Goal: Transaction & Acquisition: Purchase product/service

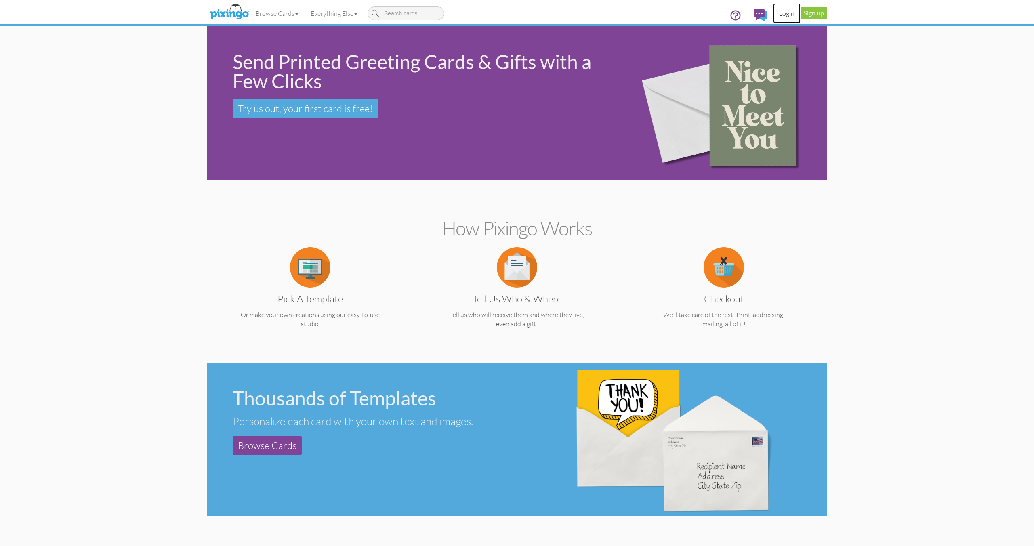
click at [779, 14] on link "Login" at bounding box center [786, 13] width 27 height 20
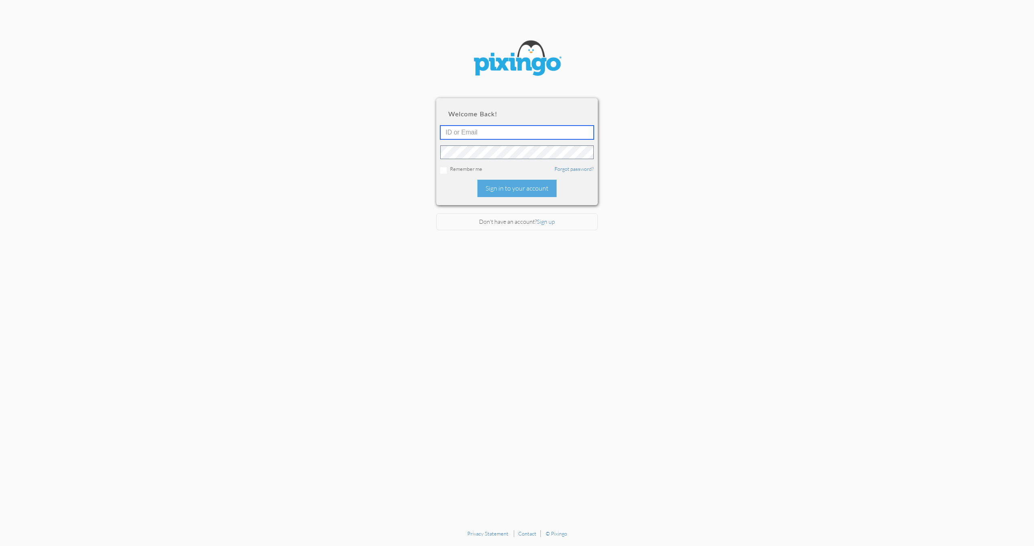
type input "stephanie@creatingmagicvacations.com"
click at [511, 184] on div "Sign in to your account" at bounding box center [516, 188] width 79 height 17
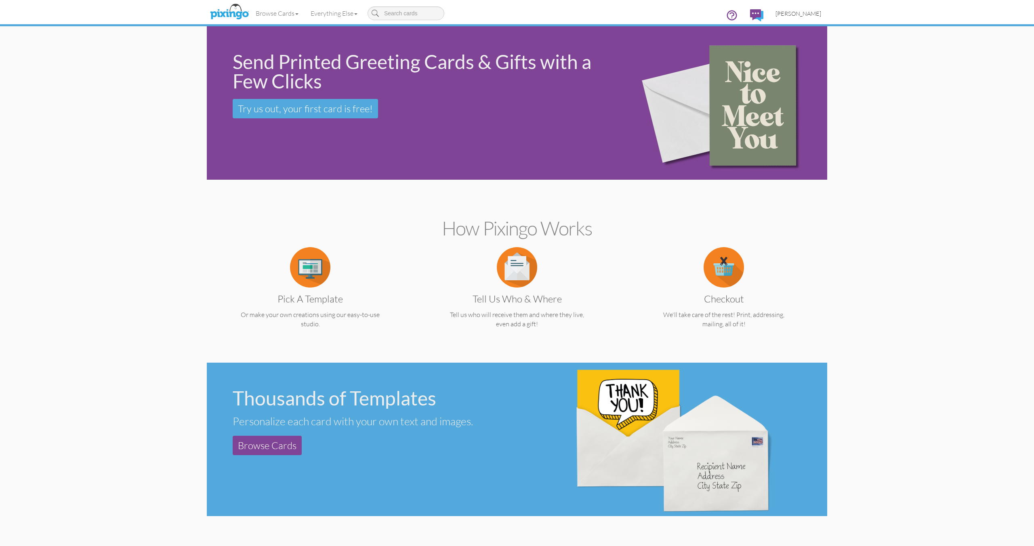
click at [794, 12] on span "[PERSON_NAME]" at bounding box center [798, 13] width 46 height 7
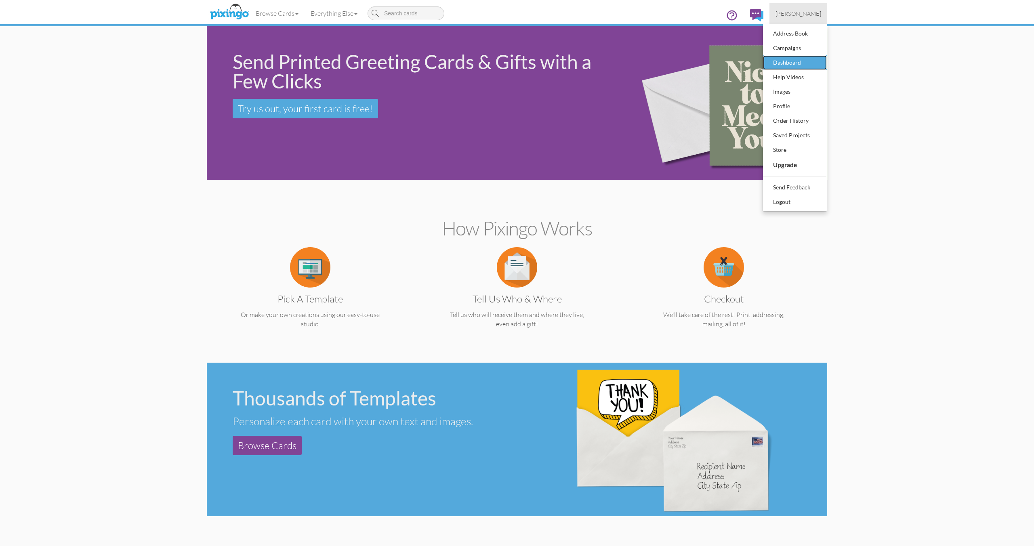
click at [797, 64] on div "Dashboard" at bounding box center [795, 63] width 48 height 12
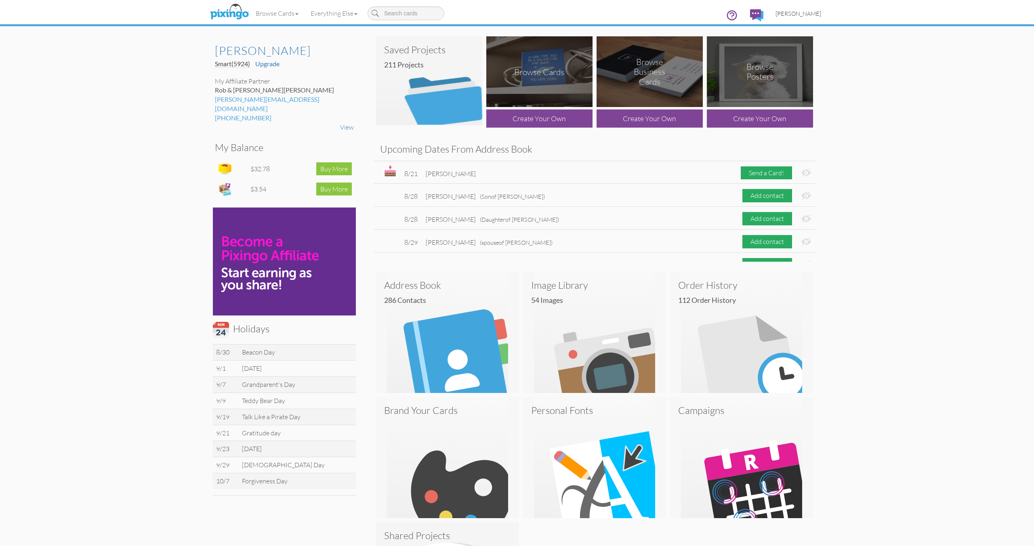
click at [811, 12] on span "[PERSON_NAME]" at bounding box center [798, 13] width 46 height 7
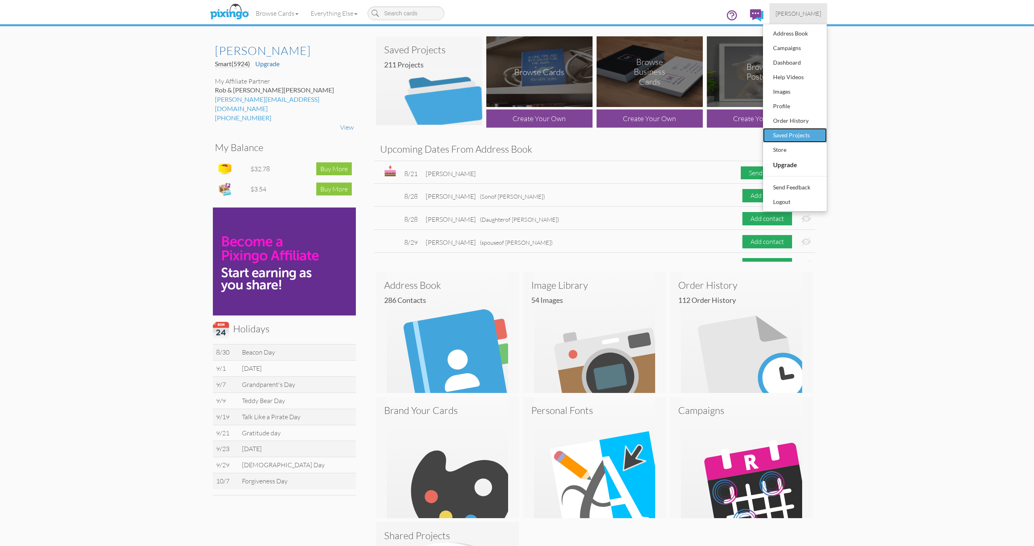
click at [799, 138] on div "Saved Projects" at bounding box center [795, 135] width 48 height 12
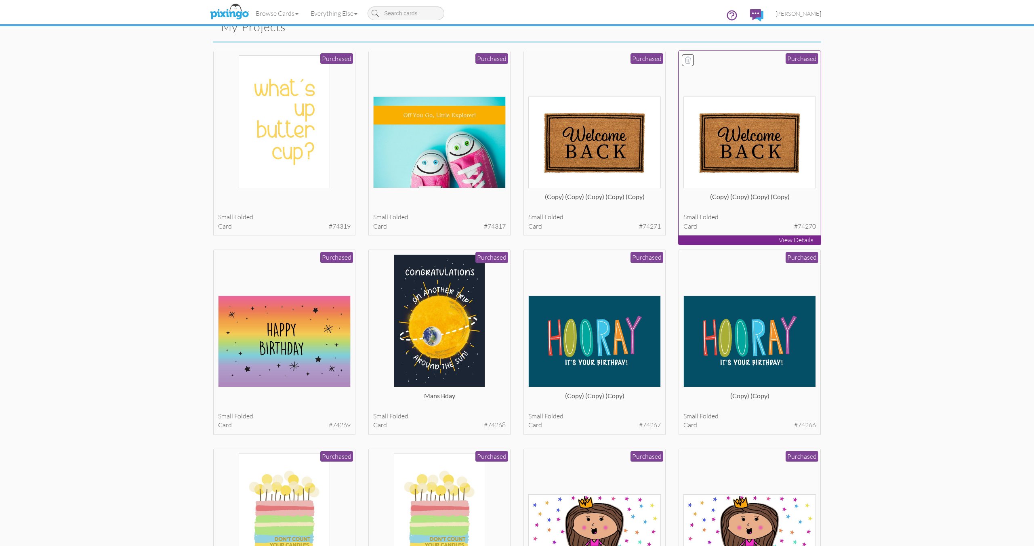
scroll to position [30, 0]
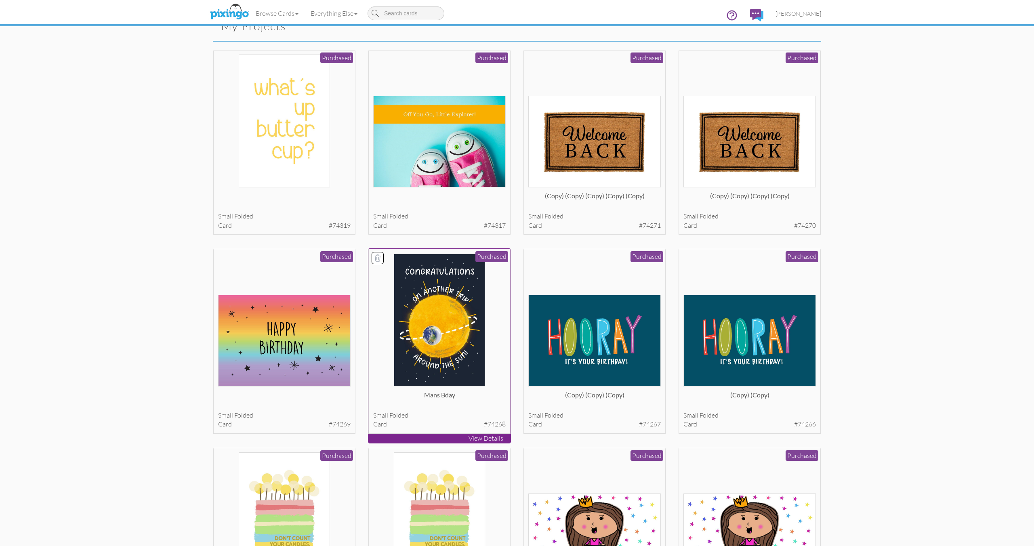
click at [454, 287] on img at bounding box center [440, 320] width 92 height 133
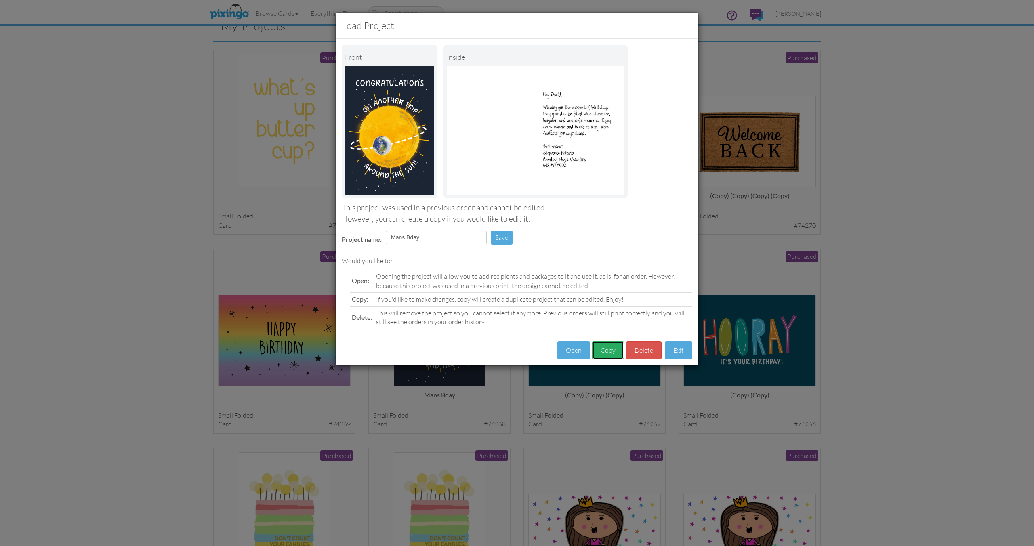
click at [604, 346] on button "Copy" at bounding box center [608, 350] width 32 height 18
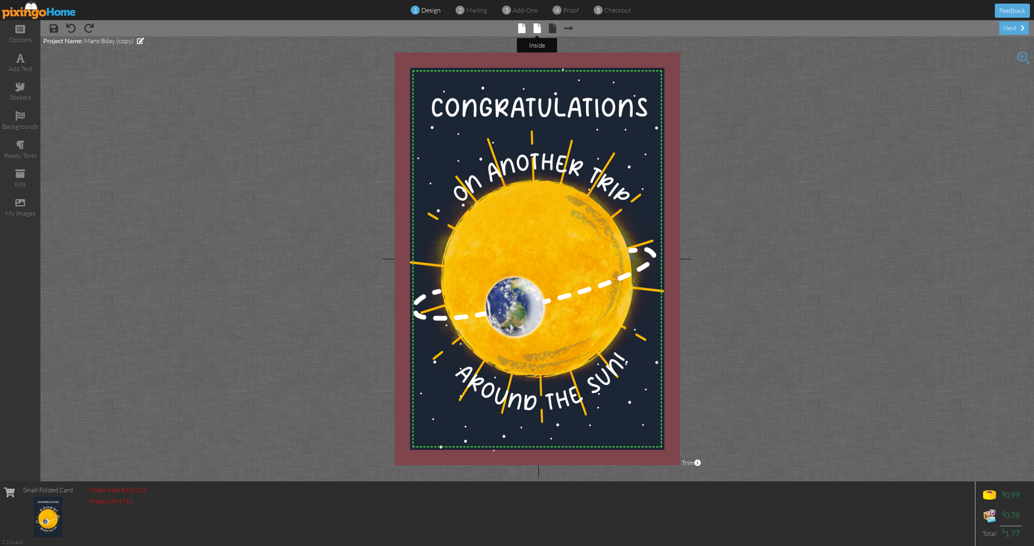
click at [533, 27] on span at bounding box center [536, 28] width 7 height 10
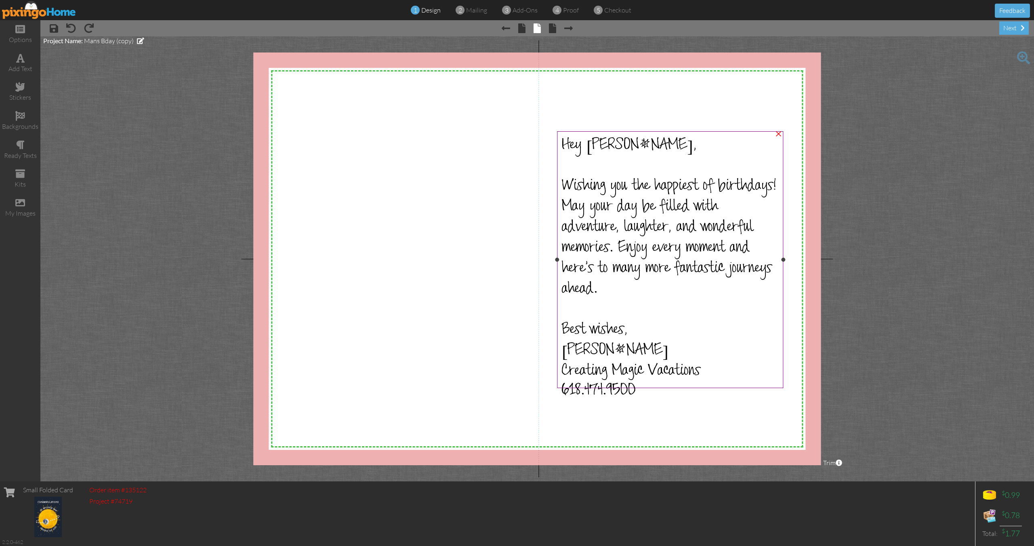
click at [600, 144] on span "Hey David," at bounding box center [629, 147] width 134 height 20
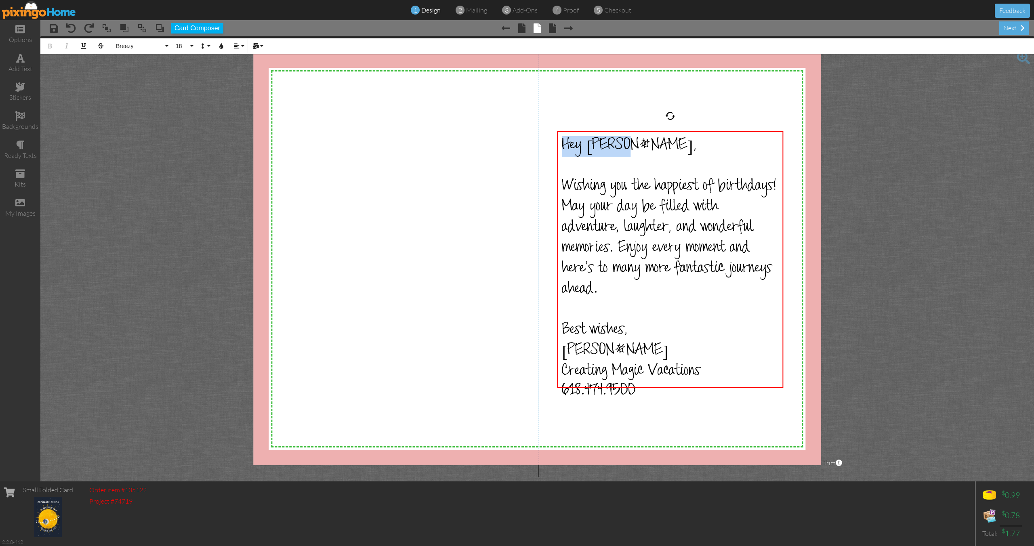
drag, startPoint x: 632, startPoint y: 143, endPoint x: 553, endPoint y: 143, distance: 78.4
click at [553, 143] on div "X X X X X X X X X X X X X X X X X X X X X X X X X X X X X X X X X X X X X X X X…" at bounding box center [536, 259] width 567 height 413
click at [570, 162] on div "​ Wishing you the happiest of birthdays! May your day be filled with adventure,…" at bounding box center [670, 228] width 217 height 185
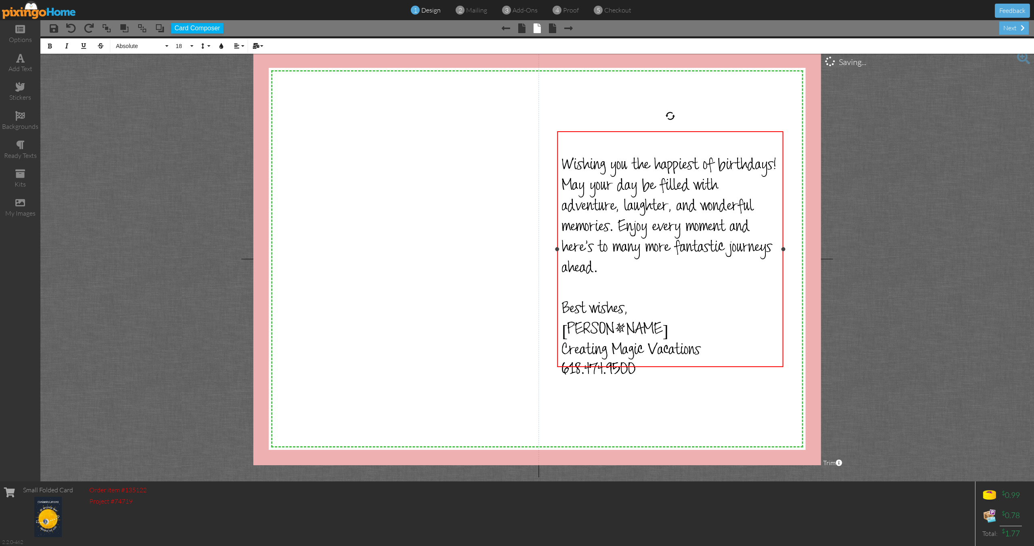
click at [562, 164] on span "Wishing you the happiest of birthdays! May your day be filled with adventure, l…" at bounding box center [669, 218] width 215 height 123
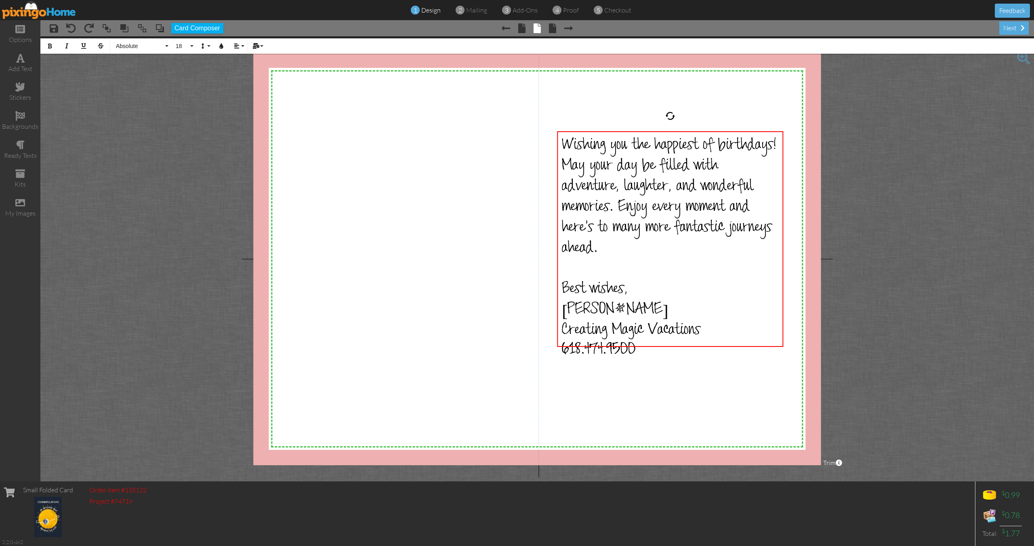
click at [694, 96] on div "X X X X X X X X X X X X X X X X X X X X X X X X X X X X X X X X X X X X X X X X…" at bounding box center [536, 259] width 567 height 413
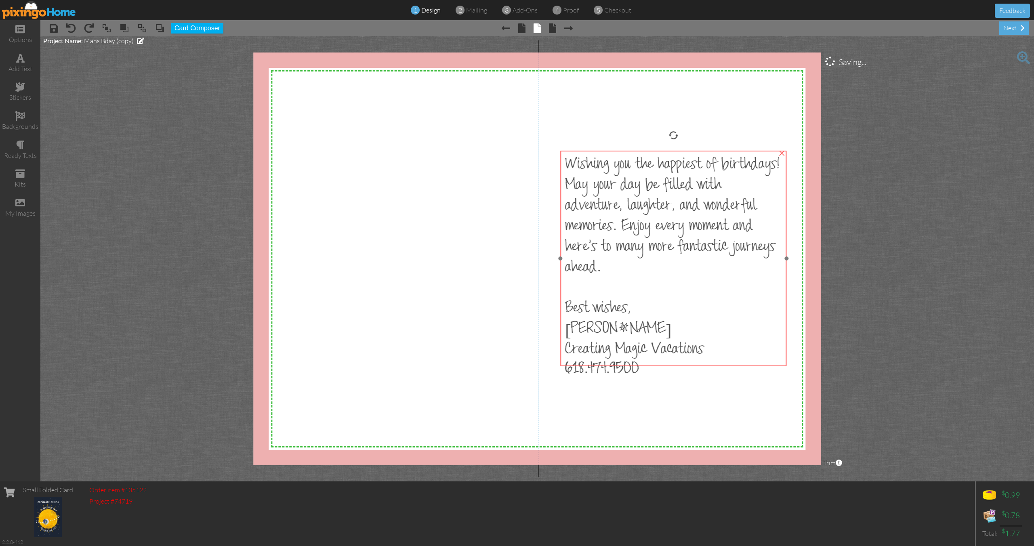
drag, startPoint x: 700, startPoint y: 151, endPoint x: 704, endPoint y: 171, distance: 20.1
click at [704, 171] on span "Wishing you the happiest of birthdays! May your day be filled with adventure, l…" at bounding box center [672, 217] width 215 height 123
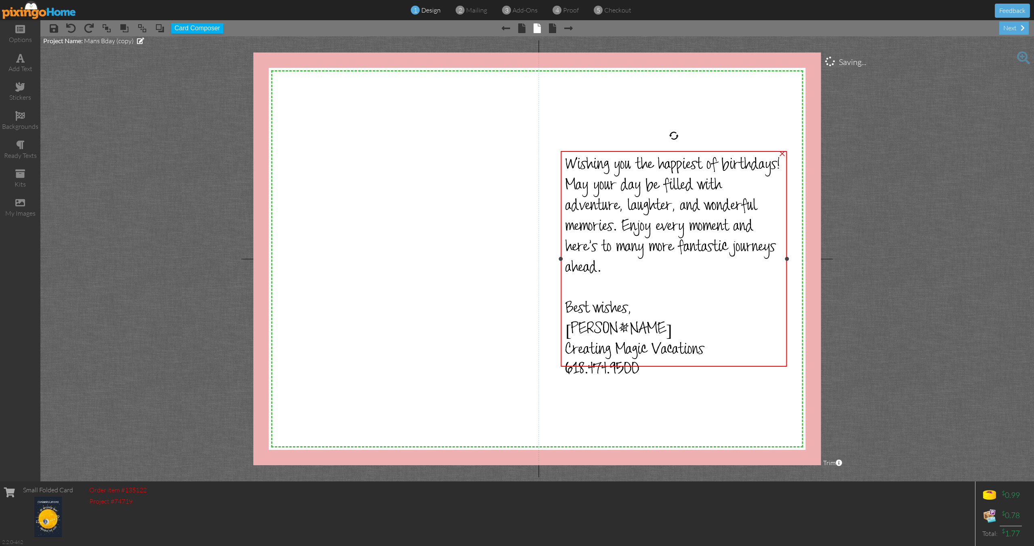
click at [647, 229] on span "Wishing you the happiest of birthdays! May your day be filled with adventure, l…" at bounding box center [672, 218] width 215 height 123
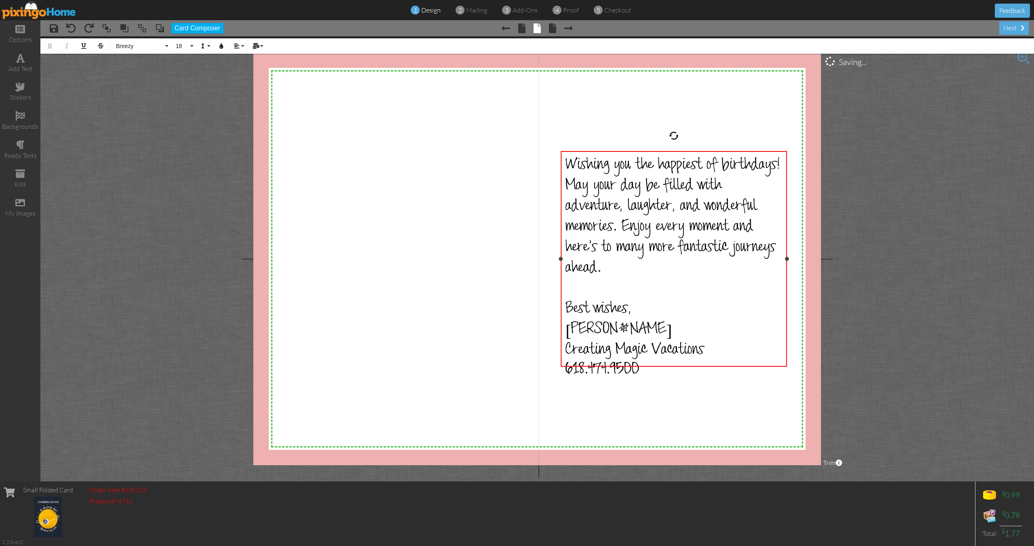
click at [652, 227] on span "Wishing you the happiest of birthdays! May your day be filled with adventure, l…" at bounding box center [672, 218] width 215 height 123
click at [702, 270] on div "Wishing you the happiest of birthdays! May your day be filled with adventure, l…" at bounding box center [673, 228] width 217 height 144
click at [776, 164] on div "Wishing you the happiest of birthdays! May your day be filled with adventure, l…" at bounding box center [673, 218] width 217 height 124
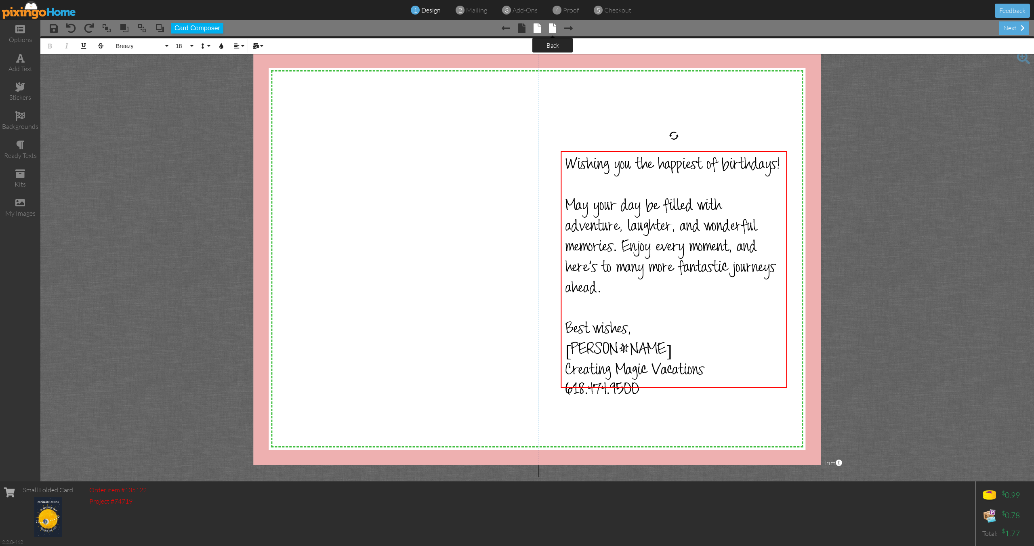
click at [551, 27] on span at bounding box center [552, 28] width 7 height 10
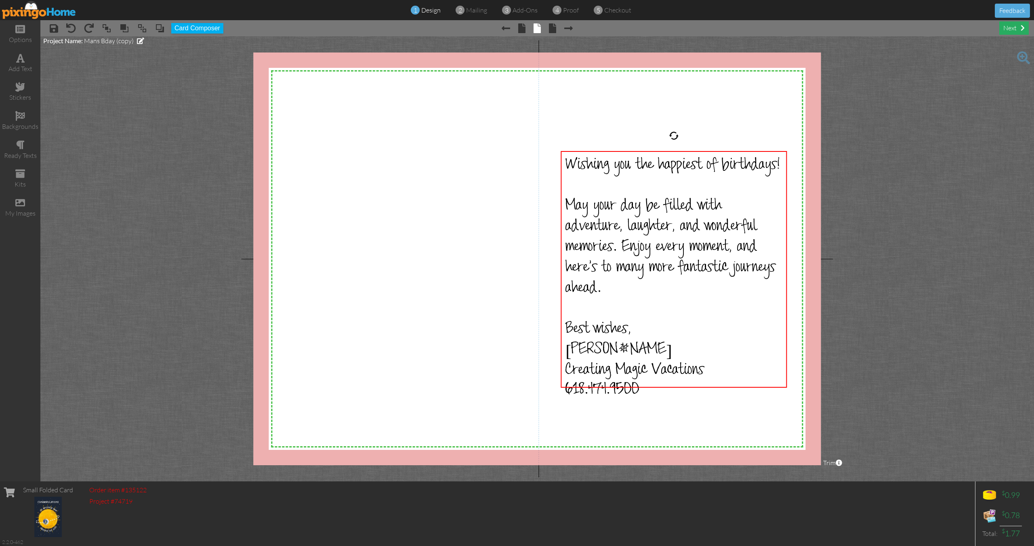
click at [1014, 26] on div "next" at bounding box center [1013, 27] width 29 height 13
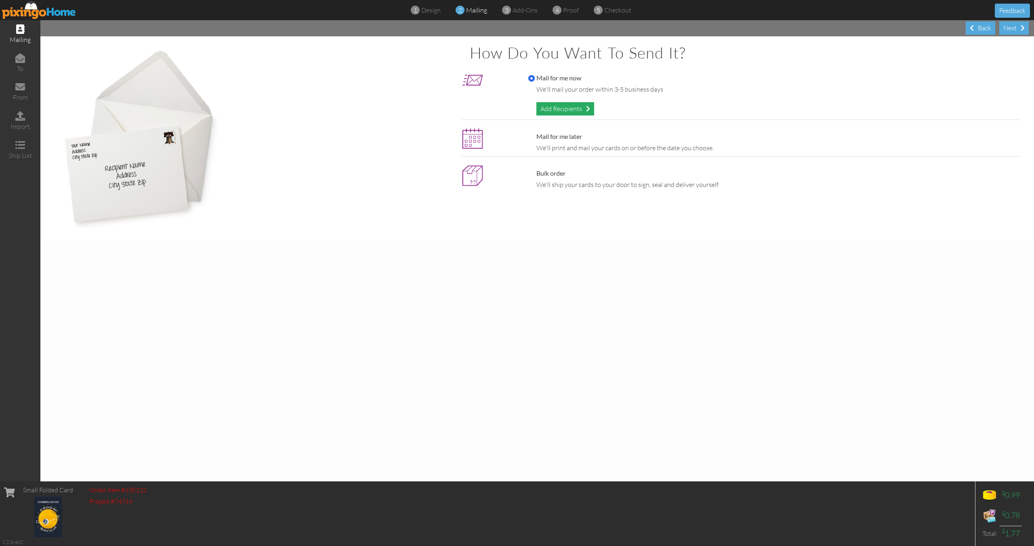
click at [580, 107] on div "Add Recipients" at bounding box center [565, 108] width 58 height 13
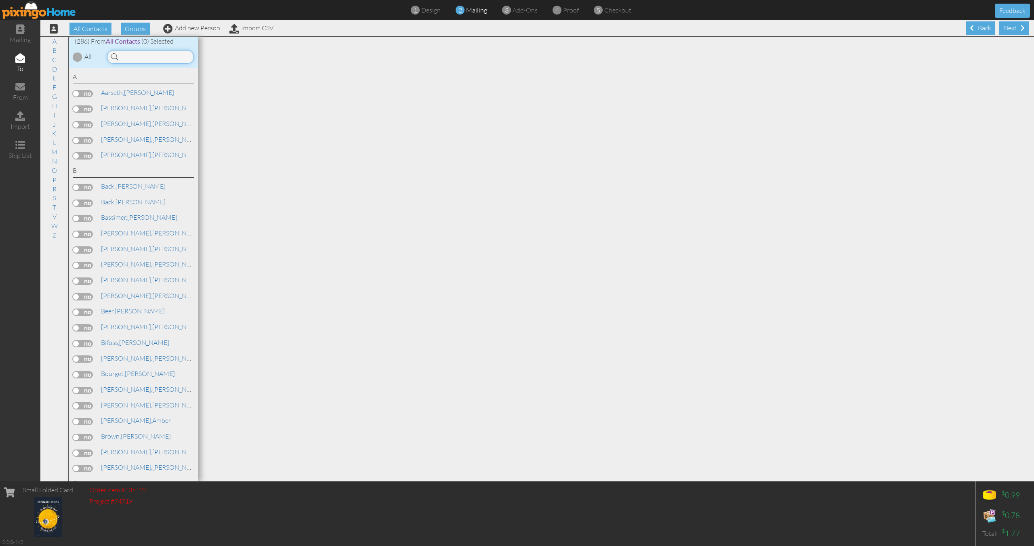
click at [170, 57] on input at bounding box center [150, 57] width 87 height 14
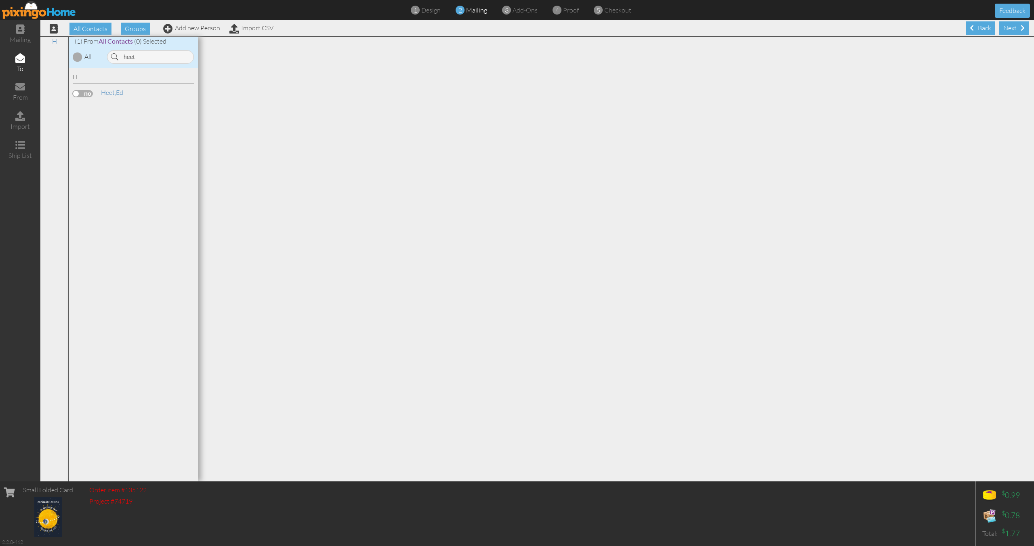
click at [84, 95] on label at bounding box center [83, 93] width 20 height 7
click at [0, 0] on input "checkbox" at bounding box center [0, 0] width 0 height 0
click at [137, 56] on input "heet" at bounding box center [150, 57] width 87 height 14
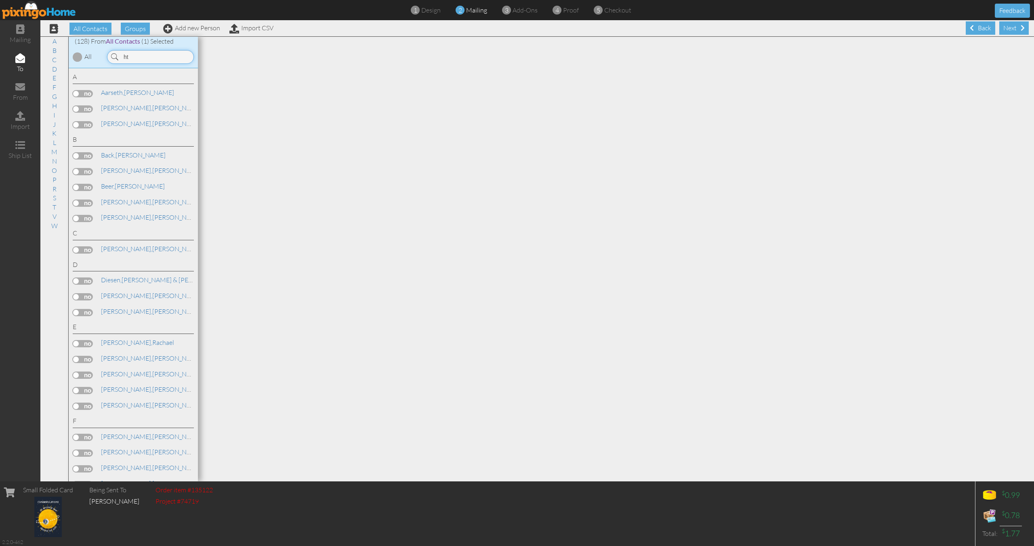
type input "h"
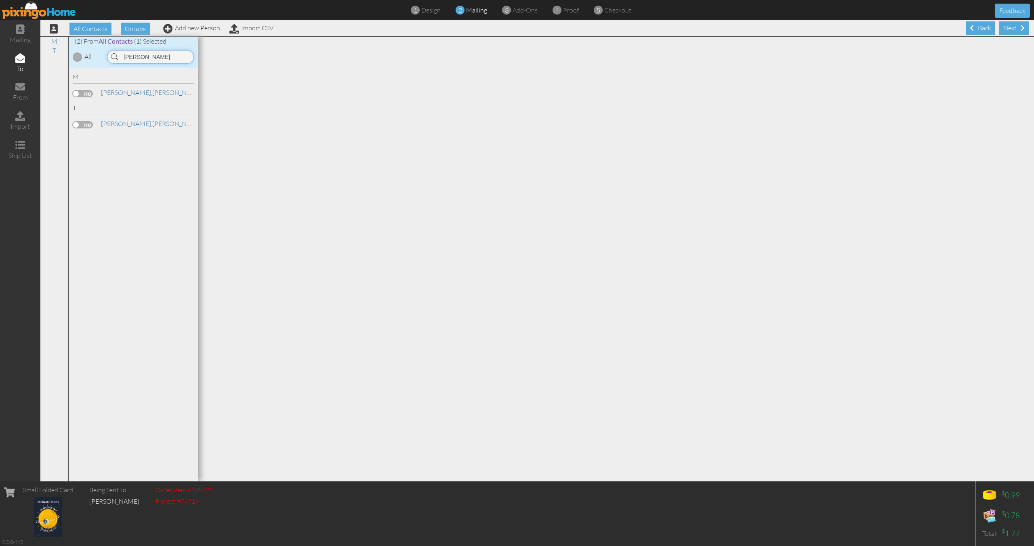
type input "terry"
click at [90, 126] on label at bounding box center [83, 124] width 20 height 7
click at [0, 0] on input "checkbox" at bounding box center [0, 0] width 0 height 0
click at [140, 56] on input "terry" at bounding box center [150, 57] width 87 height 14
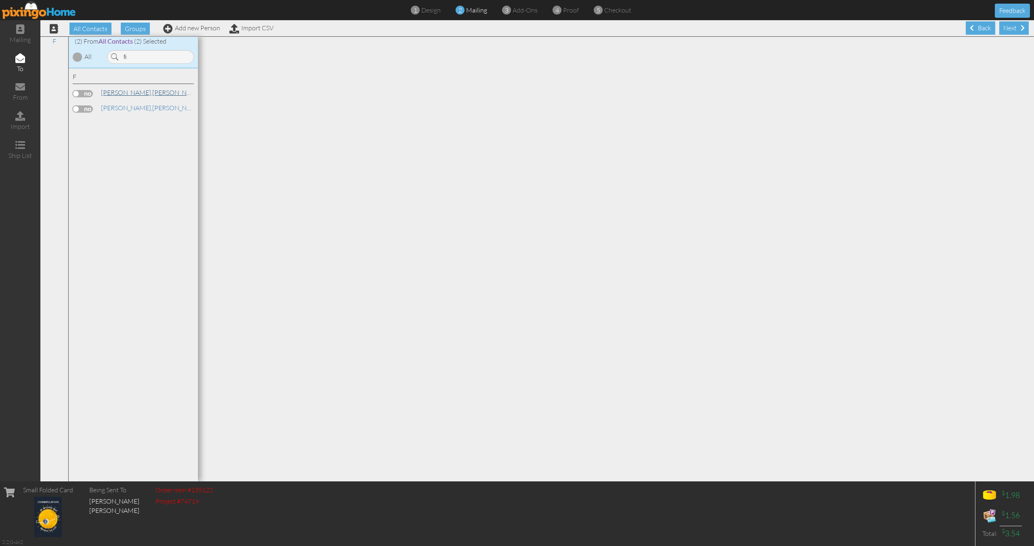
drag, startPoint x: 90, startPoint y: 109, endPoint x: 122, endPoint y: 89, distance: 37.1
click at [92, 109] on label at bounding box center [83, 108] width 20 height 7
click at [0, 0] on input "checkbox" at bounding box center [0, 0] width 0 height 0
click at [135, 56] on input "fi" at bounding box center [150, 57] width 87 height 14
type input "f"
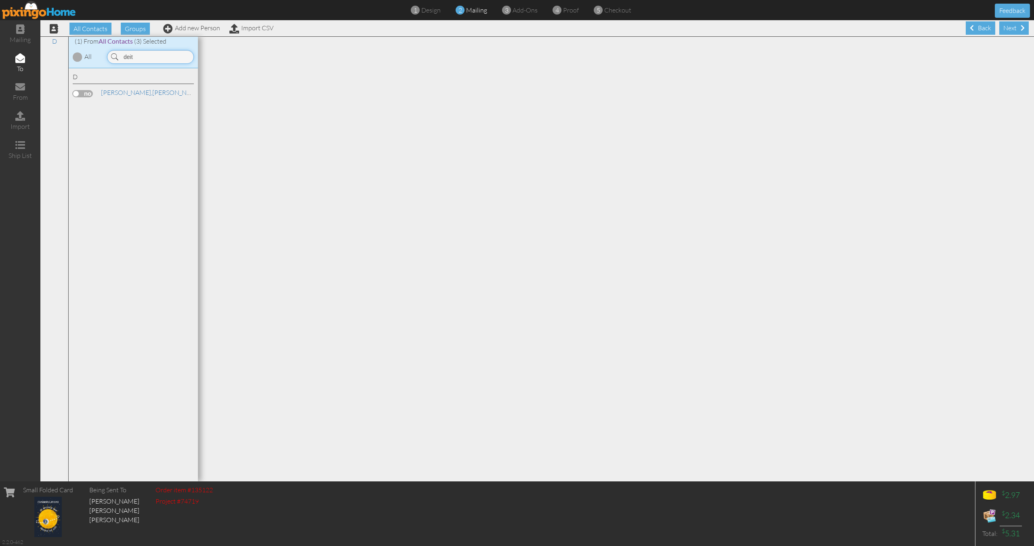
type input "deit"
click at [86, 92] on label at bounding box center [83, 93] width 20 height 7
click at [0, 0] on input "checkbox" at bounding box center [0, 0] width 0 height 0
click at [146, 59] on input "deit" at bounding box center [150, 57] width 87 height 14
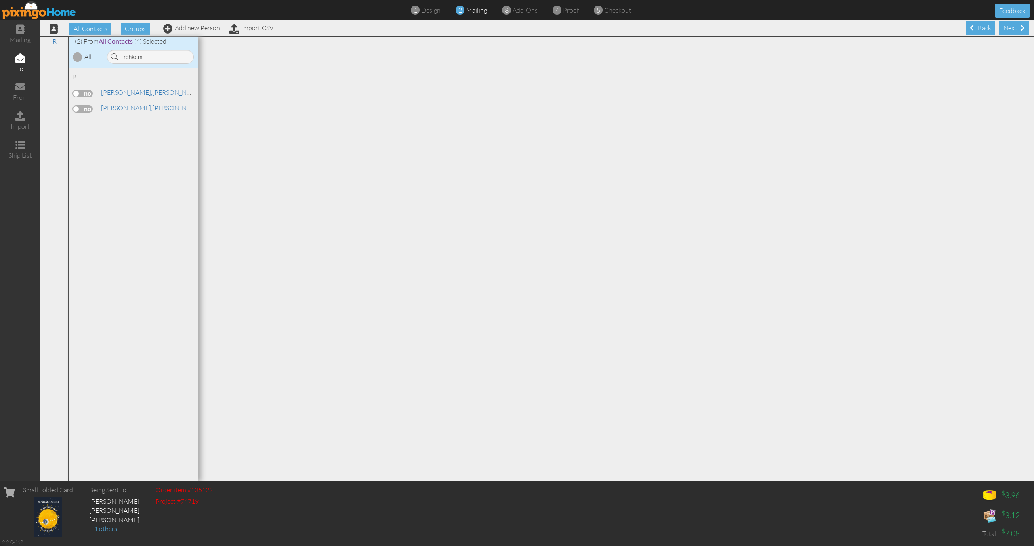
click at [88, 108] on label at bounding box center [83, 108] width 20 height 7
click at [0, 0] on input "checkbox" at bounding box center [0, 0] width 0 height 0
click at [139, 58] on input "rehkem" at bounding box center [150, 57] width 87 height 14
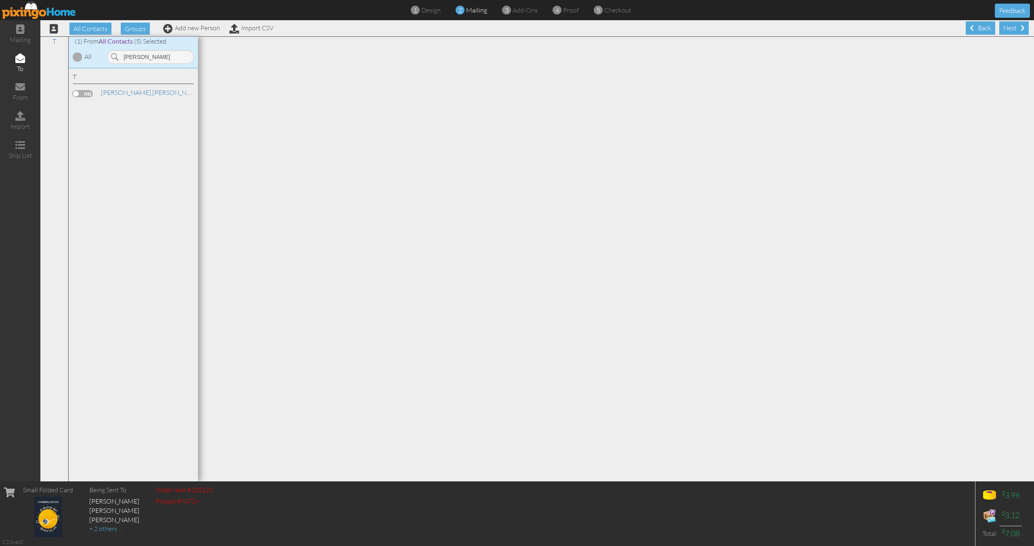
click at [84, 96] on label at bounding box center [83, 93] width 20 height 7
click at [0, 0] on input "checkbox" at bounding box center [0, 0] width 0 height 0
click at [132, 57] on input "thole" at bounding box center [150, 57] width 87 height 14
type input "bifoss"
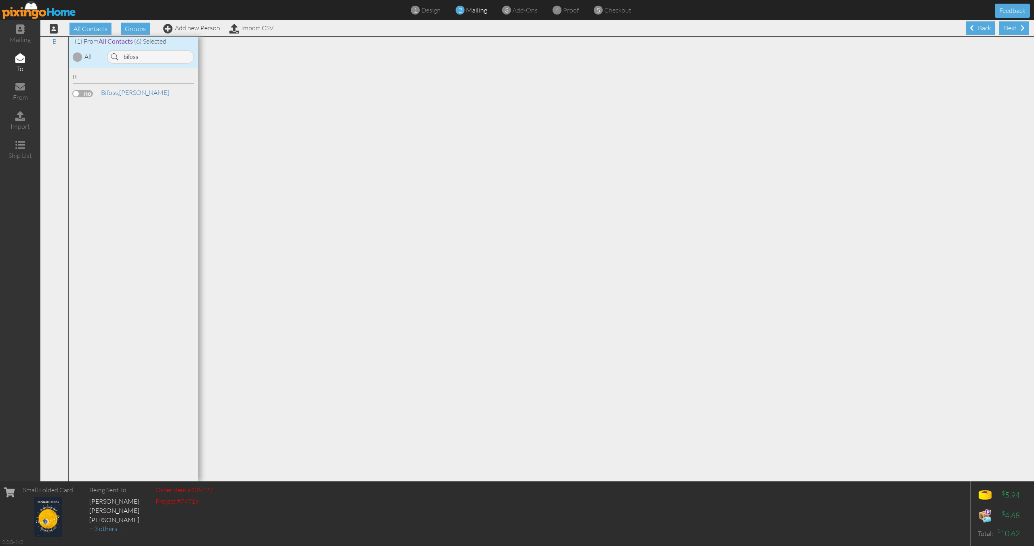
click at [86, 96] on label at bounding box center [83, 93] width 20 height 7
click at [0, 0] on input "checkbox" at bounding box center [0, 0] width 0 height 0
click at [1012, 29] on div "Next" at bounding box center [1013, 27] width 29 height 13
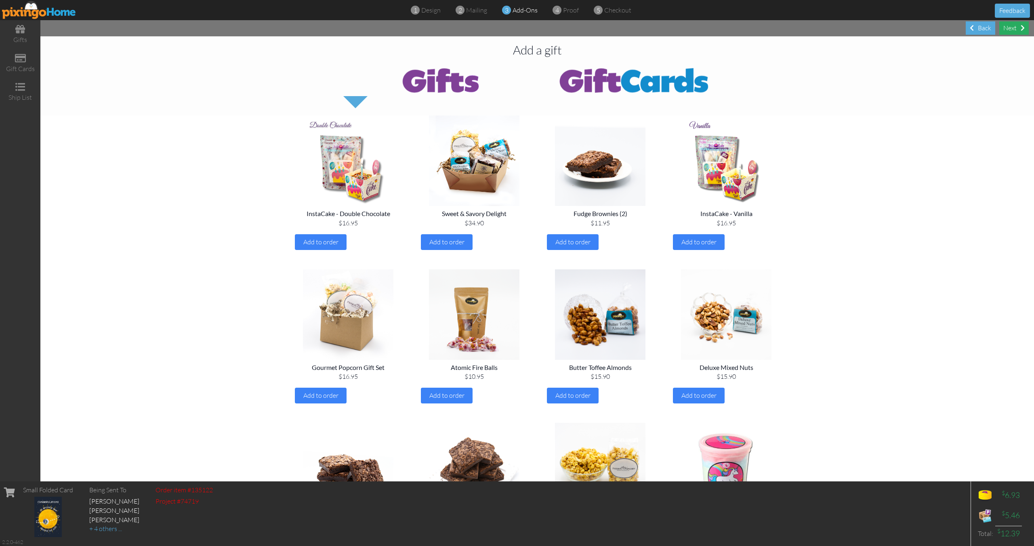
click at [1015, 27] on div "Next" at bounding box center [1013, 27] width 29 height 13
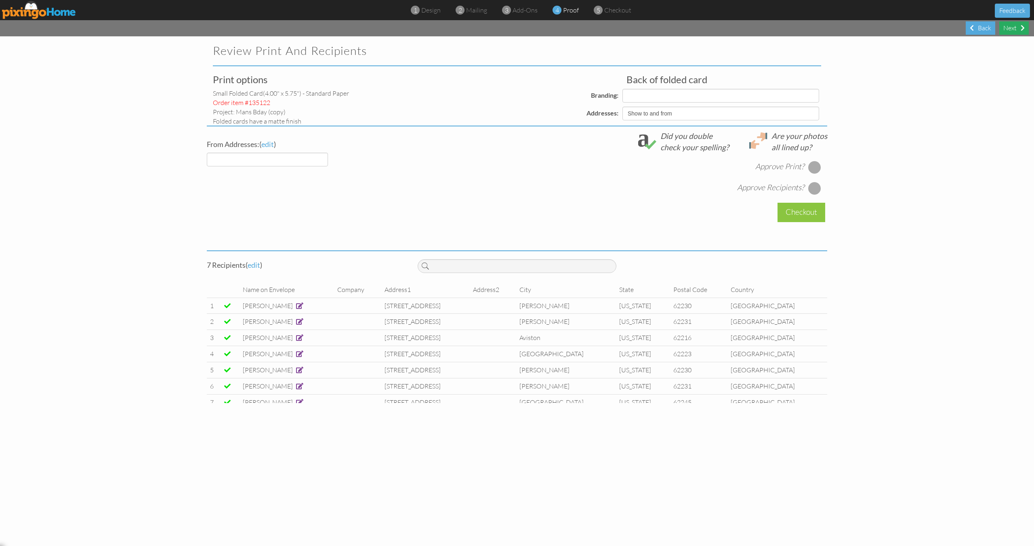
select select "object:5775"
select select "object:5773"
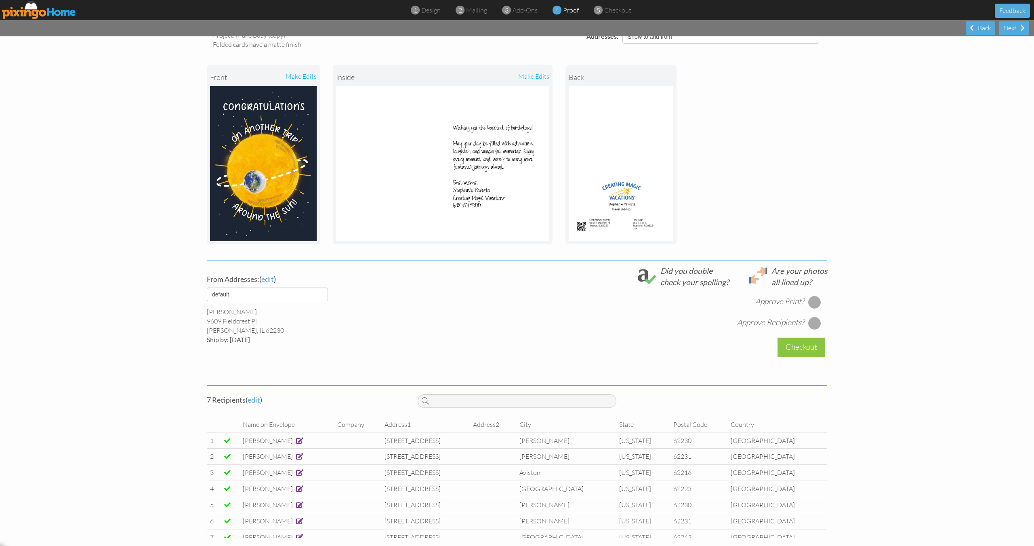
scroll to position [15, 0]
click at [296, 456] on span at bounding box center [299, 457] width 7 height 6
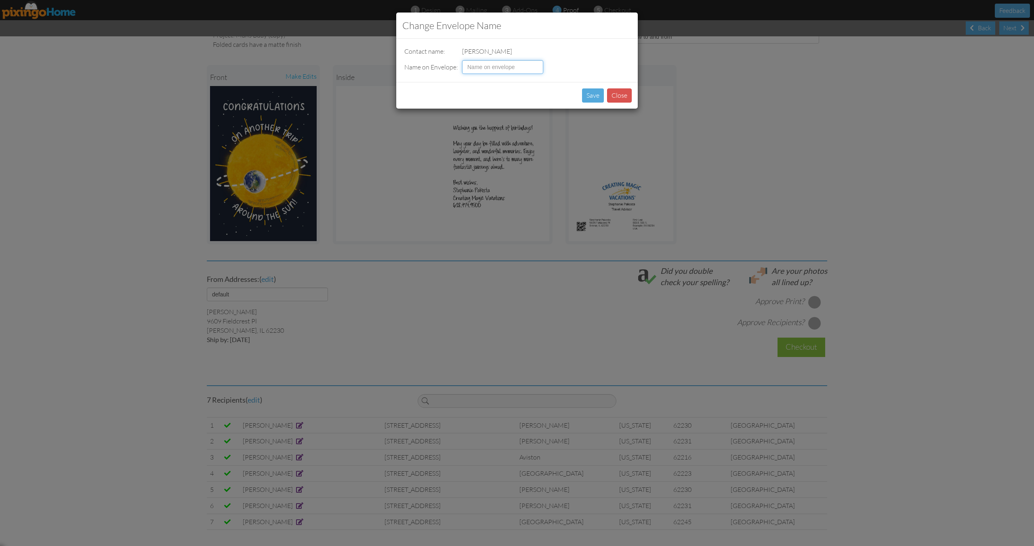
click at [492, 69] on input at bounding box center [502, 67] width 81 height 14
type input "Jack Dierkes"
click at [593, 97] on button "Save" at bounding box center [593, 95] width 22 height 14
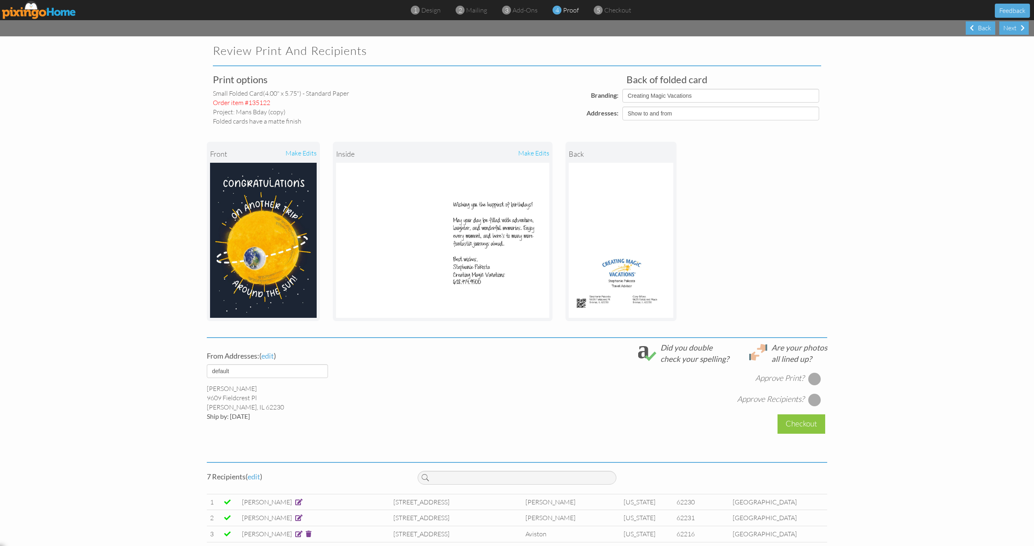
scroll to position [77, 0]
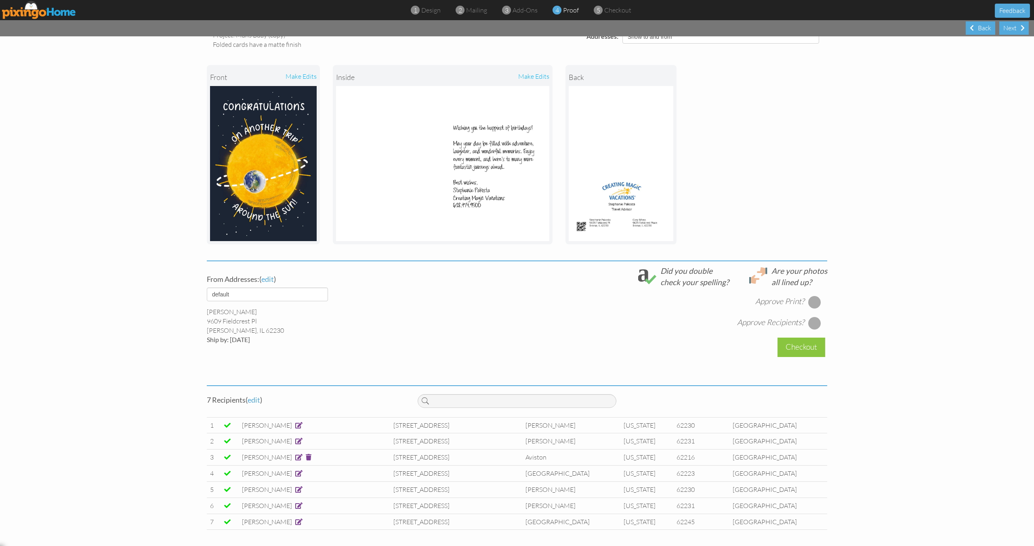
click at [302, 488] on span at bounding box center [298, 489] width 7 height 6
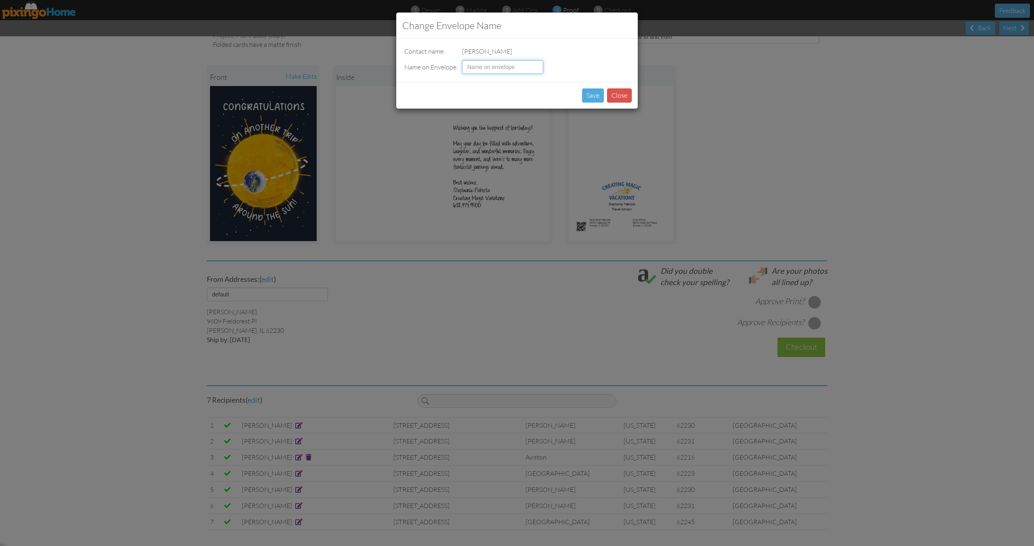
click at [497, 66] on input at bounding box center [502, 67] width 81 height 14
type input "Ryan Rehkemper"
click at [592, 95] on button "Save" at bounding box center [593, 95] width 22 height 14
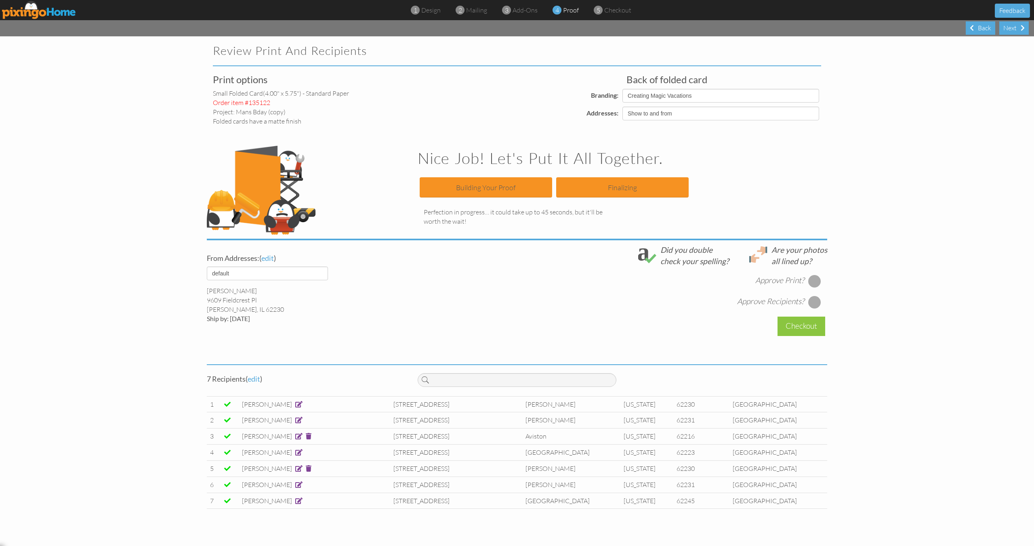
scroll to position [0, 0]
click at [295, 484] on span at bounding box center [298, 484] width 7 height 6
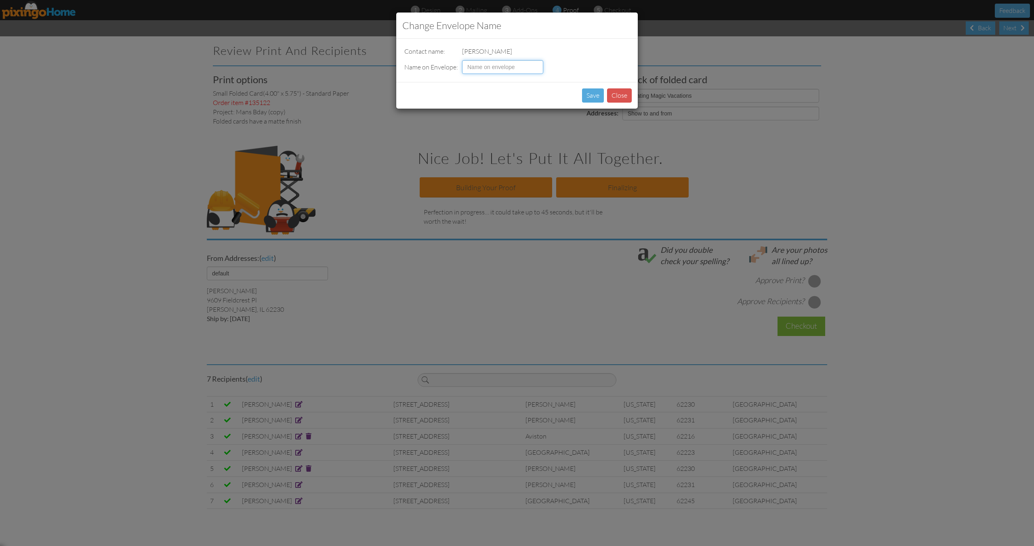
click at [477, 70] on input at bounding box center [502, 67] width 81 height 14
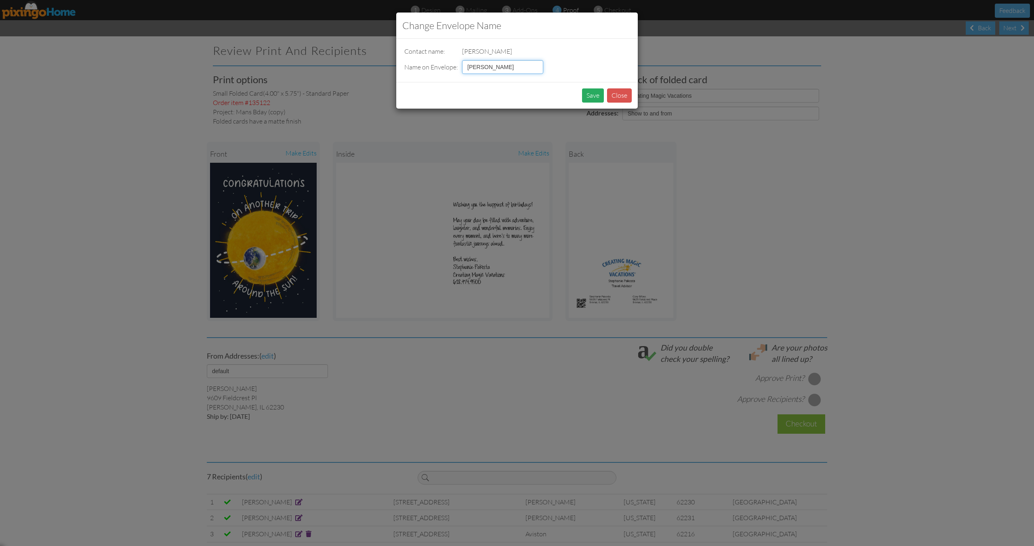
type input "Joe Terry"
click at [595, 98] on button "Save" at bounding box center [593, 95] width 22 height 14
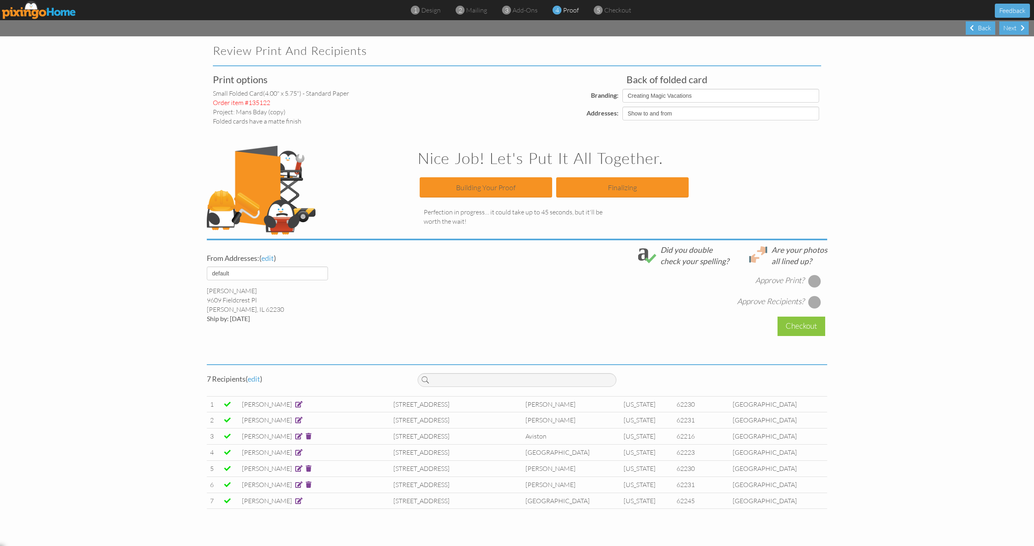
click at [295, 503] on span at bounding box center [298, 501] width 7 height 6
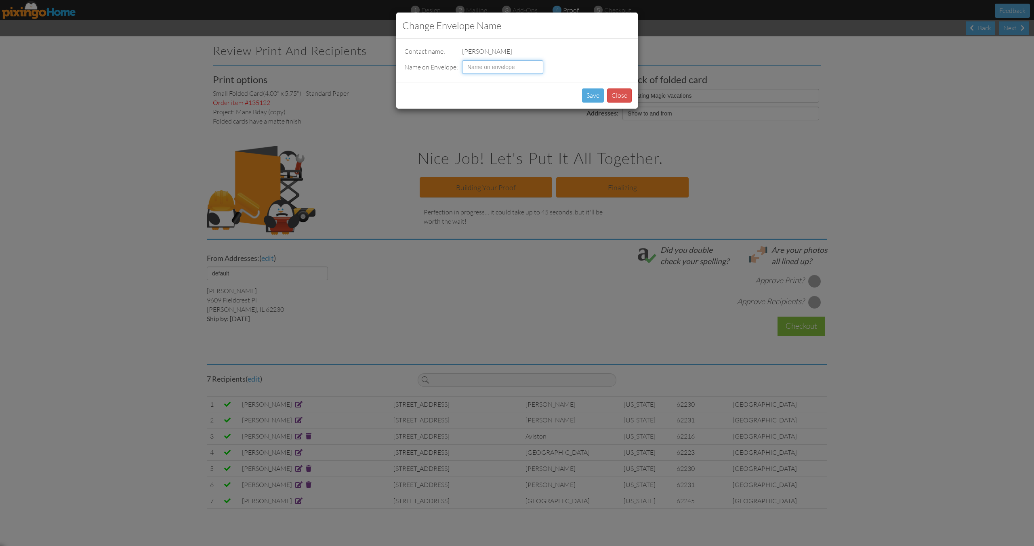
click at [489, 63] on input at bounding box center [502, 67] width 81 height 14
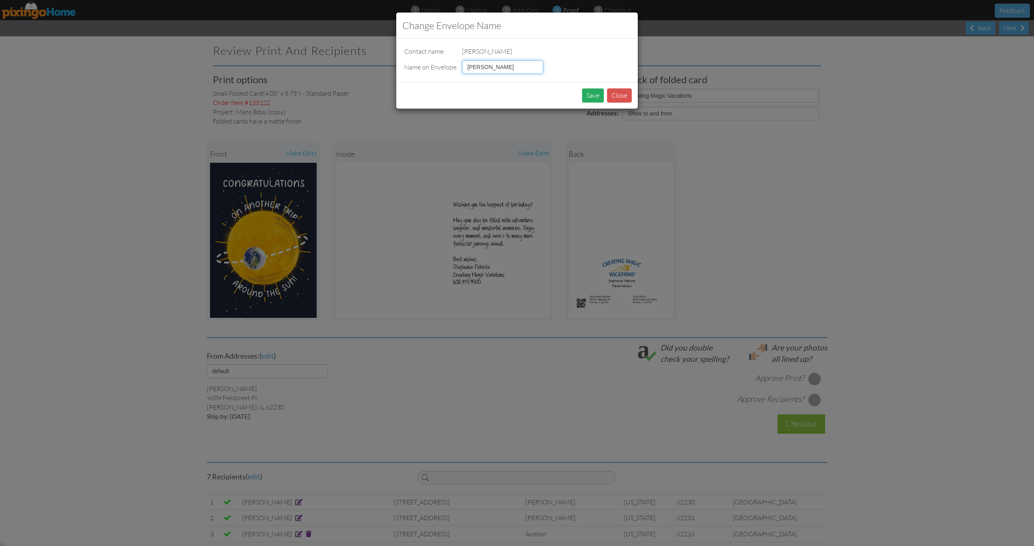
type input "Jeremy Thole"
click at [597, 95] on button "Save" at bounding box center [593, 95] width 22 height 14
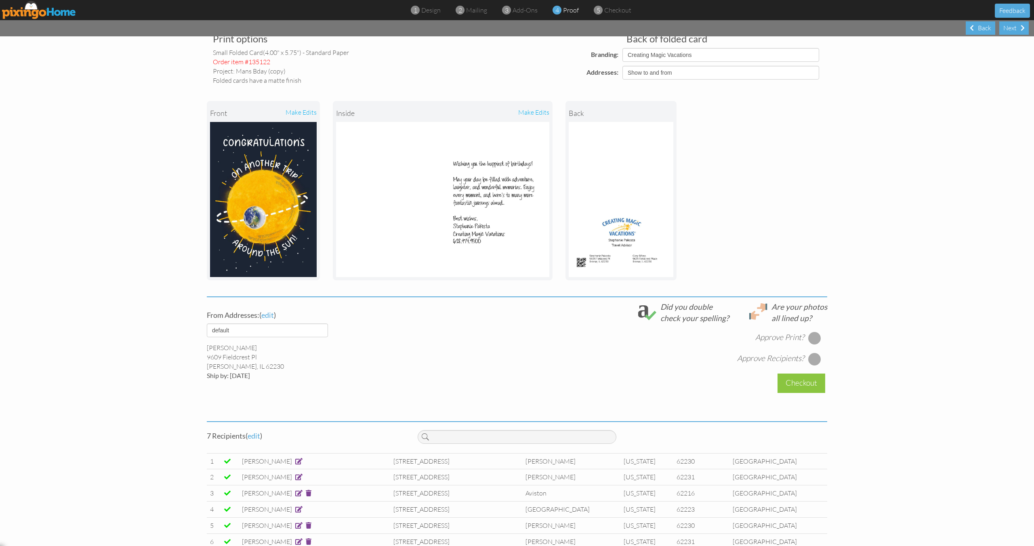
scroll to position [77, 0]
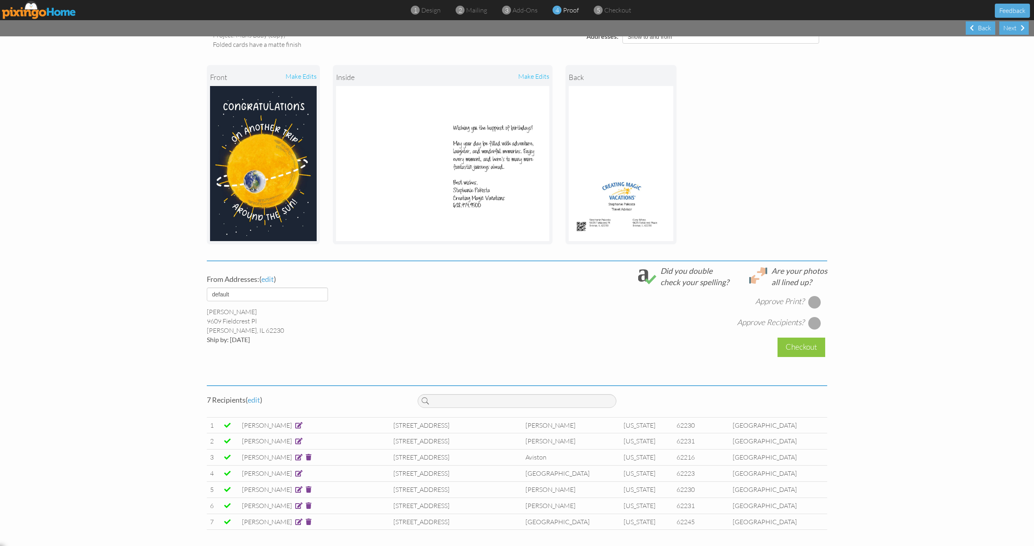
click at [817, 300] on div at bounding box center [814, 302] width 13 height 13
click at [819, 323] on div at bounding box center [814, 323] width 13 height 13
click at [803, 355] on div "Checkout" at bounding box center [801, 347] width 48 height 19
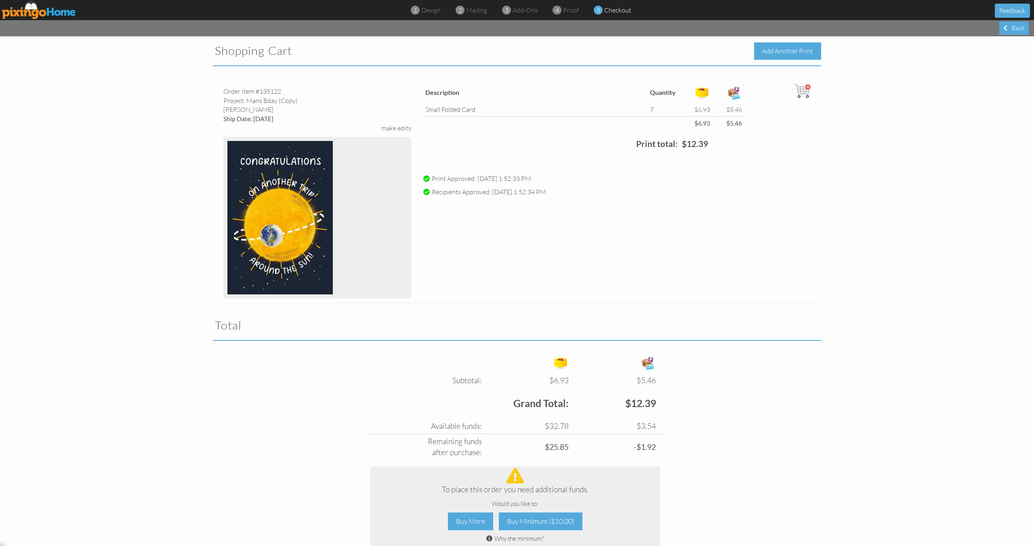
click at [783, 50] on div "Add Another Print" at bounding box center [787, 50] width 67 height 17
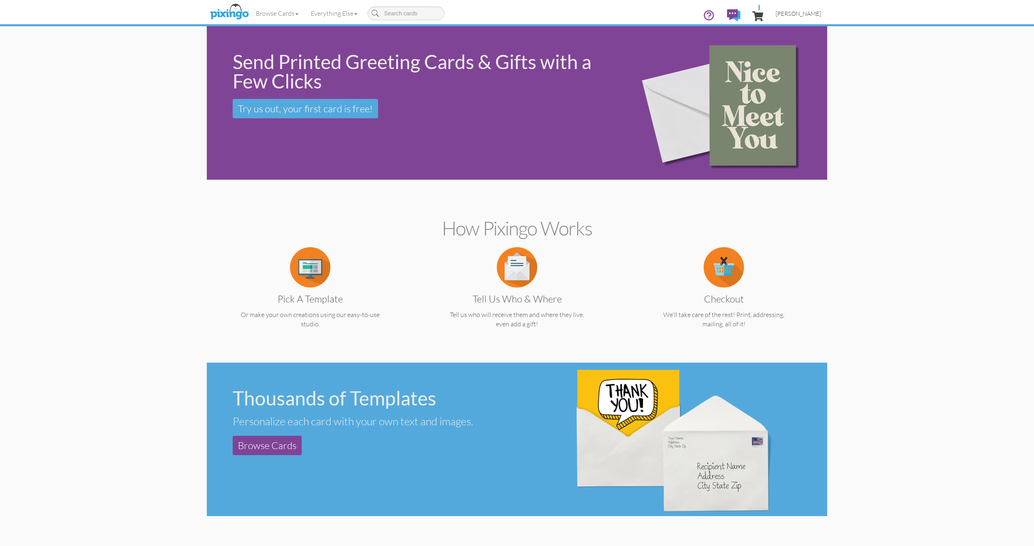
click at [802, 16] on span "[PERSON_NAME]" at bounding box center [798, 13] width 46 height 7
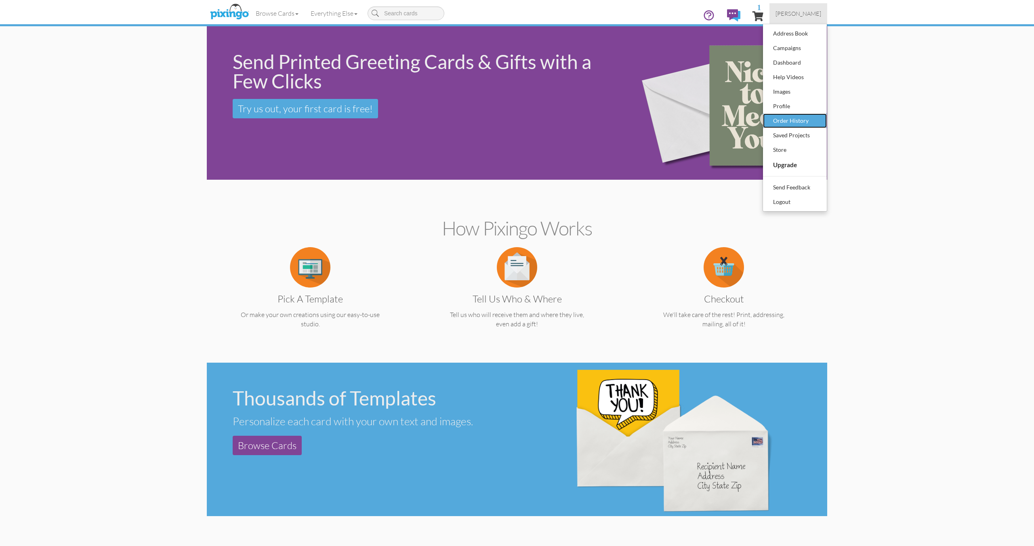
click at [791, 122] on div "Order History" at bounding box center [795, 121] width 48 height 12
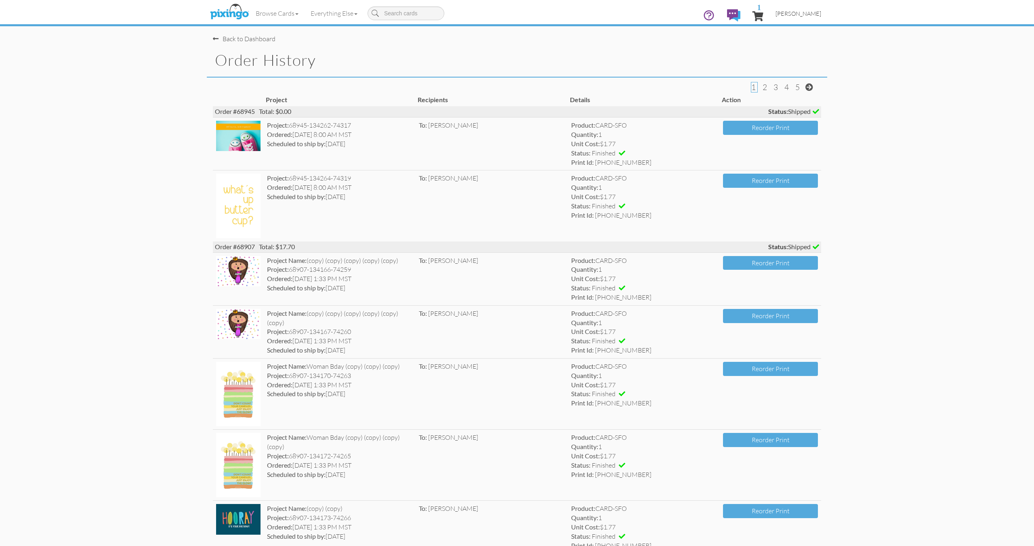
click at [793, 10] on span "[PERSON_NAME]" at bounding box center [798, 13] width 46 height 7
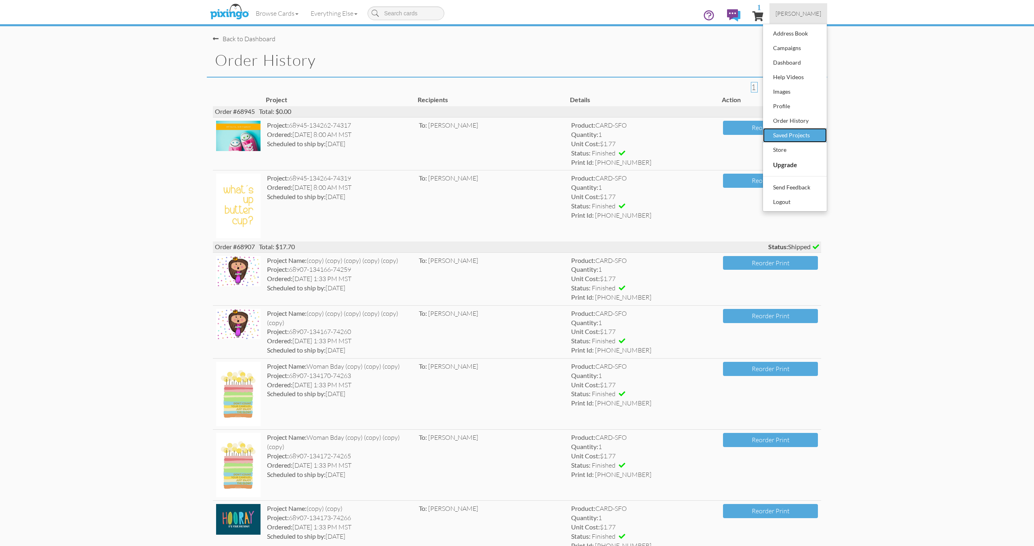
click at [793, 137] on div "Saved Projects" at bounding box center [795, 135] width 48 height 12
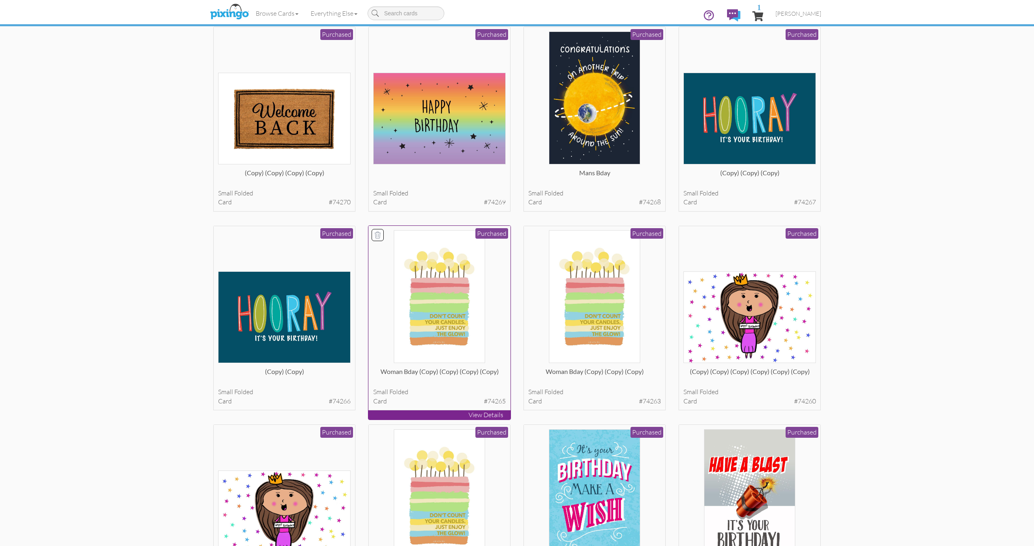
scroll to position [252, 0]
click at [437, 310] on img at bounding box center [440, 296] width 92 height 133
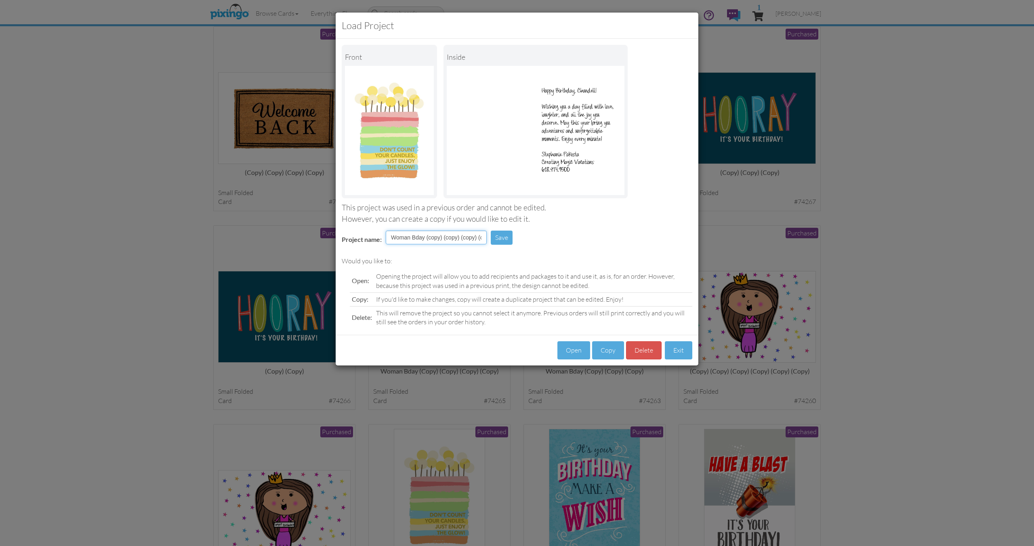
scroll to position [0, 15]
drag, startPoint x: 425, startPoint y: 236, endPoint x: 505, endPoint y: 236, distance: 79.6
click at [505, 236] on tr "Project name: Woman Bday (copy) (copy) (copy) (copy) Save" at bounding box center [429, 241] width 187 height 24
type input "Woman Bday"
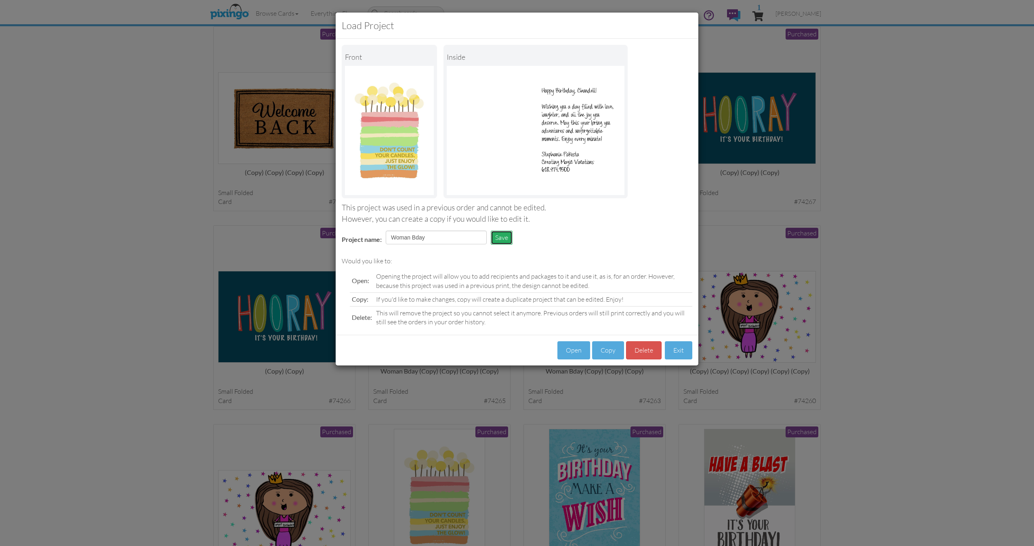
click at [505, 236] on button "Save" at bounding box center [502, 238] width 22 height 14
click at [611, 351] on button "Copy" at bounding box center [608, 350] width 32 height 18
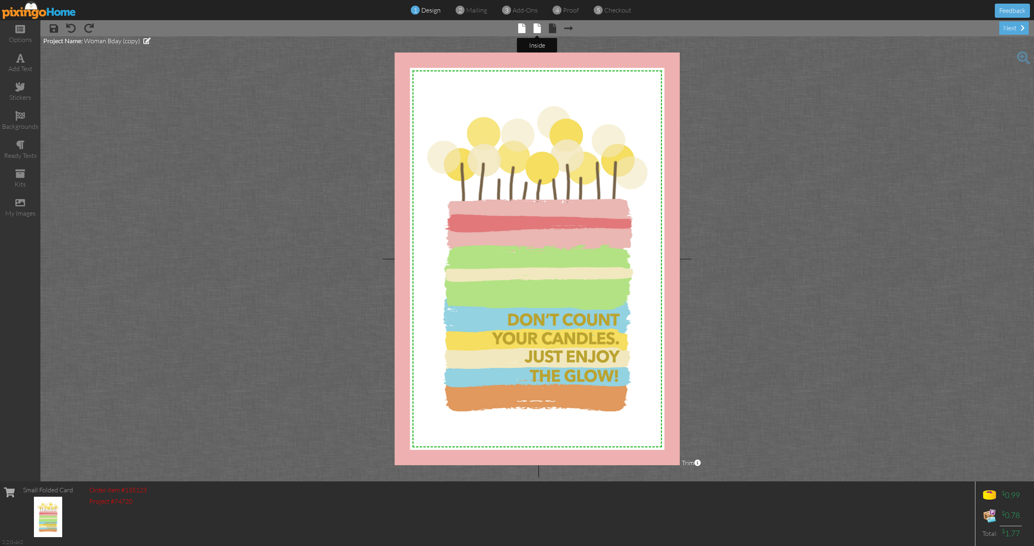
click at [538, 32] on span at bounding box center [536, 28] width 7 height 10
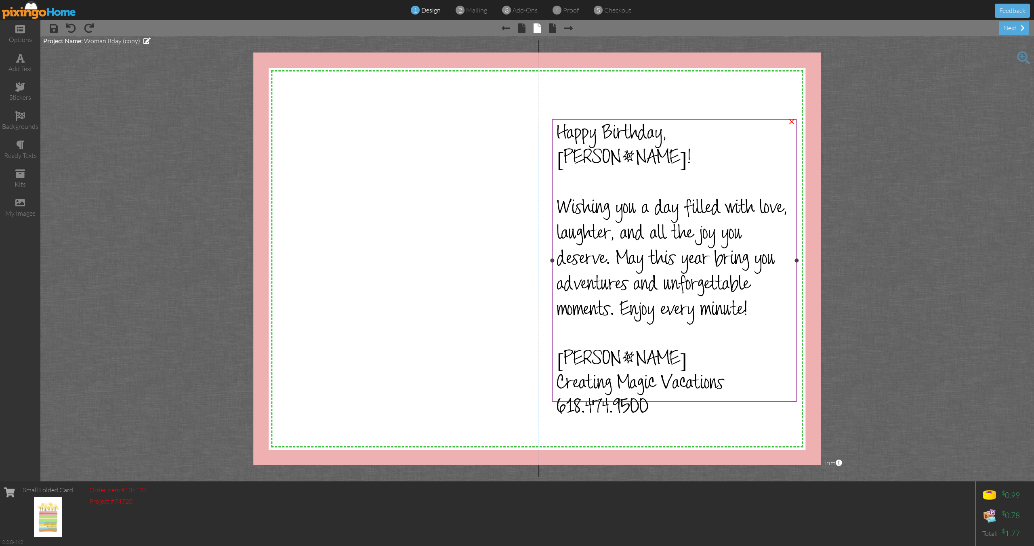
click at [663, 133] on span "Happy Birthday, Chandell!" at bounding box center [624, 148] width 134 height 49
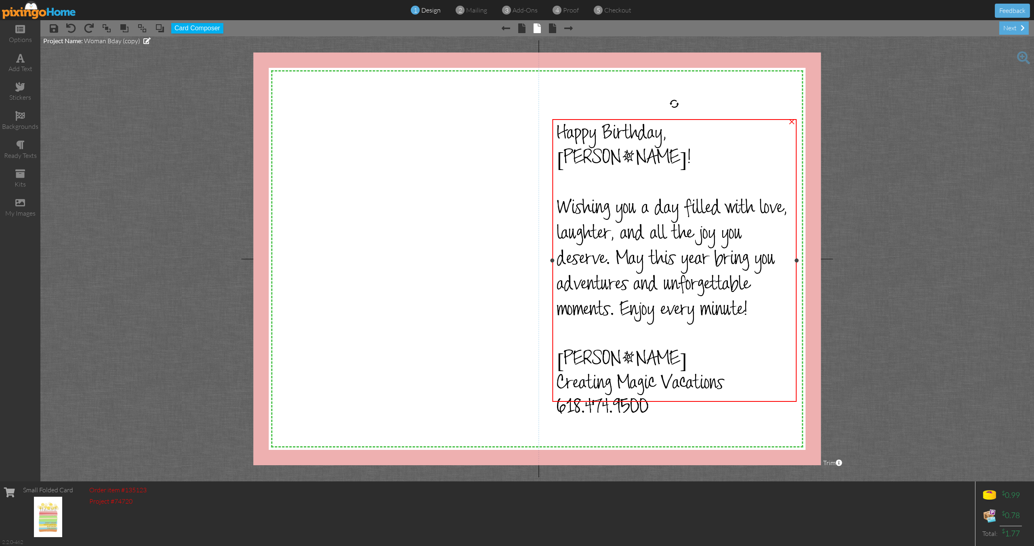
click at [741, 134] on div "Happy Birthday, Chandell!" at bounding box center [674, 148] width 235 height 49
click at [733, 126] on div "Happy Birthday, Chandell!" at bounding box center [674, 148] width 235 height 49
click at [733, 127] on div "Happy Birthday, Chandell!" at bounding box center [674, 148] width 235 height 49
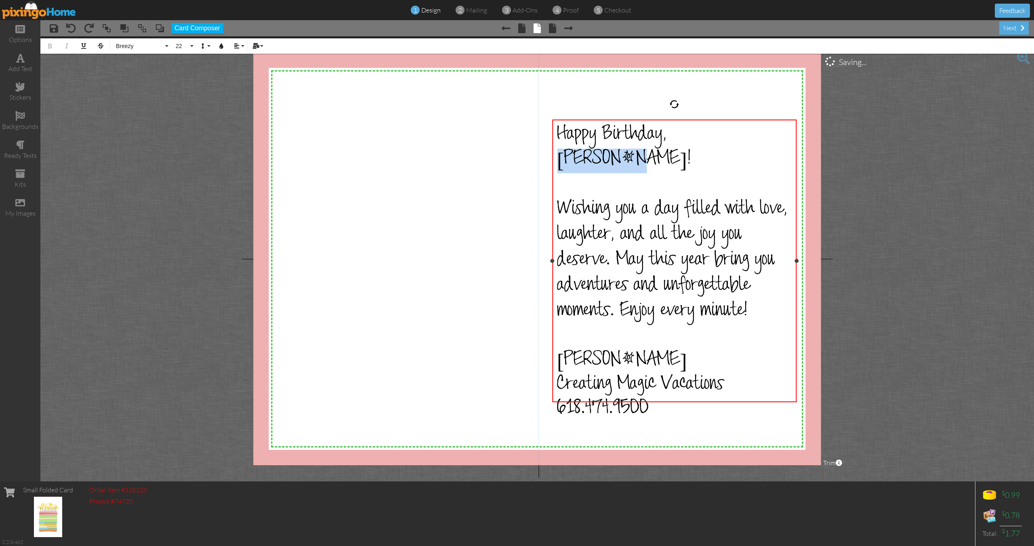
drag, startPoint x: 733, startPoint y: 130, endPoint x: 670, endPoint y: 132, distance: 63.0
click at [670, 132] on div "Happy Birthday, Chandell!" at bounding box center [674, 148] width 235 height 49
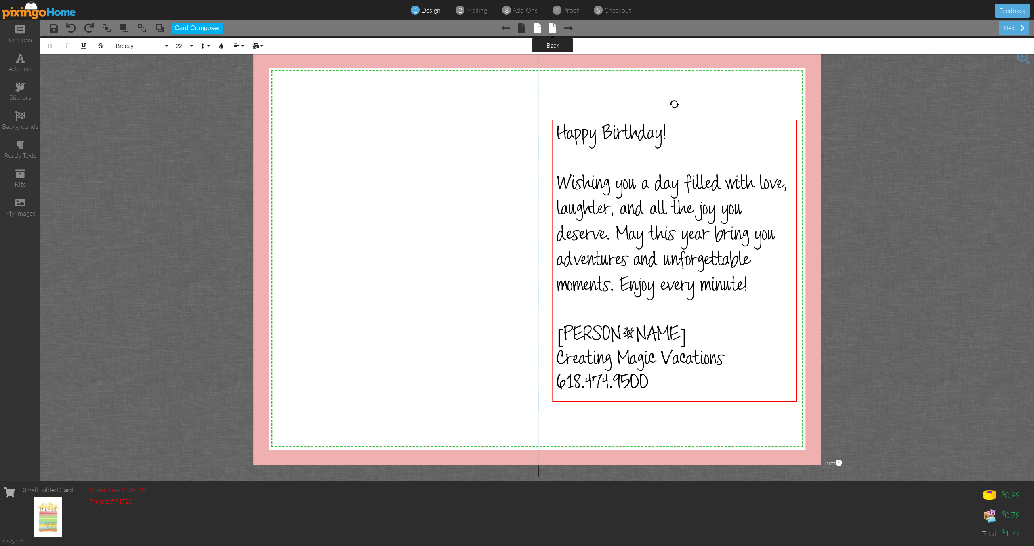
click at [556, 29] on span at bounding box center [552, 28] width 7 height 10
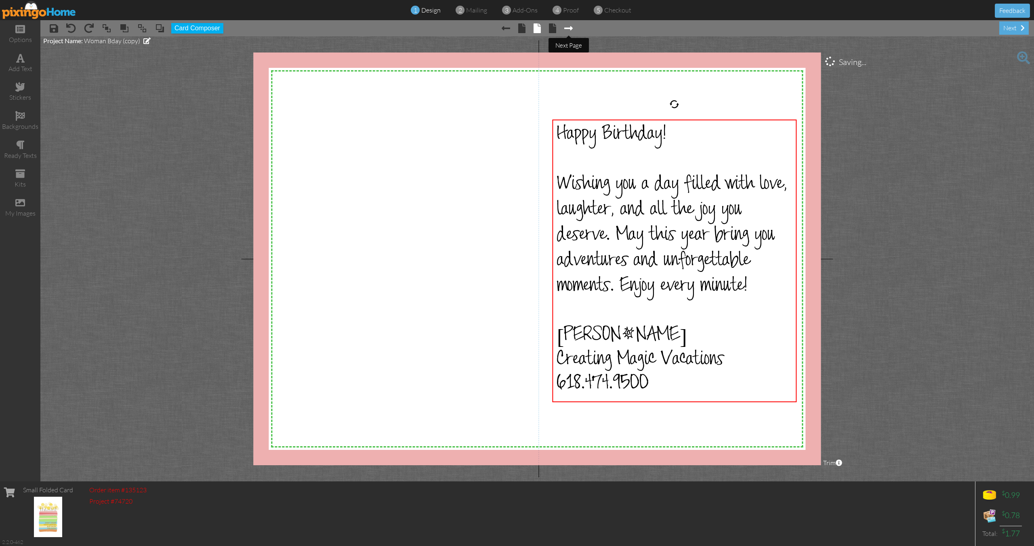
click at [570, 28] on span at bounding box center [568, 28] width 8 height 10
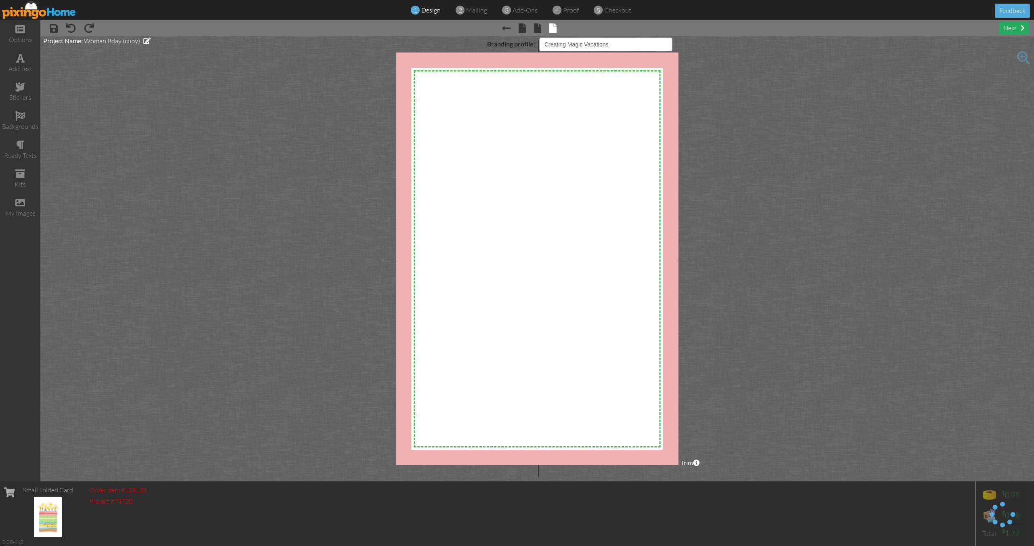
click at [1013, 25] on div "next" at bounding box center [1013, 27] width 29 height 13
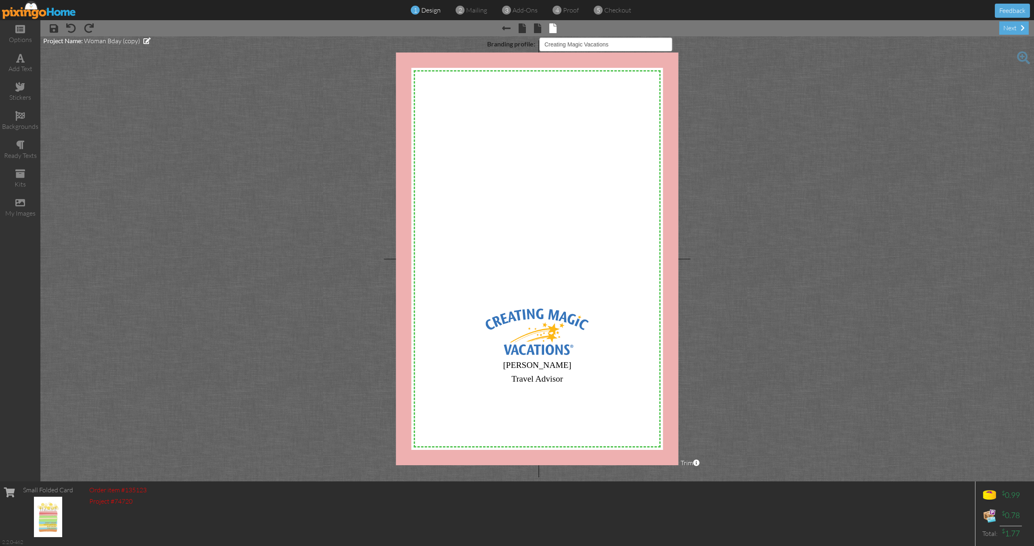
select select "object:8075"
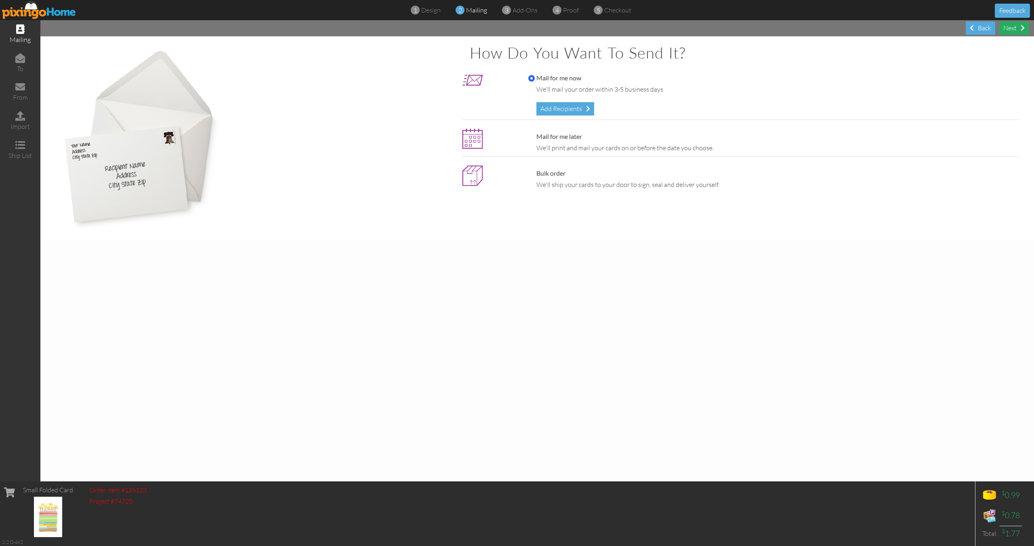
click at [1007, 32] on div "Next" at bounding box center [1013, 27] width 29 height 13
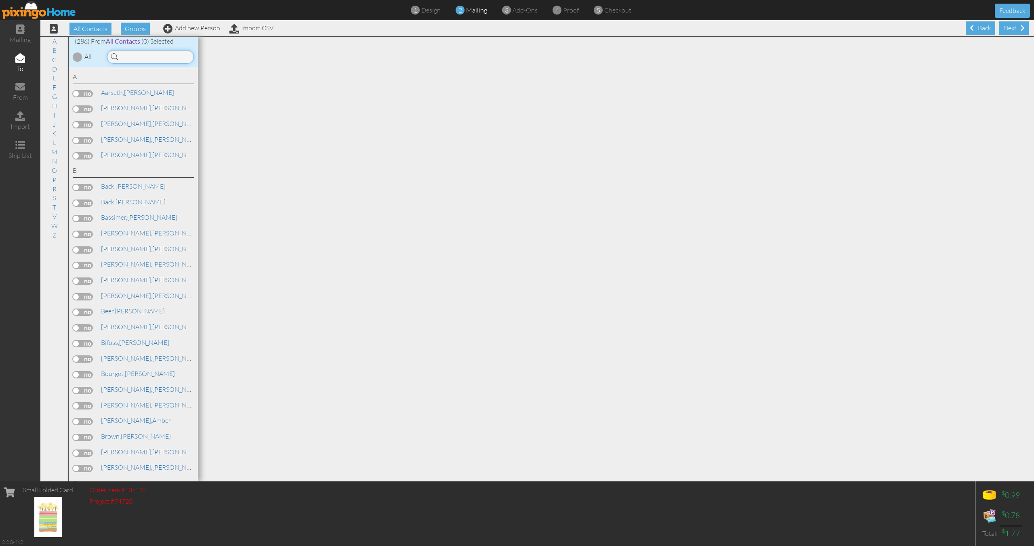
click at [137, 55] on input at bounding box center [150, 57] width 87 height 14
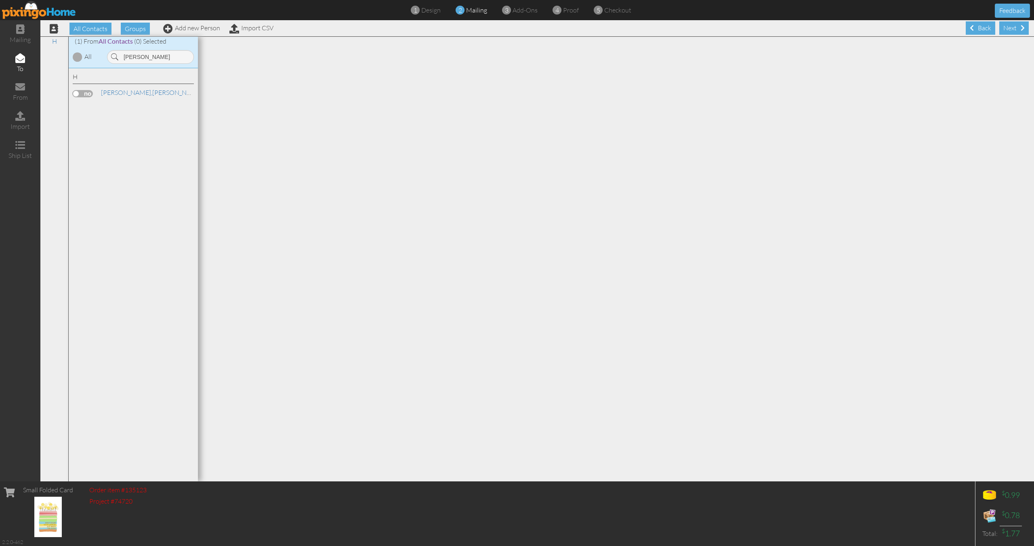
click at [88, 91] on label at bounding box center [83, 93] width 20 height 7
click at [0, 0] on input "checkbox" at bounding box center [0, 0] width 0 height 0
click at [131, 59] on input "hansen" at bounding box center [150, 57] width 87 height 14
click at [90, 108] on label at bounding box center [83, 108] width 20 height 7
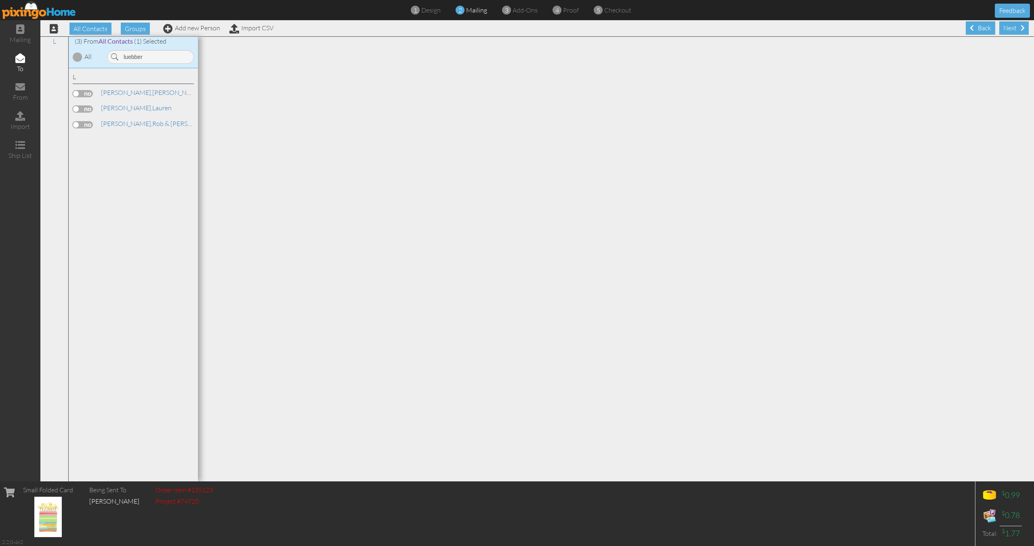
click at [0, 0] on input "checkbox" at bounding box center [0, 0] width 0 height 0
click at [141, 60] on input "luebber" at bounding box center [150, 57] width 87 height 14
click at [86, 94] on label at bounding box center [83, 93] width 20 height 7
click at [0, 0] on input "checkbox" at bounding box center [0, 0] width 0 height 0
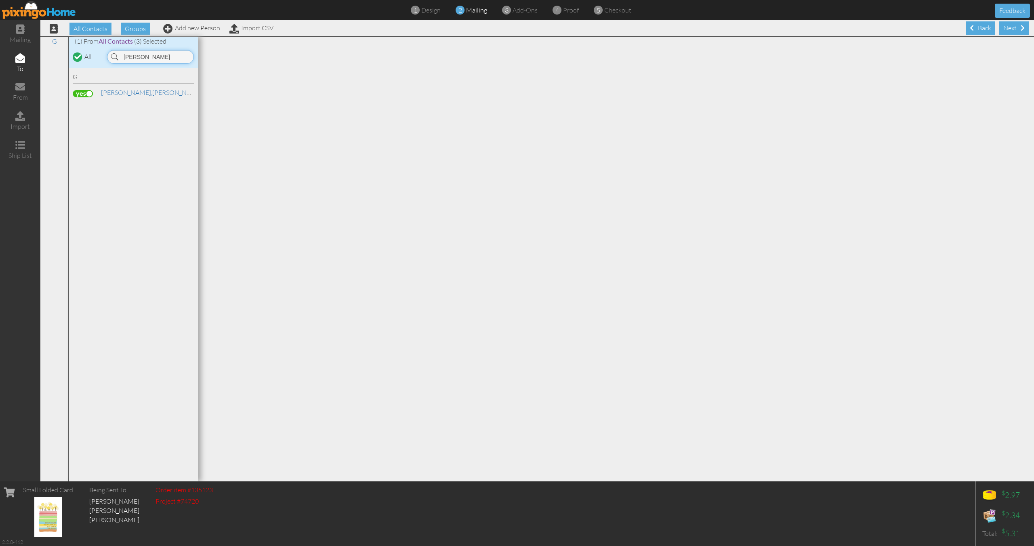
click at [131, 55] on input "gower" at bounding box center [150, 57] width 87 height 14
type input "a"
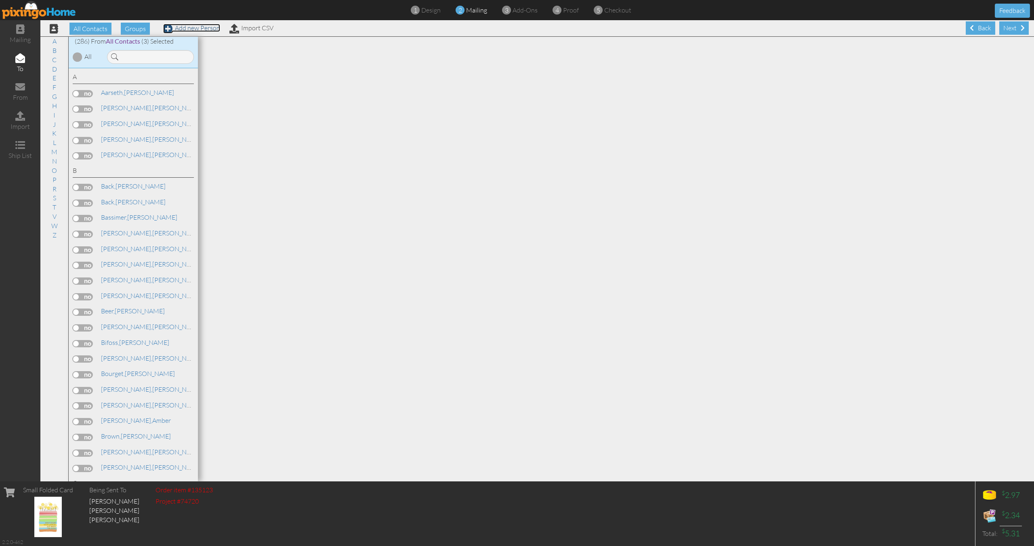
click at [194, 30] on link "Add new Person" at bounding box center [191, 28] width 57 height 8
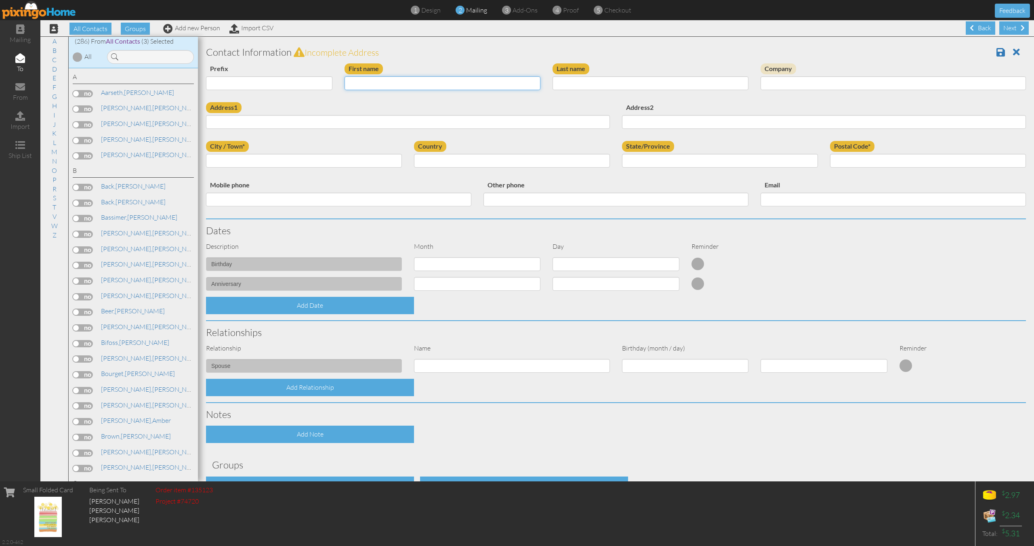
click at [363, 80] on input "First name" at bounding box center [442, 83] width 196 height 14
type input "[PERSON_NAME]"
click at [603, 85] on input "Last name" at bounding box center [650, 83] width 196 height 14
drag, startPoint x: 601, startPoint y: 82, endPoint x: 538, endPoint y: 82, distance: 63.0
click at [538, 82] on div "Prefix Dr. Mr. Mrs. First name Katlyn Last name Arnold Company" at bounding box center [616, 82] width 832 height 39
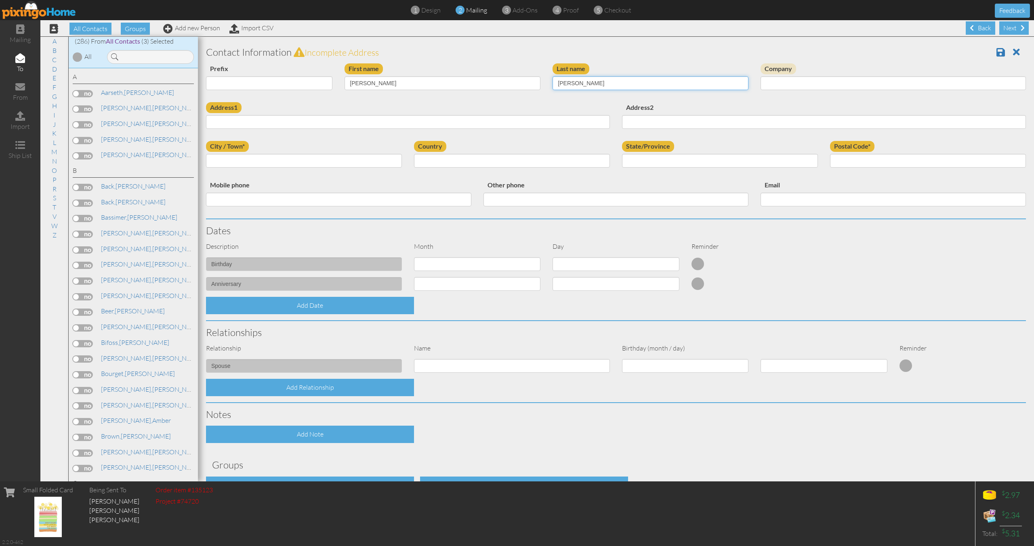
type input "Bumann"
click at [368, 121] on input "Address1" at bounding box center [408, 122] width 404 height 14
paste input "240 Medlin Road"
type input "240 Medlin Road"
click at [323, 157] on input "City / Town*" at bounding box center [304, 161] width 196 height 14
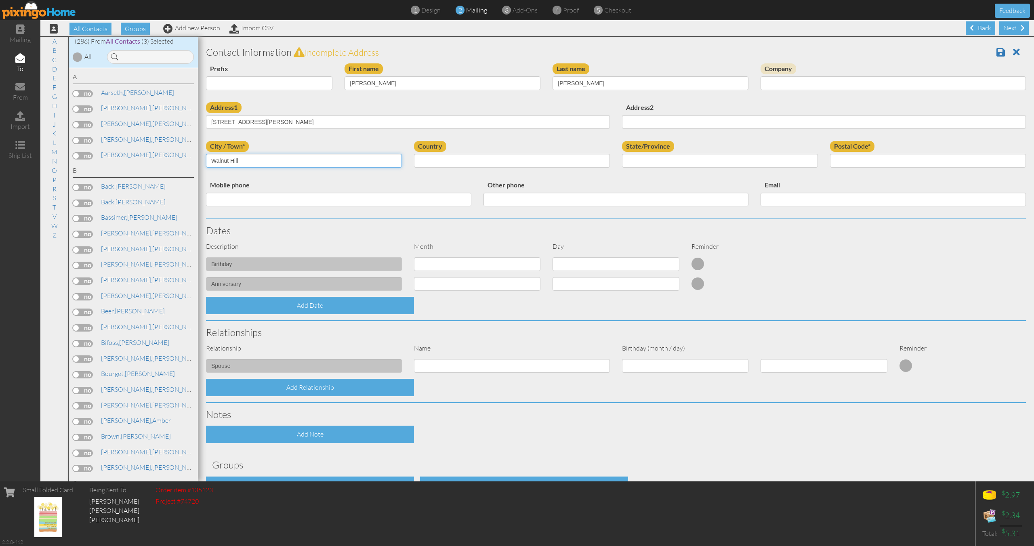
type input "Walnut Hill"
click at [754, 161] on input "State/Province" at bounding box center [720, 161] width 196 height 14
type input "IL"
click at [868, 159] on input "Postal Code*" at bounding box center [928, 161] width 196 height 14
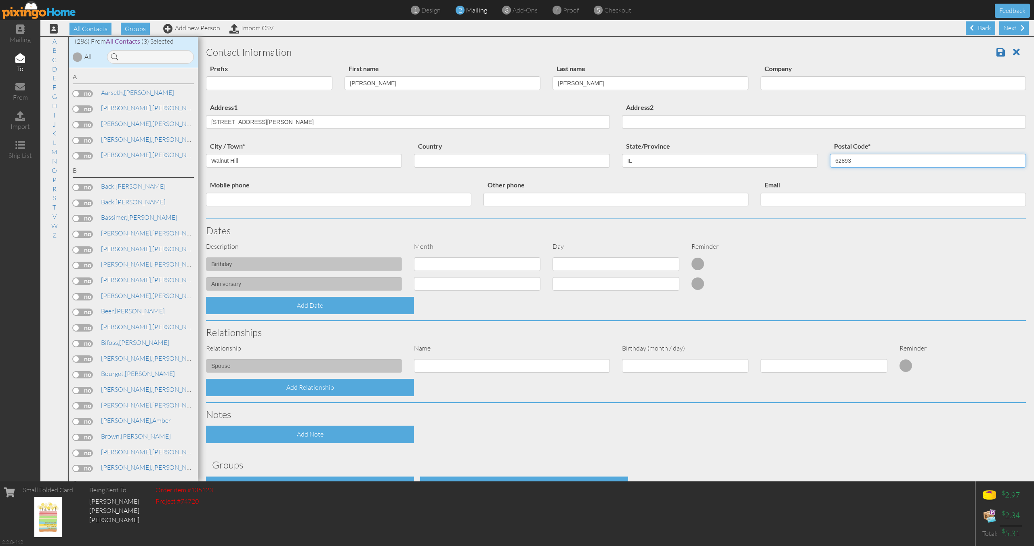
scroll to position [1, 0]
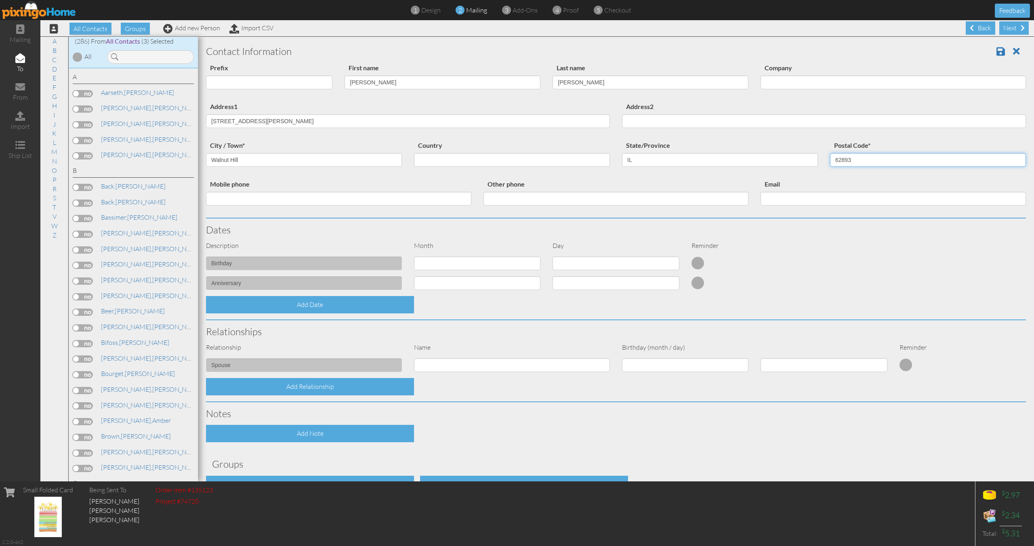
type input "62893"
click at [477, 266] on select "1 - Jan 2 - Feb 3 - Mar 4 - Apr 5 - May 6 - Jun 7 - Jul 8 - Aug 9 - Sep 10 - Oc…" at bounding box center [477, 263] width 126 height 14
select select "object:10365"
click at [414, 256] on select "1 - Jan 2 - Feb 3 - Mar 4 - Apr 5 - May 6 - Jun 7 - Jul 8 - Aug 9 - Sep 10 - Oc…" at bounding box center [477, 263] width 126 height 14
click at [561, 265] on select "1 2 3 4 5 6 7 8 9 10 11 12 13 14 15 16 17 18 19 20 21 22 23 24 25 26 27 28 29 30" at bounding box center [615, 263] width 126 height 14
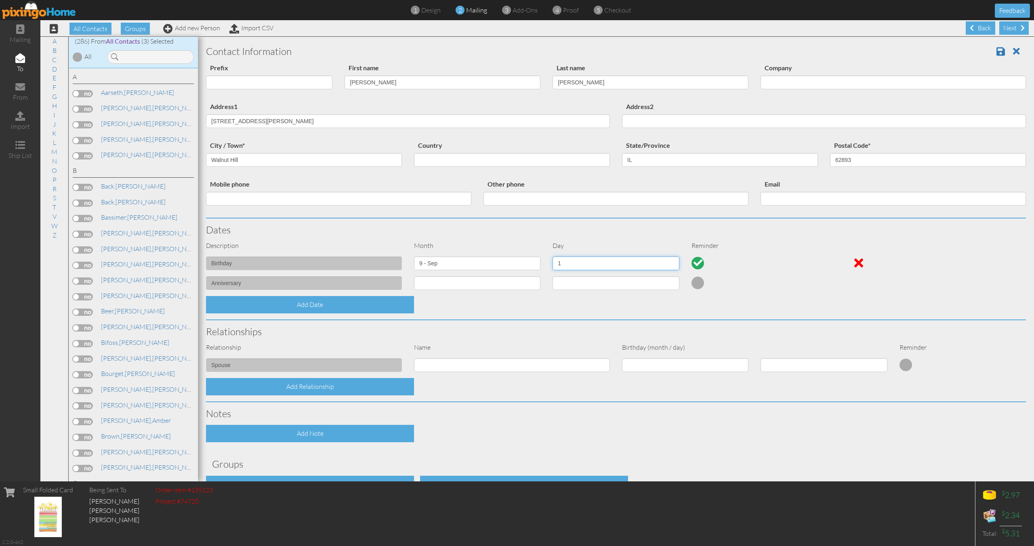
click at [552, 256] on select "1 2 3 4 5 6 7 8 9 10 11 12 13 14 15 16 17 18 19 20 21 22 23 24 25 26 27 28 29 30" at bounding box center [615, 263] width 126 height 14
click at [580, 265] on select "1 2 3 4 5 6 7 8 9 10 11 12 13 14 15 16 17 18 19 20 21 22 23 24 25 26 27 28 29 30" at bounding box center [615, 263] width 126 height 14
select select "number:17"
click at [552, 256] on select "1 2 3 4 5 6 7 8 9 10 11 12 13 14 15 16 17 18 19 20 21 22 23 24 25 26 27 28 29 30" at bounding box center [615, 263] width 126 height 14
click at [535, 362] on input at bounding box center [512, 365] width 196 height 14
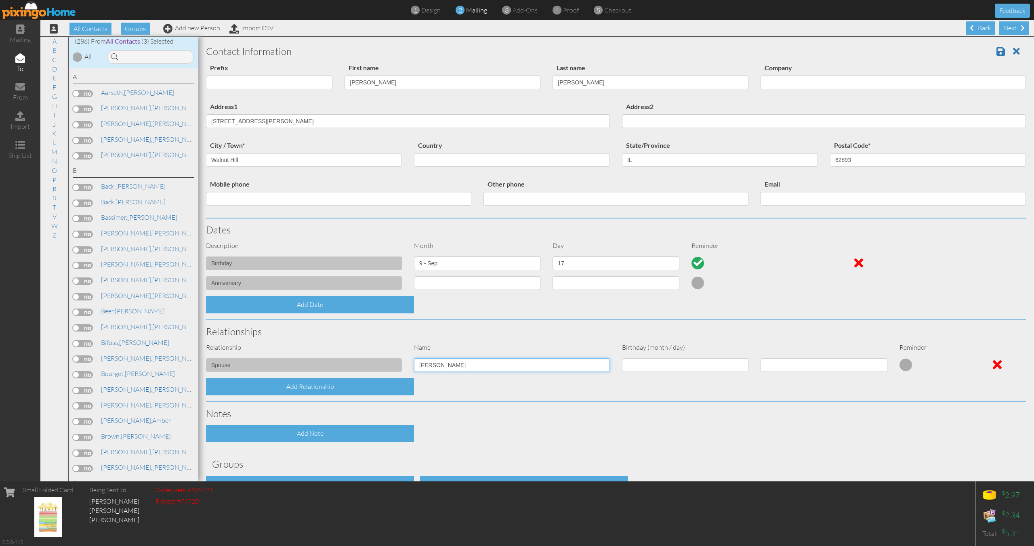
type input "Justin"
click at [729, 364] on select "1 - Jan 2 - Feb 3 - Mar 4 - Apr 5 - May 6 - Jun 7 - Jul 8 - Aug 9 - Sep 10 - Oc…" at bounding box center [685, 365] width 126 height 14
select select "object:10363"
click at [622, 358] on select "1 - Jan 2 - Feb 3 - Mar 4 - Apr 5 - May 6 - Jun 7 - Jul 8 - Aug 9 - Sep 10 - Oc…" at bounding box center [685, 365] width 126 height 14
select select "number:1"
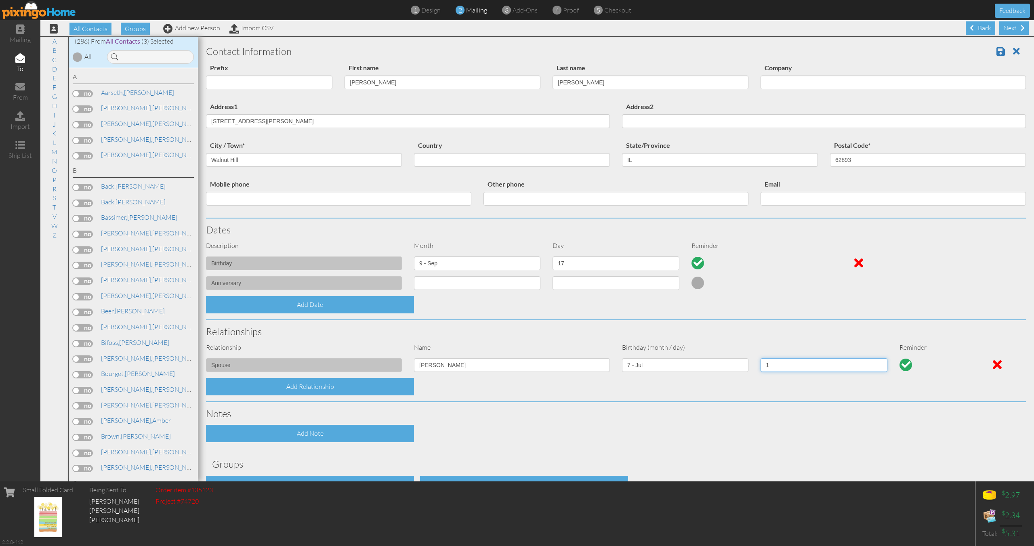
click at [764, 370] on select "1 2 3 4 5 6 7 8 9 10 11 12 13 14 15 16 17 18 19 20 21 22 23 24 25 26 27 28 29 3…" at bounding box center [823, 365] width 126 height 14
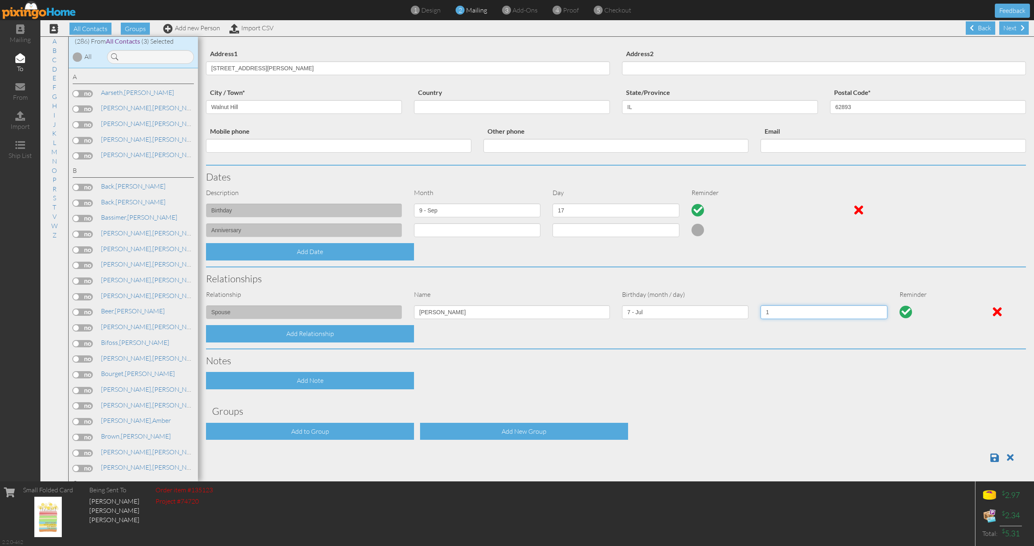
scroll to position [0, 0]
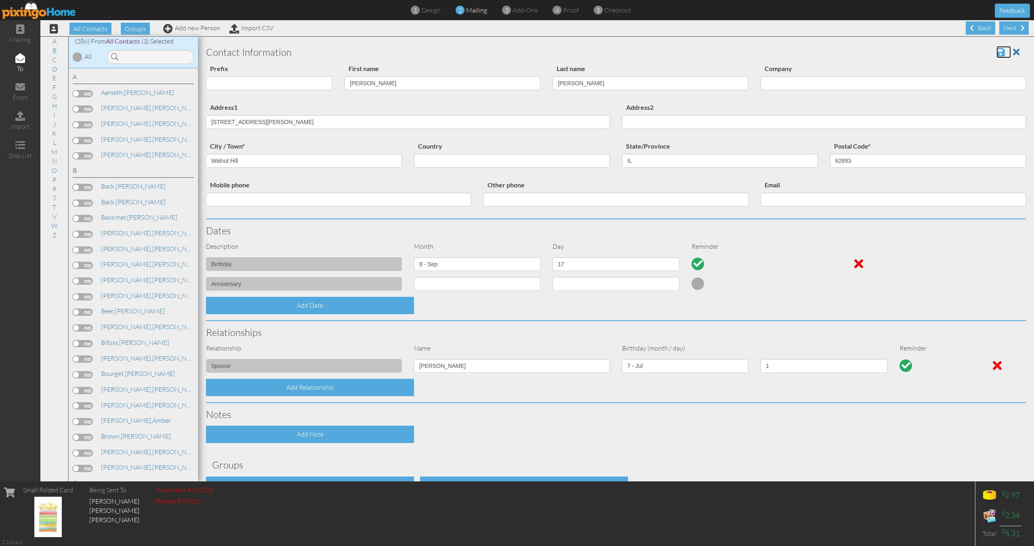
click at [997, 50] on span at bounding box center [1000, 52] width 8 height 10
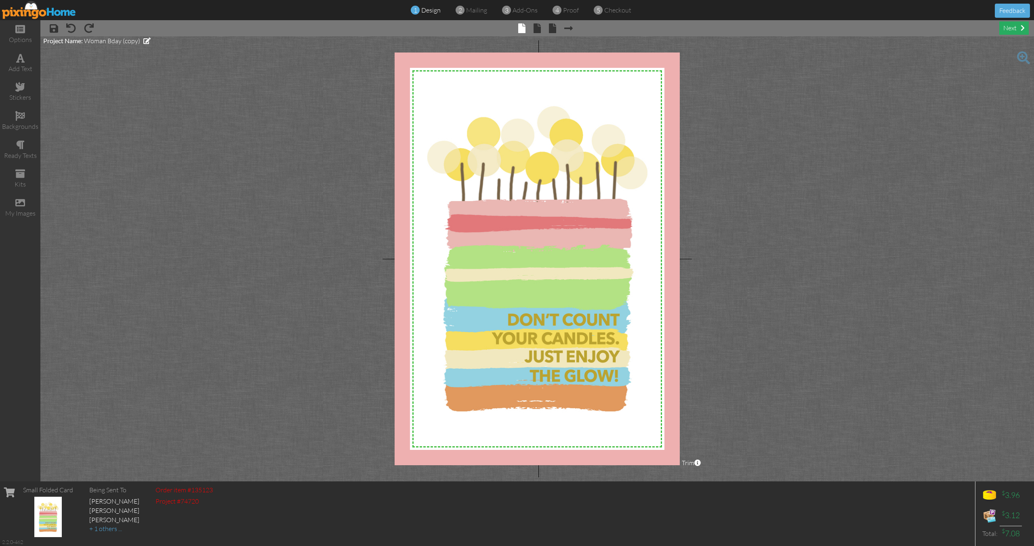
click at [1010, 30] on div "next" at bounding box center [1013, 27] width 29 height 13
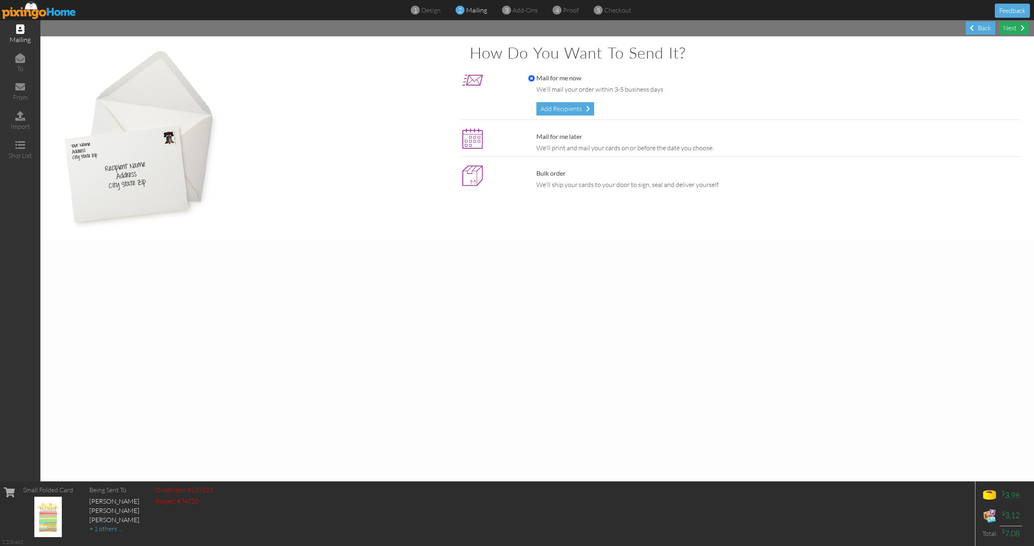
click at [1014, 28] on div "Next" at bounding box center [1013, 27] width 29 height 13
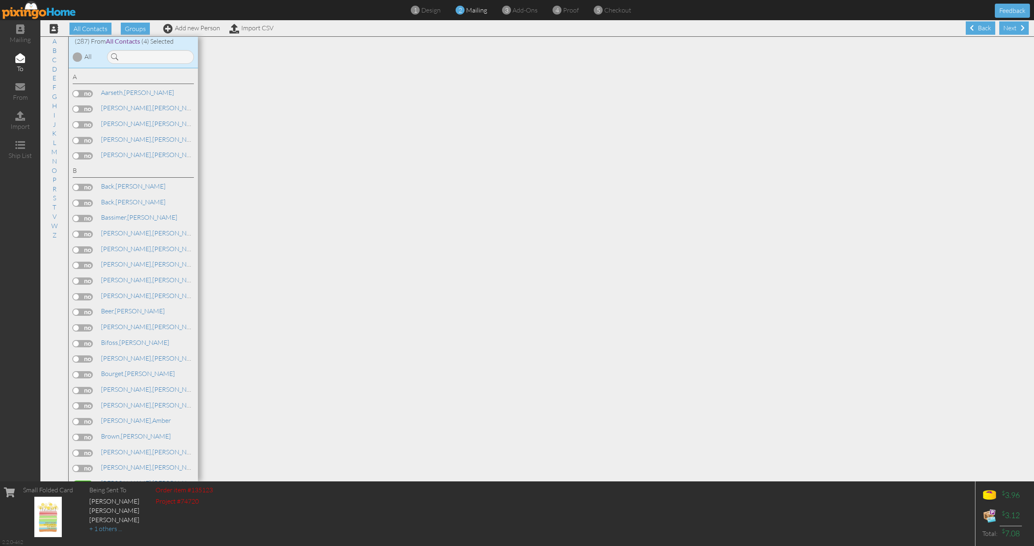
click at [104, 532] on div "+ 1 others ..." at bounding box center [114, 528] width 50 height 9
click at [1014, 31] on div "Next" at bounding box center [1013, 27] width 29 height 13
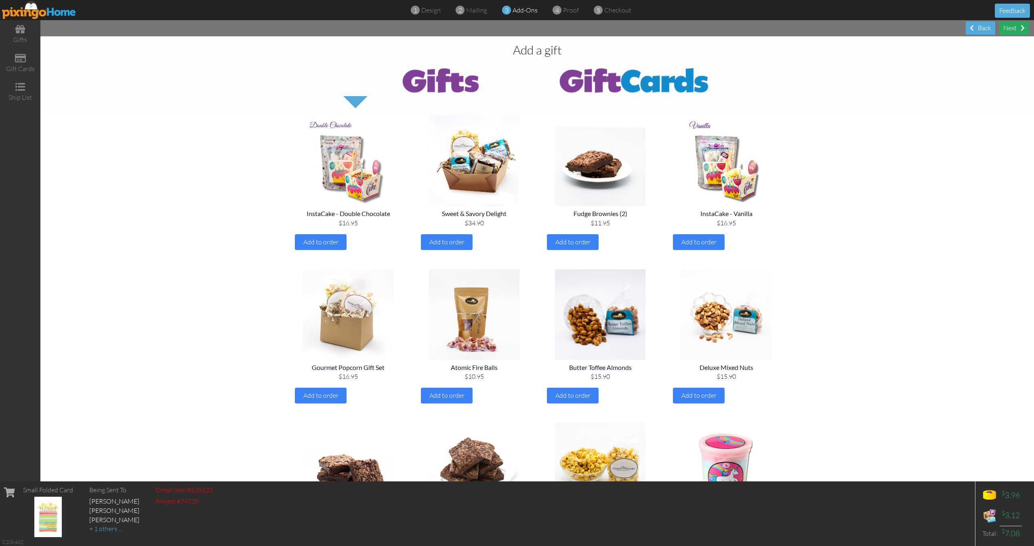
click at [1020, 26] on div "Next" at bounding box center [1013, 27] width 29 height 13
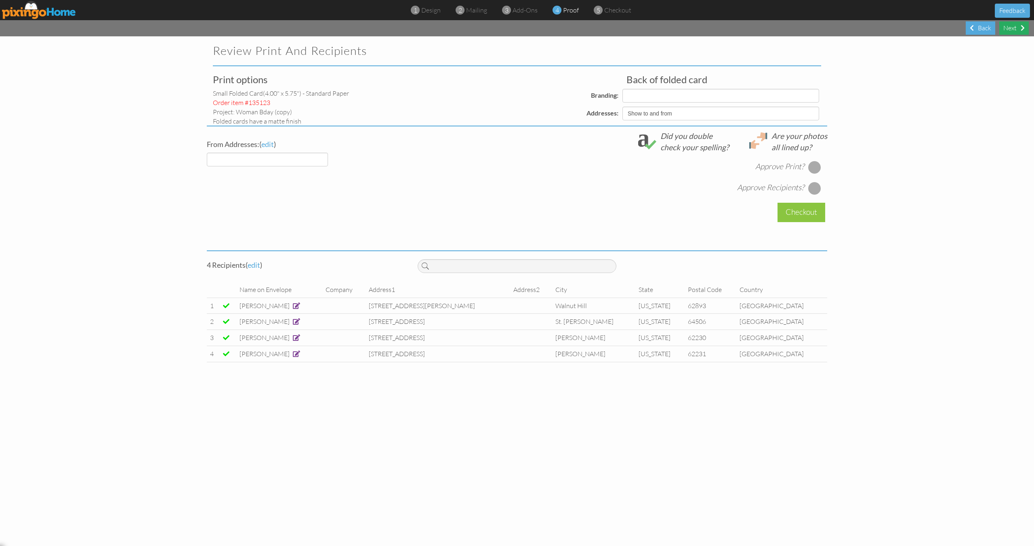
select select "object:1217"
select select "object:1227"
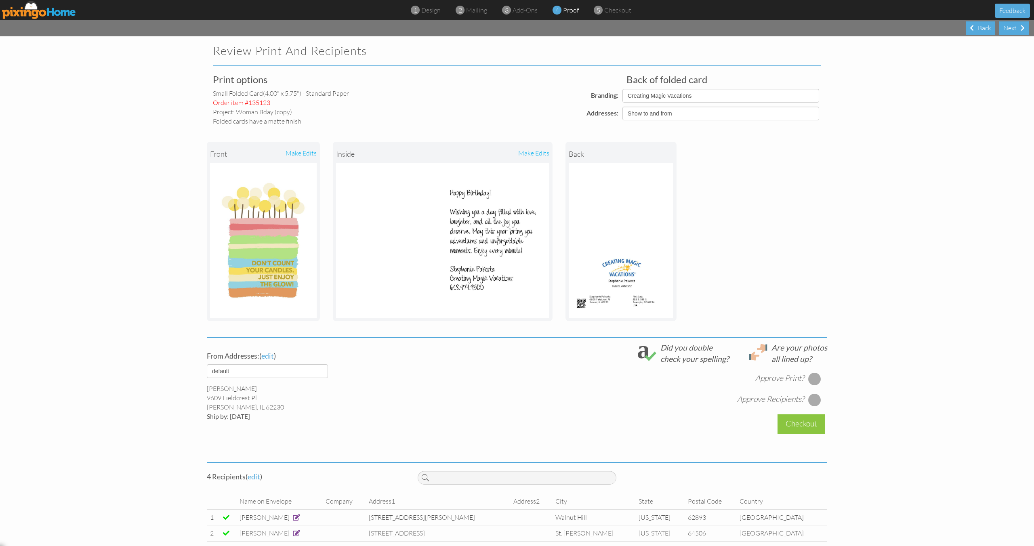
scroll to position [44, 0]
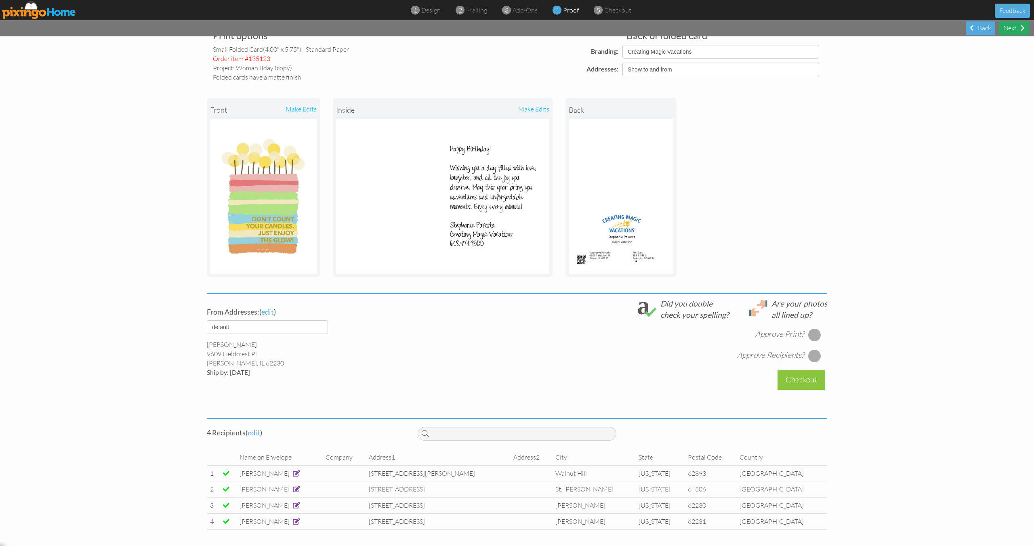
click at [1015, 28] on div "Next" at bounding box center [1013, 27] width 29 height 13
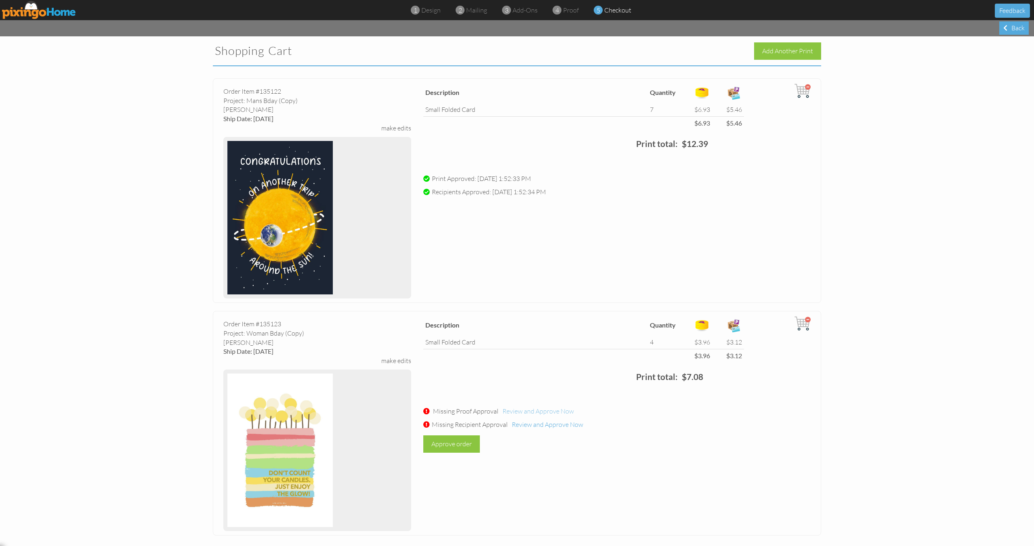
click at [540, 413] on span "Review and Approve Now" at bounding box center [537, 411] width 71 height 8
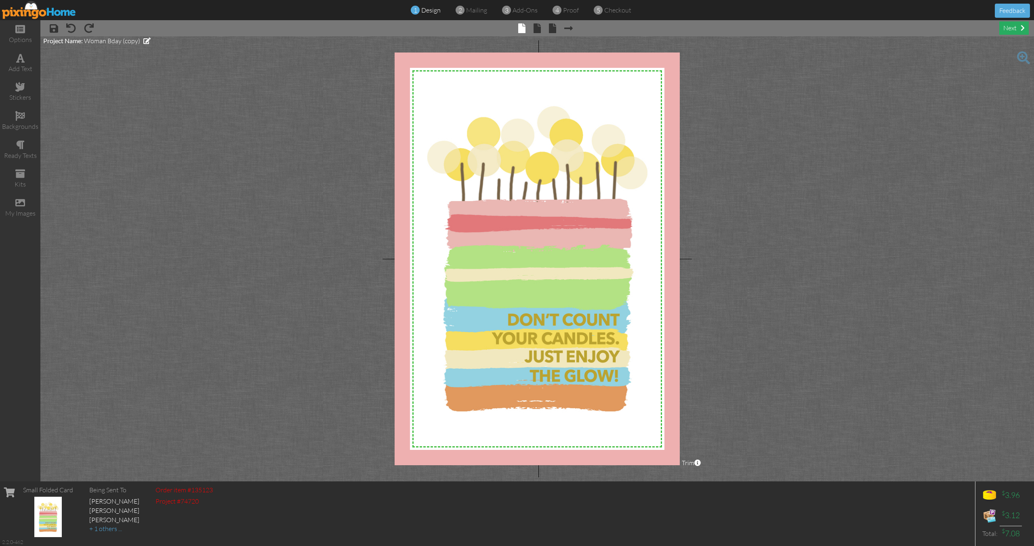
click at [1013, 32] on div "next" at bounding box center [1013, 27] width 29 height 13
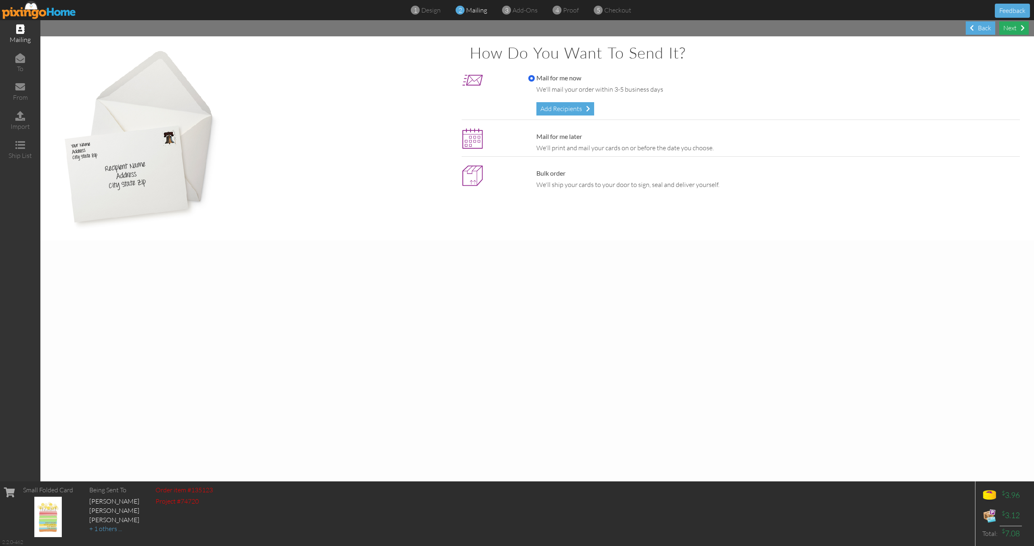
click at [1013, 32] on div "Next" at bounding box center [1013, 27] width 29 height 13
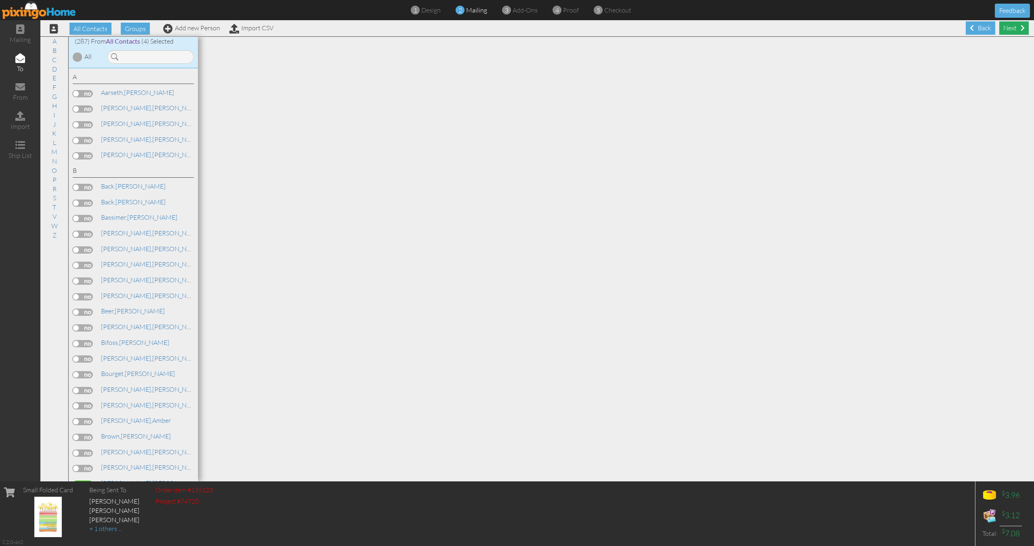
click at [1012, 32] on div "Next" at bounding box center [1013, 27] width 29 height 13
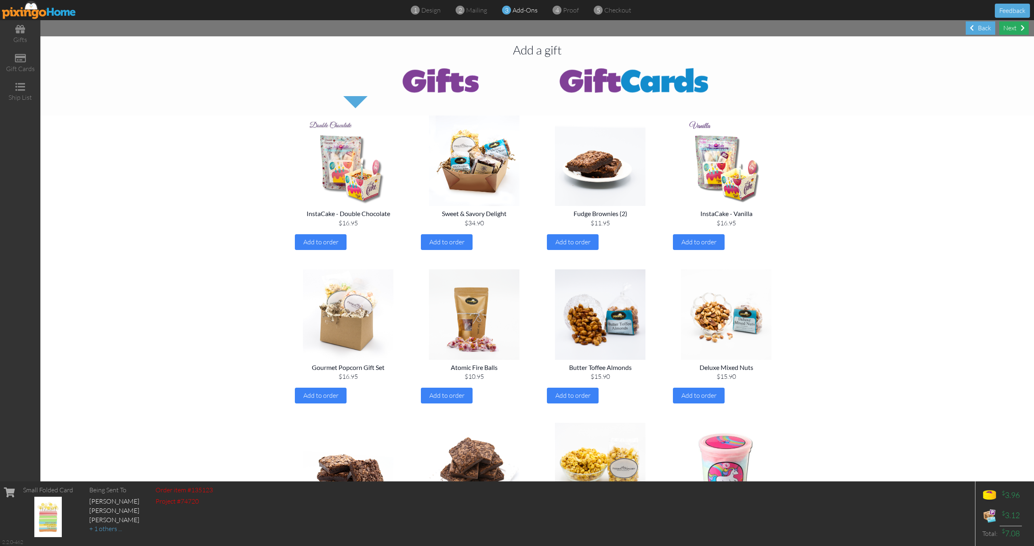
click at [1017, 27] on div "Next" at bounding box center [1013, 27] width 29 height 13
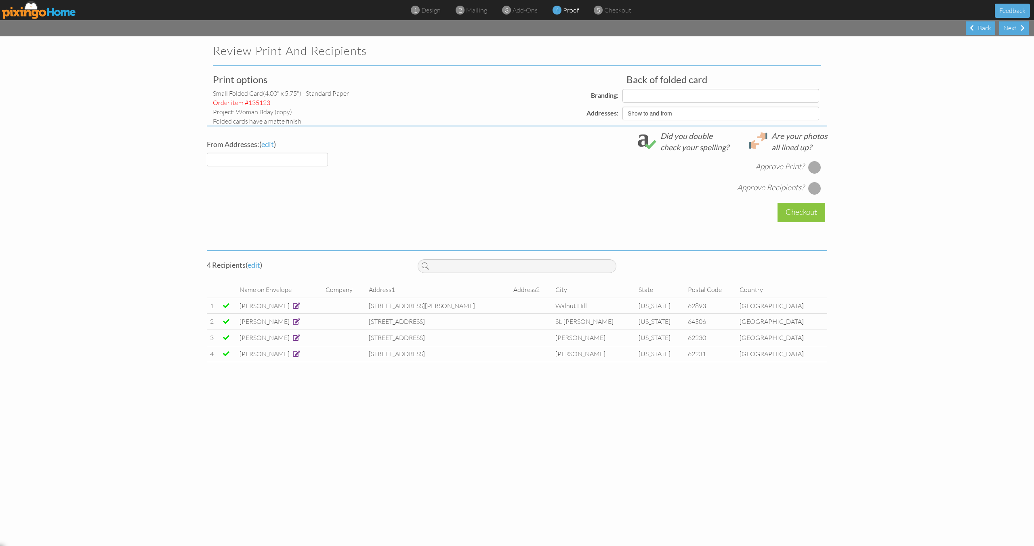
select select "object:2167"
select select "object:2177"
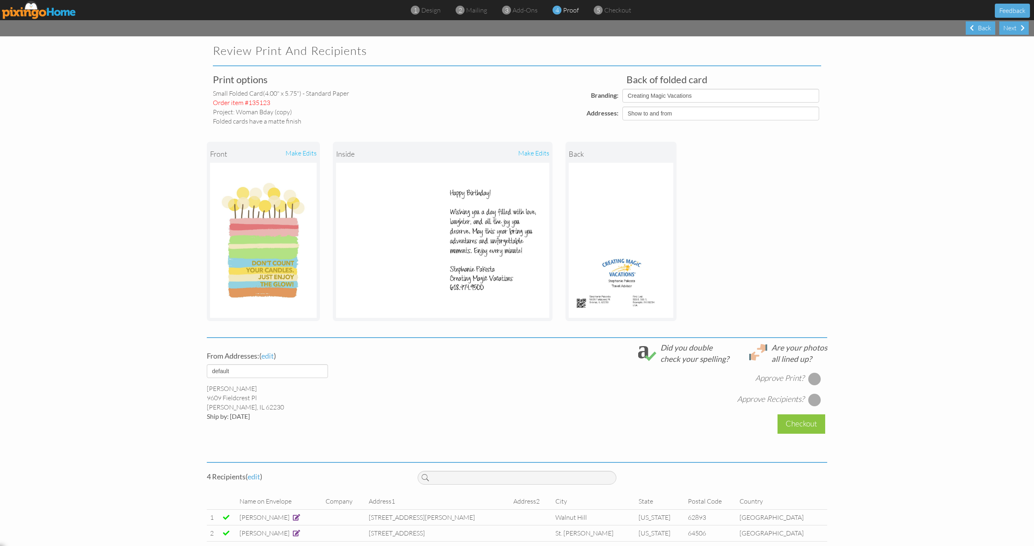
click at [811, 170] on div "front make edits inside make edits back" at bounding box center [517, 232] width 620 height 212
click at [815, 384] on div at bounding box center [814, 378] width 13 height 13
click at [815, 395] on div at bounding box center [814, 399] width 13 height 13
click at [809, 431] on div "Checkout" at bounding box center [801, 423] width 48 height 19
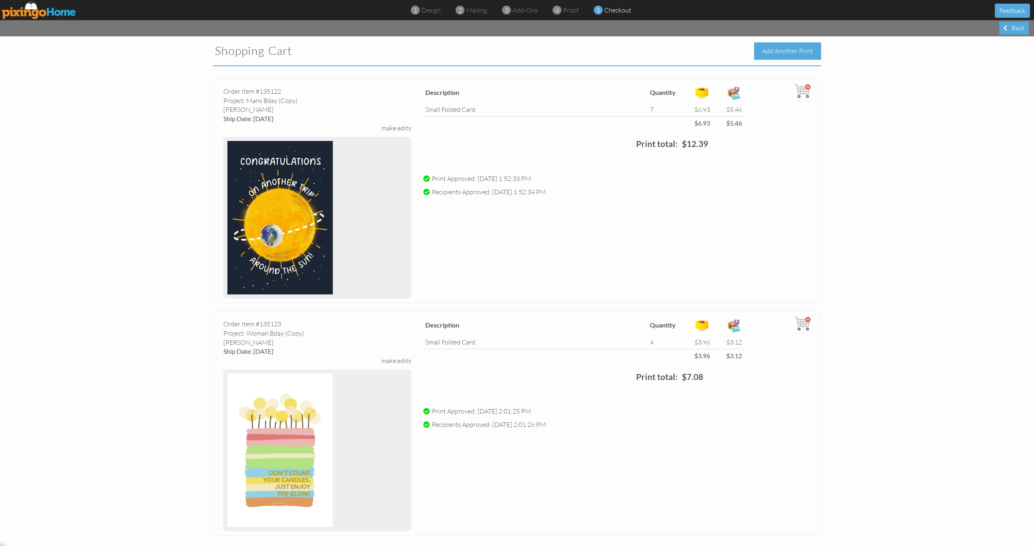
click at [788, 50] on div "Add Another Print" at bounding box center [787, 50] width 67 height 17
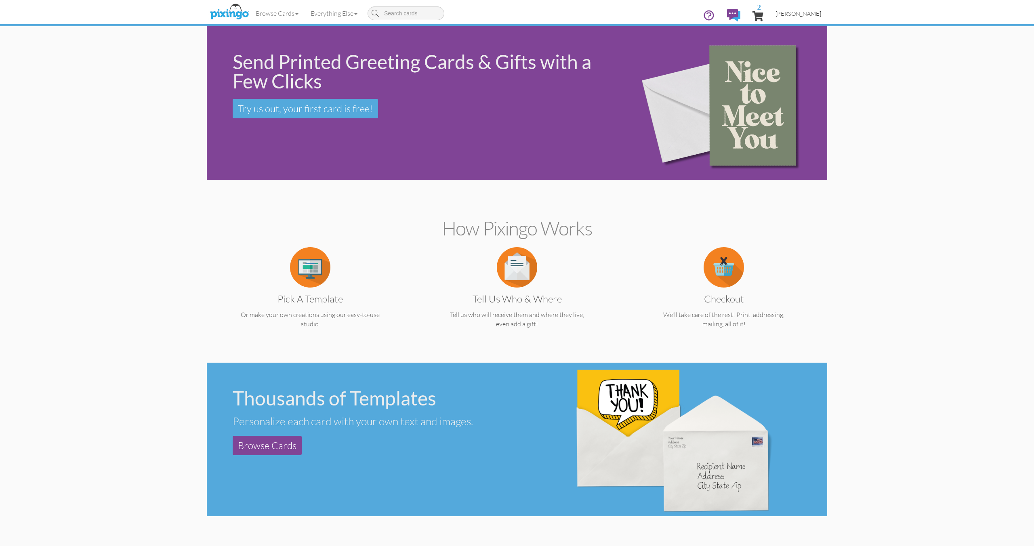
click at [793, 9] on link "[PERSON_NAME]" at bounding box center [798, 13] width 58 height 21
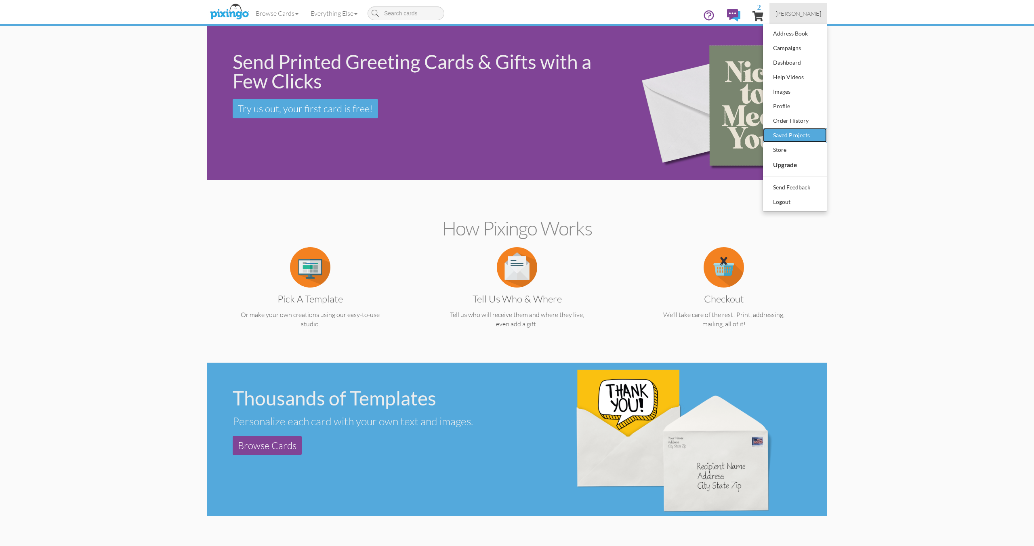
click at [794, 134] on div "Saved Projects" at bounding box center [795, 135] width 48 height 12
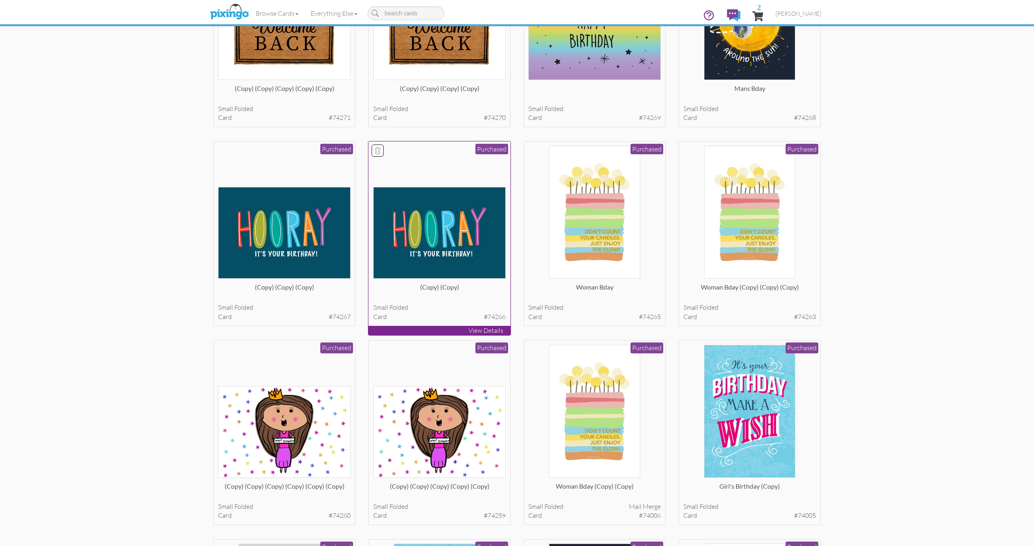
scroll to position [336, 0]
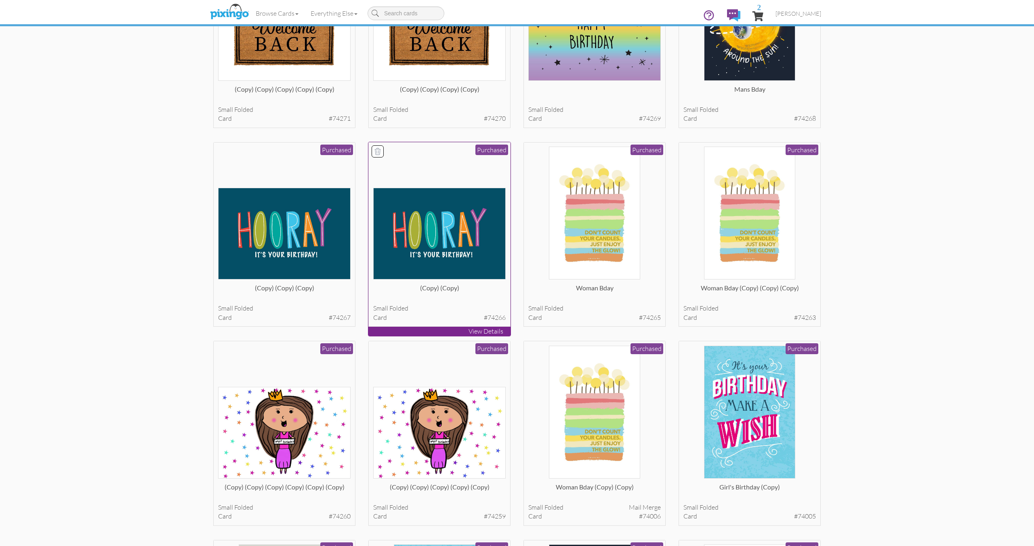
click at [441, 172] on div at bounding box center [439, 213] width 133 height 133
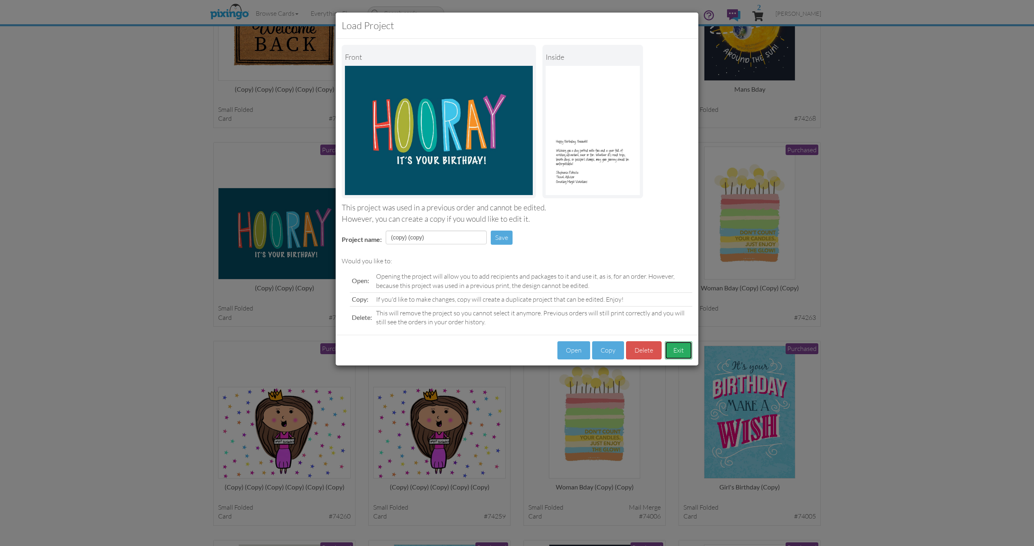
click at [682, 350] on button "Exit" at bounding box center [678, 350] width 27 height 18
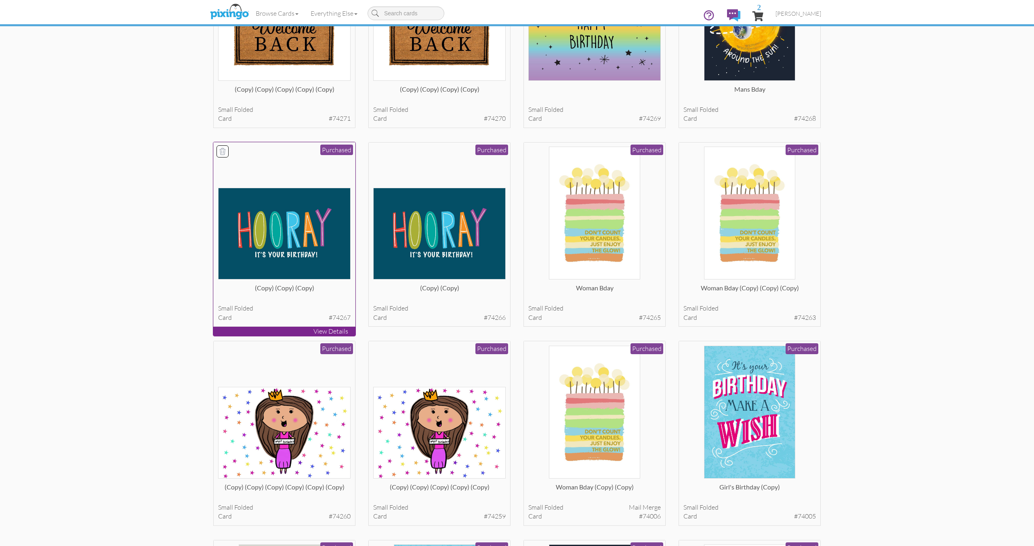
click at [320, 245] on img at bounding box center [284, 234] width 133 height 92
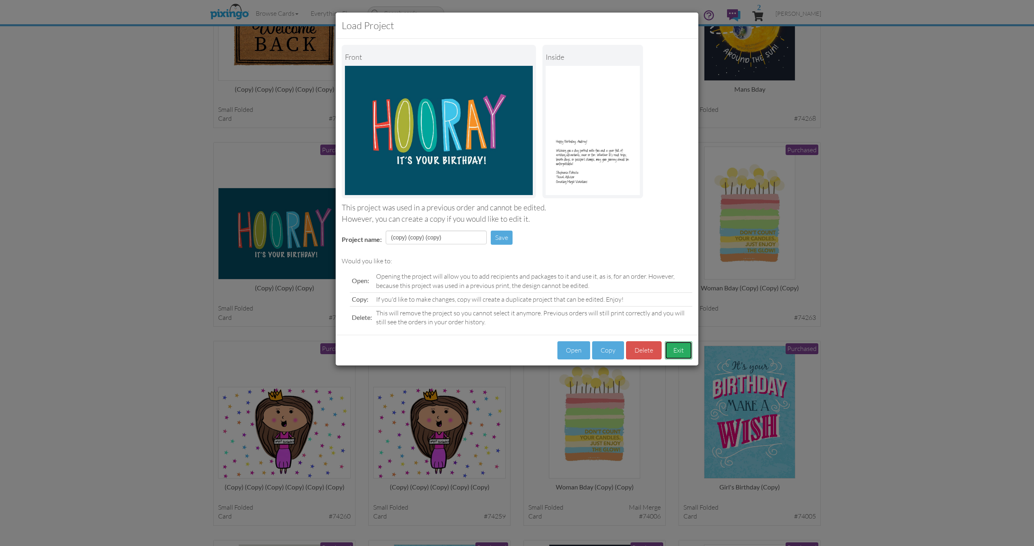
click at [678, 354] on button "Exit" at bounding box center [678, 350] width 27 height 18
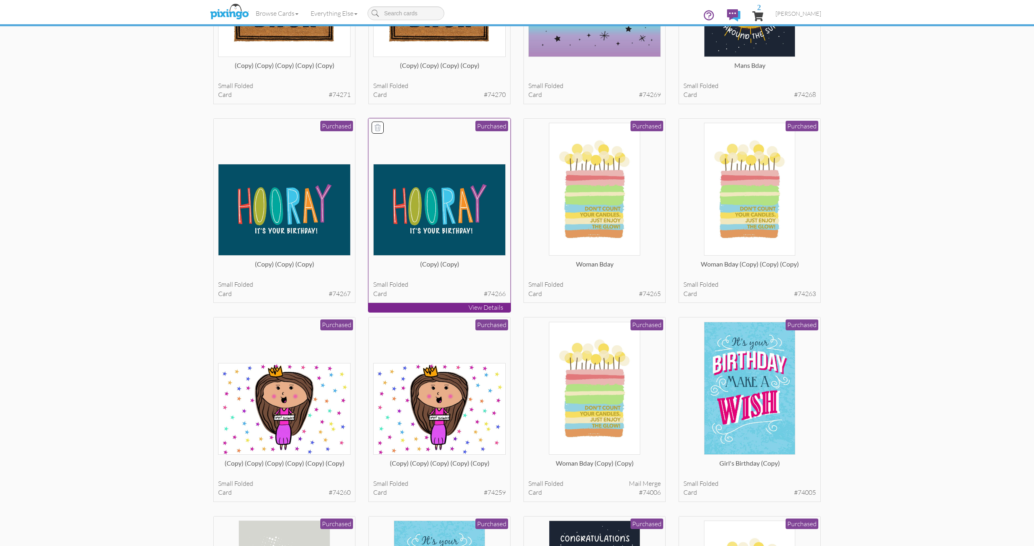
scroll to position [360, 0]
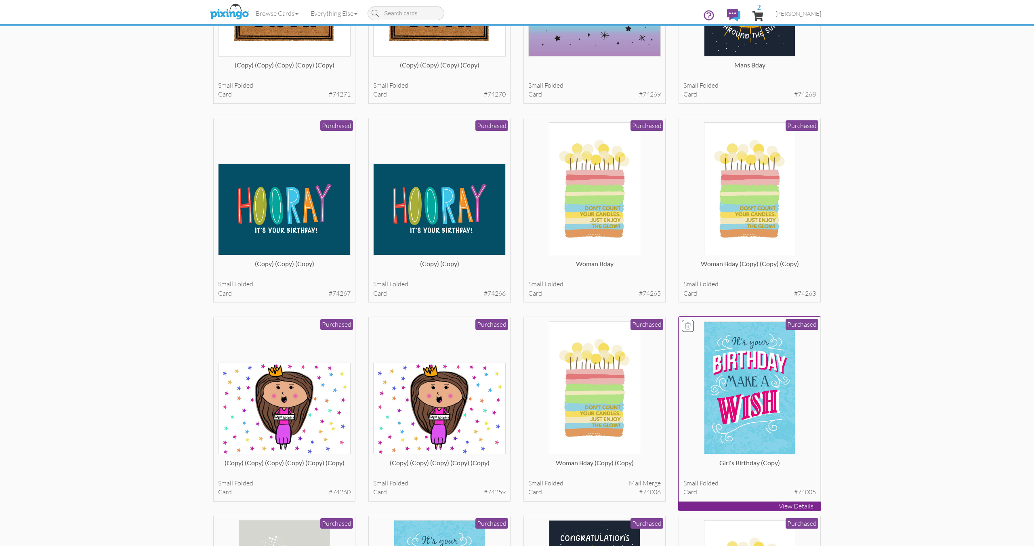
click at [729, 356] on img at bounding box center [750, 387] width 92 height 133
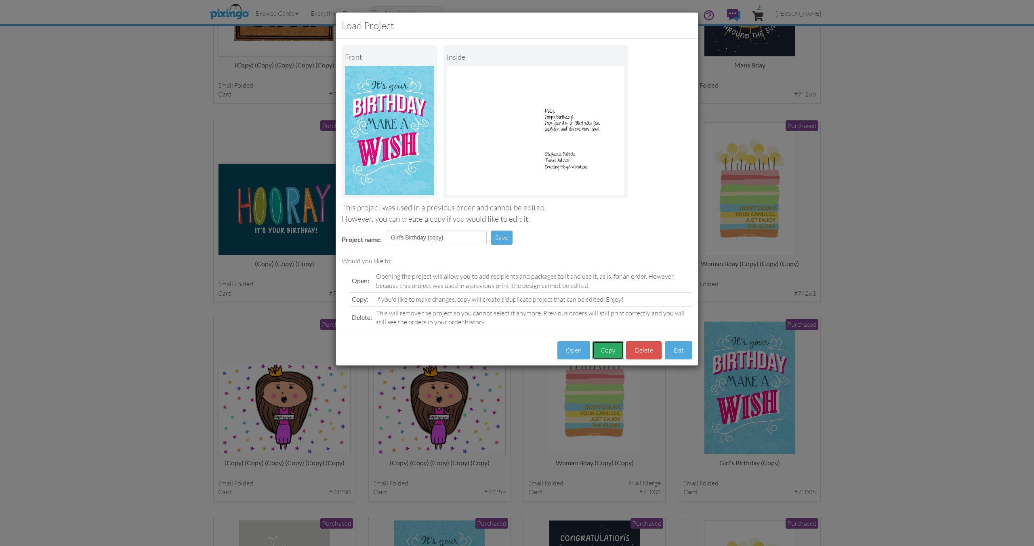
click at [602, 354] on button "Copy" at bounding box center [608, 350] width 32 height 18
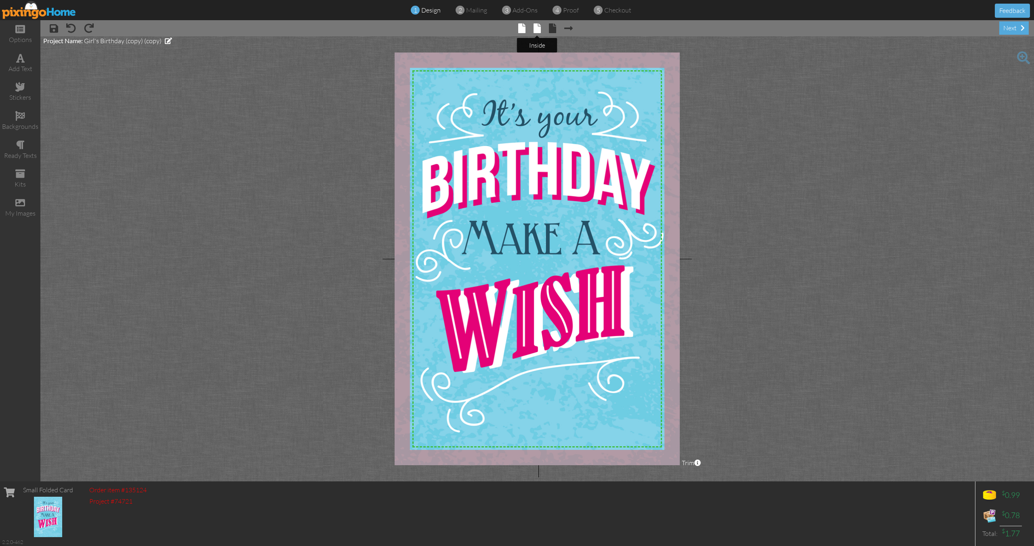
click at [538, 28] on span at bounding box center [536, 28] width 7 height 10
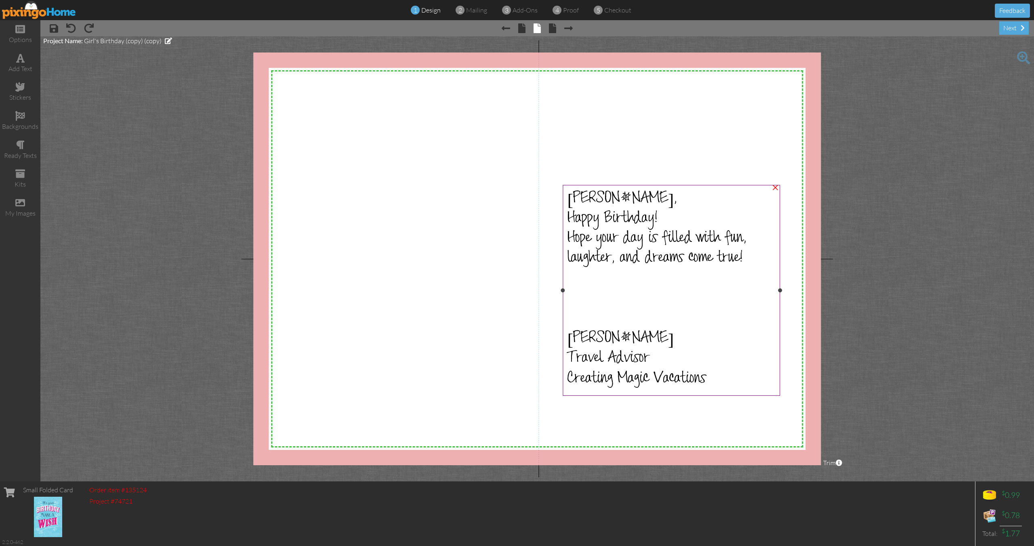
click at [612, 199] on div "Molly," at bounding box center [671, 200] width 208 height 20
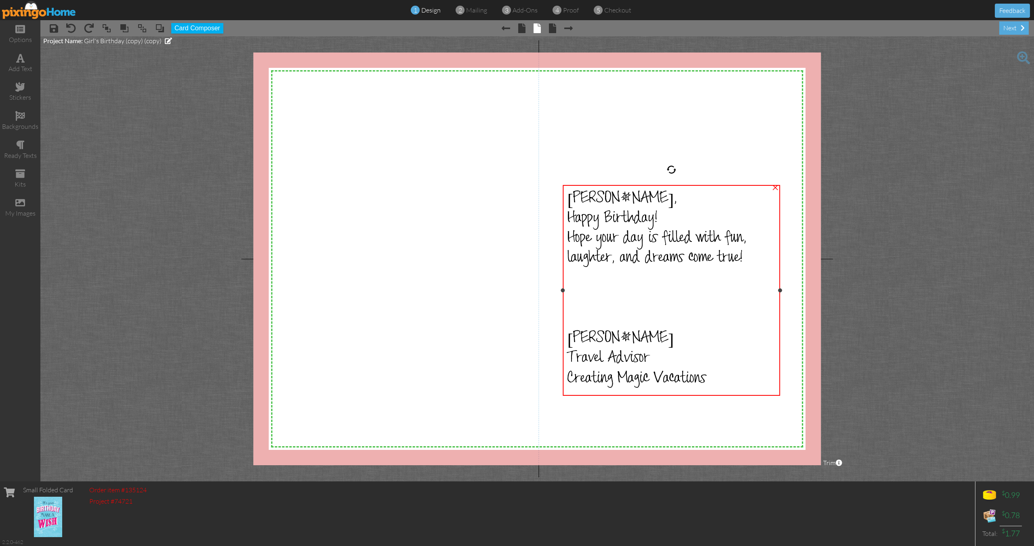
click at [612, 199] on div "Molly," at bounding box center [671, 200] width 208 height 20
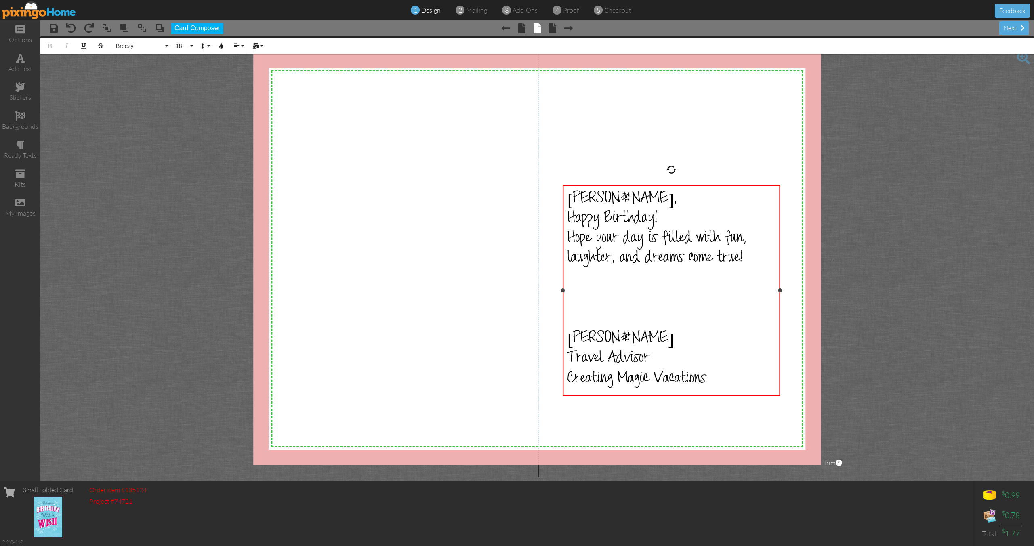
click at [606, 198] on div "Molly," at bounding box center [671, 200] width 208 height 20
click at [580, 199] on span "Molly," at bounding box center [622, 200] width 110 height 20
click at [583, 196] on div "," at bounding box center [671, 200] width 208 height 20
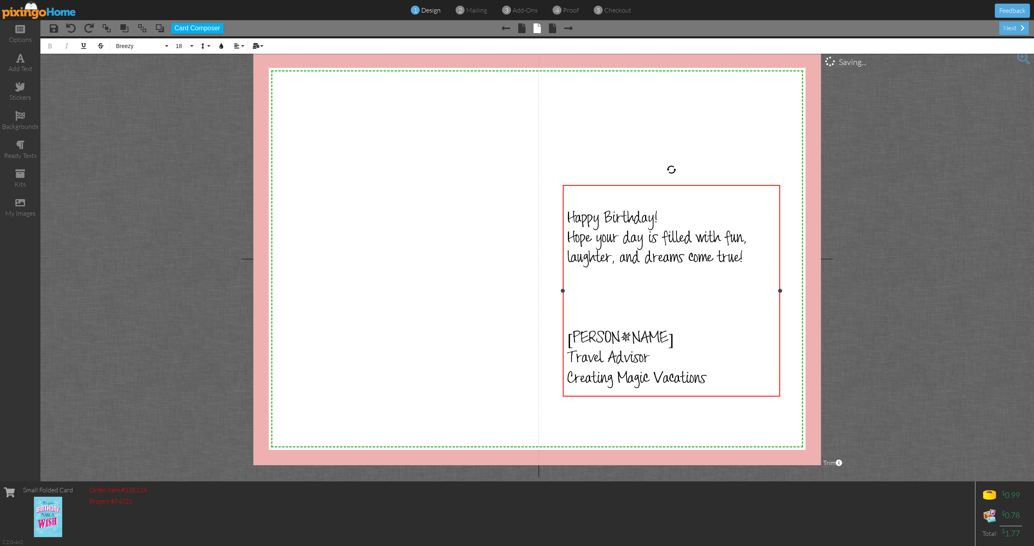
click at [684, 210] on div "​" at bounding box center [671, 200] width 208 height 21
click at [679, 222] on div "Happy Birthday!" at bounding box center [671, 220] width 208 height 20
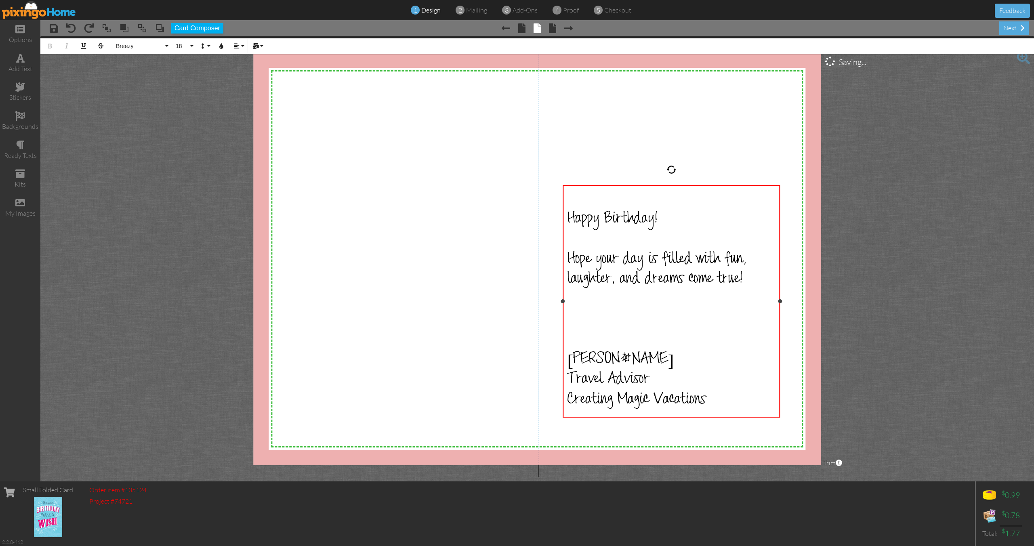
click at [568, 213] on span "Happy Birthday!" at bounding box center [612, 220] width 90 height 20
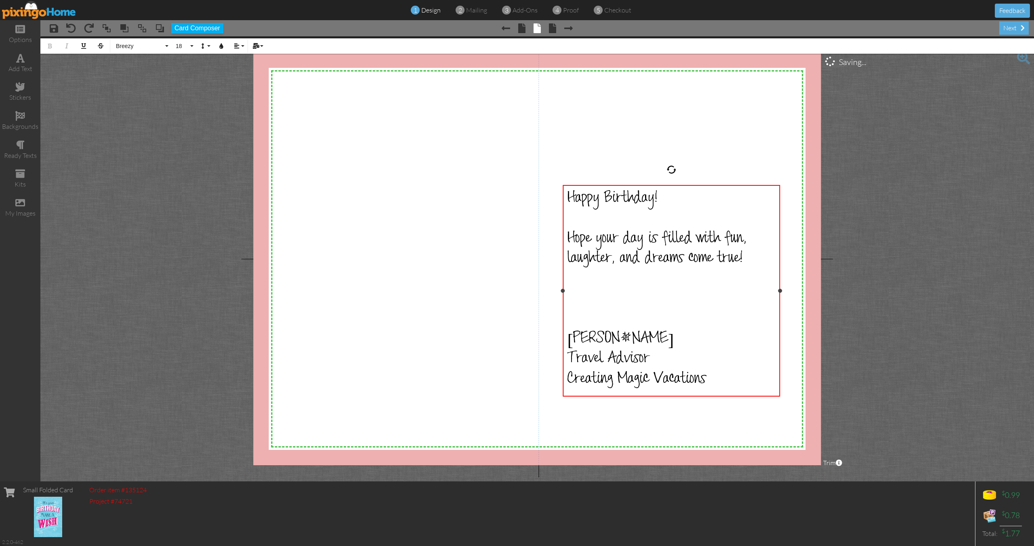
click at [582, 237] on span "Hope your day is filled with fun, laughter, and dreams come true!" at bounding box center [656, 250] width 179 height 40
click at [754, 263] on div "I hope your day is filled with fun, laughter, and dreams coming true!" at bounding box center [671, 250] width 208 height 40
click at [720, 259] on span "I hope your day is filled with fun, laughter, and dreams coming true!" at bounding box center [662, 250] width 191 height 40
click at [763, 254] on div "I hope your day is filled with fun, laughter, and dreams coming true!" at bounding box center [671, 250] width 208 height 40
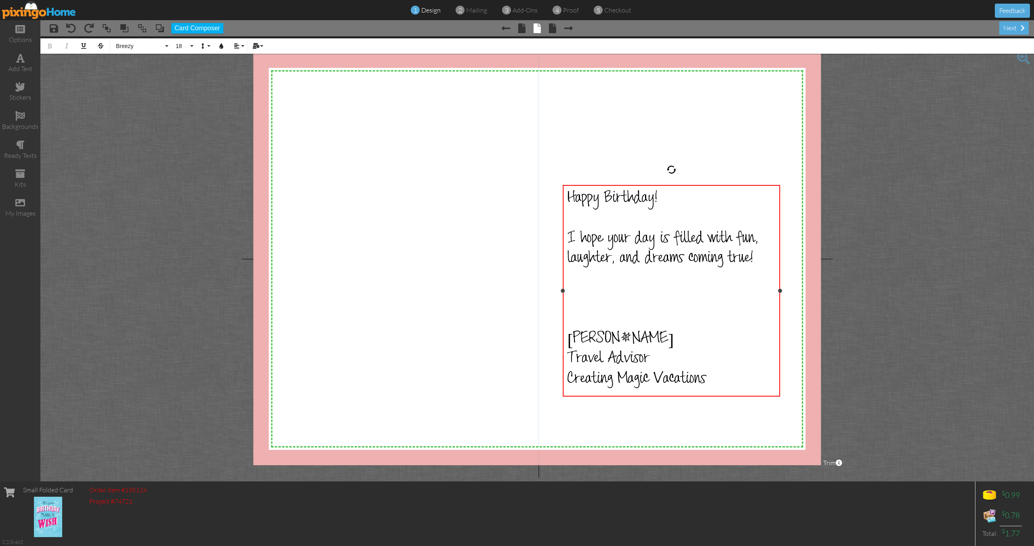
click at [702, 298] on div at bounding box center [671, 300] width 208 height 20
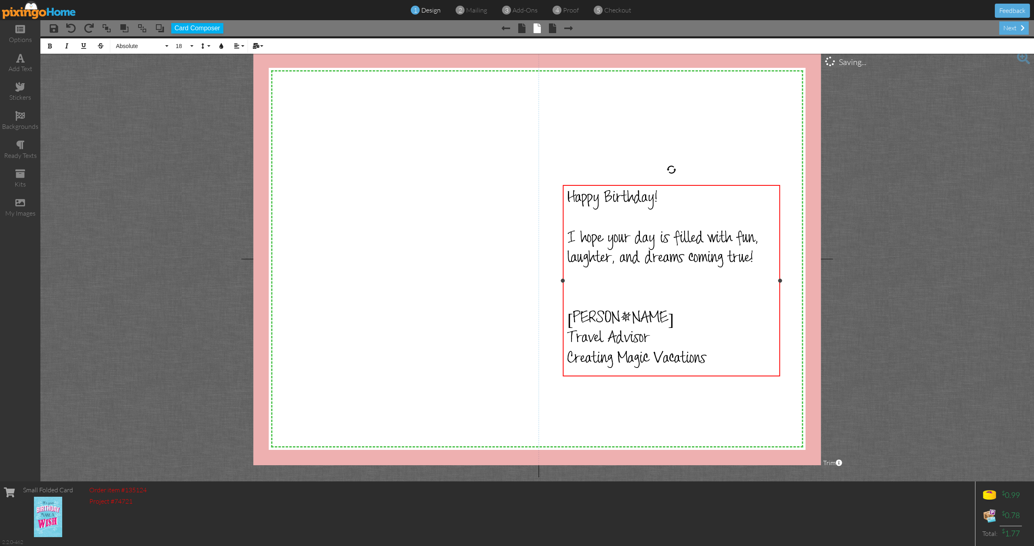
drag, startPoint x: 761, startPoint y: 274, endPoint x: 760, endPoint y: 259, distance: 15.0
click at [760, 259] on div "Happy Birthday! ​ I hope your day is filled with fun, laughter, and dreams comi…" at bounding box center [671, 280] width 208 height 181
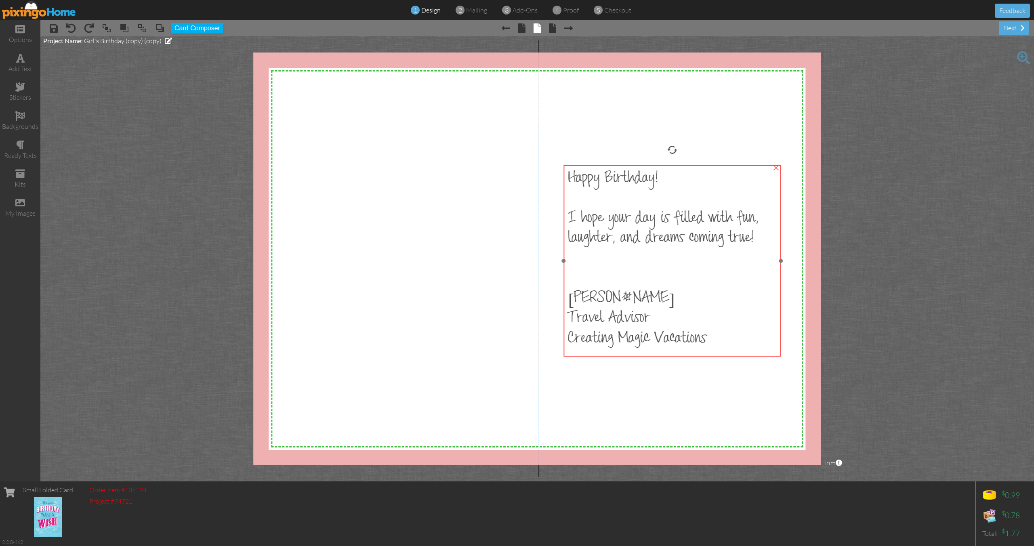
drag, startPoint x: 759, startPoint y: 235, endPoint x: 760, endPoint y: 215, distance: 19.8
click at [760, 215] on div "I hope your day is filled with fun, laughter, and dreams coming true!" at bounding box center [672, 230] width 208 height 40
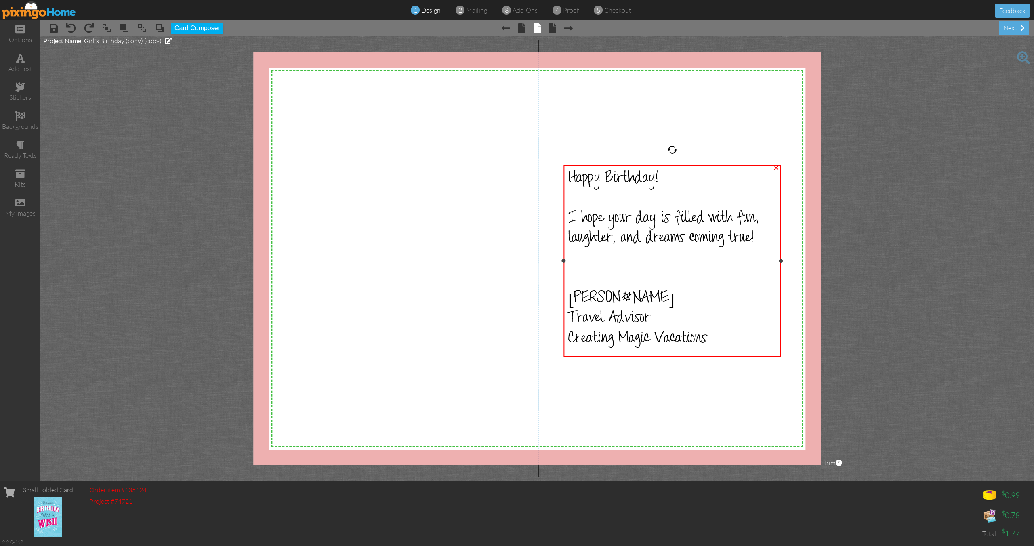
click at [759, 235] on div "I hope your day is filled with fun, laughter, and dreams coming true!" at bounding box center [672, 230] width 208 height 40
click at [757, 235] on div "I hope your day is filled with fun, laughter, and dreams coming true!" at bounding box center [672, 230] width 208 height 40
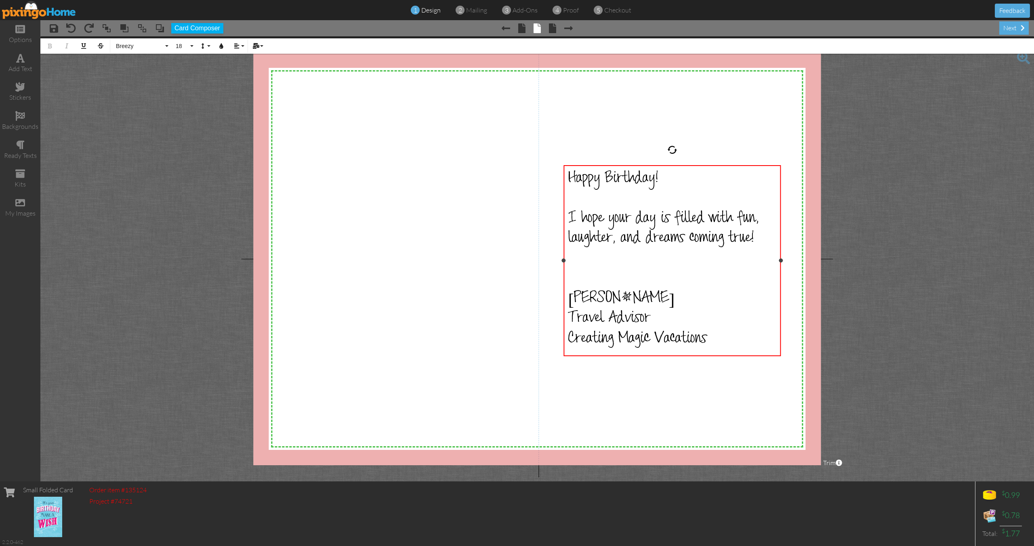
click at [757, 235] on div "I hope your day is filled with fun, laughter, and dreams coming true!" at bounding box center [672, 230] width 208 height 40
click at [722, 240] on span "I hope your day is filled with fun, laughter, and dreams coming true!" at bounding box center [663, 230] width 191 height 40
click at [649, 266] on div at bounding box center [672, 260] width 208 height 20
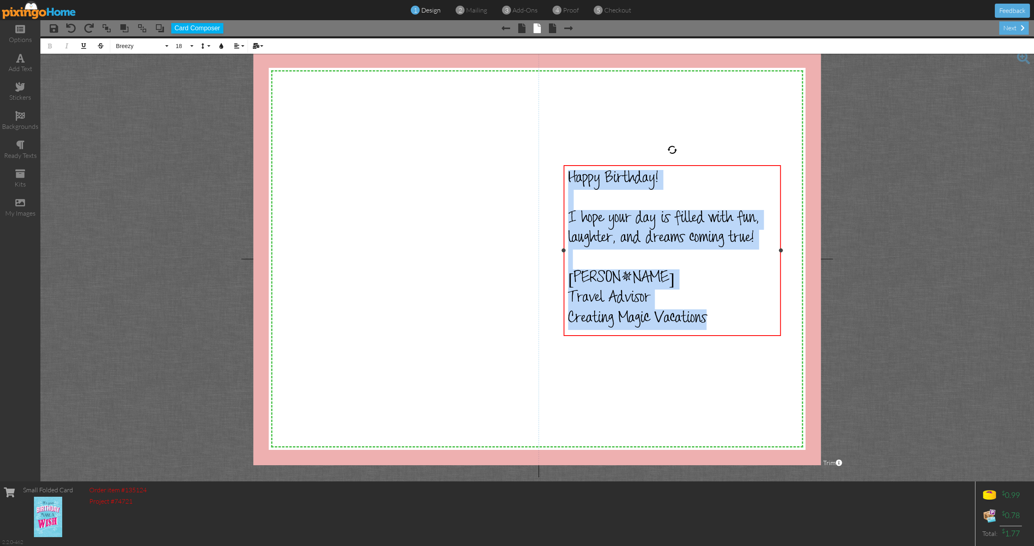
drag, startPoint x: 568, startPoint y: 176, endPoint x: 731, endPoint y: 315, distance: 213.4
click at [731, 315] on div "Happy Birthday! I hope your day is filled with fun, laughter, and dreams coming…" at bounding box center [672, 250] width 208 height 160
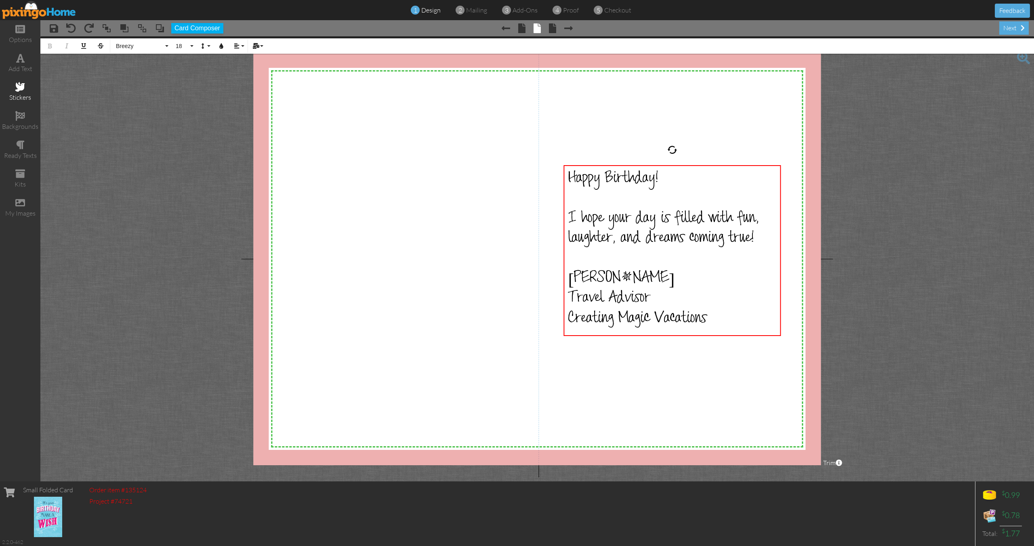
click at [23, 90] on span at bounding box center [20, 87] width 10 height 10
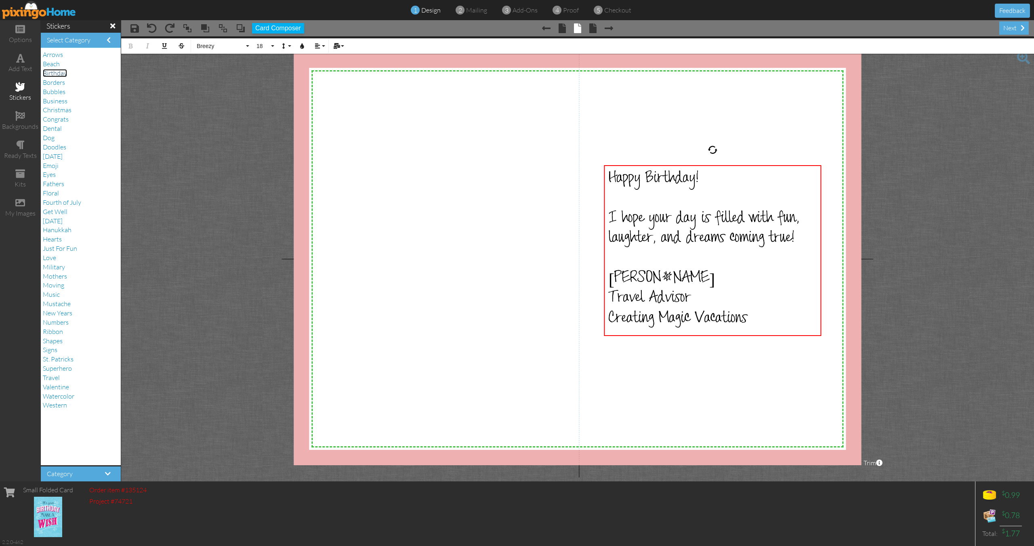
click at [52, 74] on span "Birthday" at bounding box center [55, 73] width 24 height 8
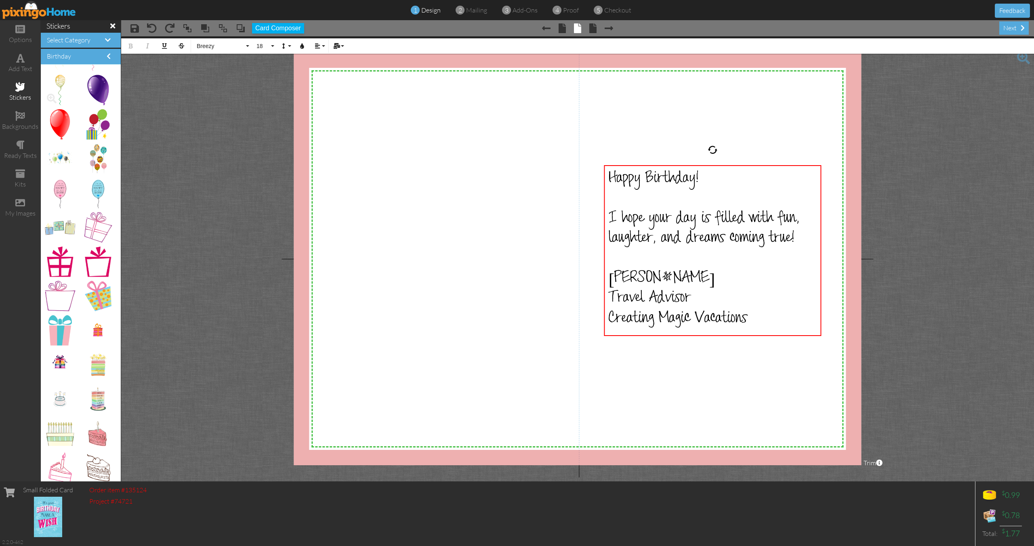
scroll to position [202, 0]
click at [559, 28] on span at bounding box center [562, 28] width 7 height 10
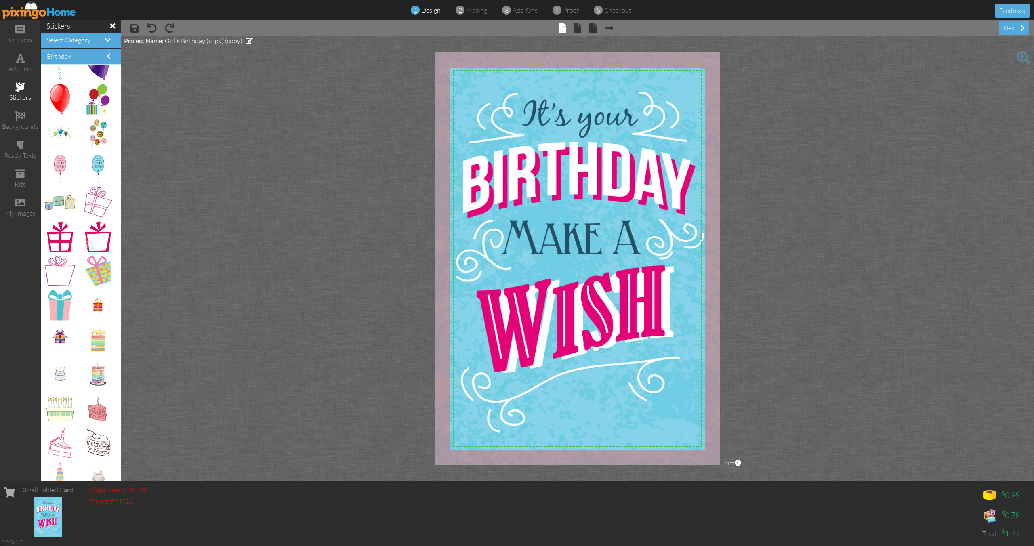
scroll to position [231, 0]
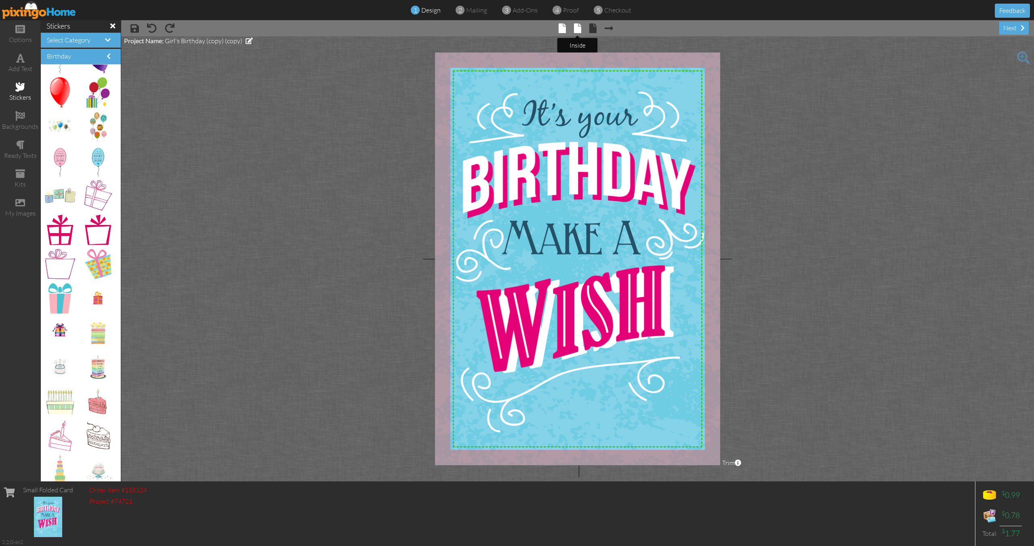
click at [580, 30] on span at bounding box center [577, 28] width 7 height 10
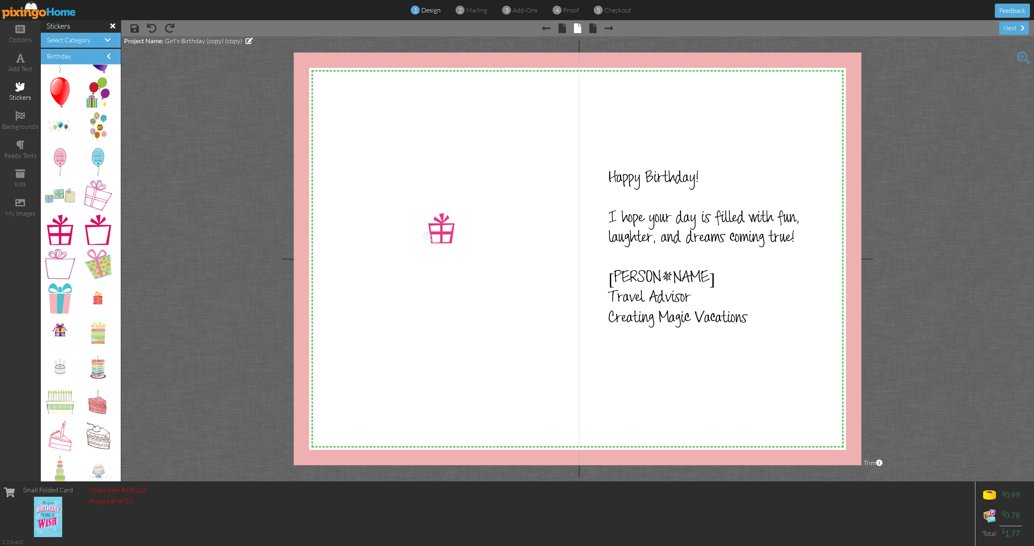
drag, startPoint x: 61, startPoint y: 231, endPoint x: 437, endPoint y: 230, distance: 375.6
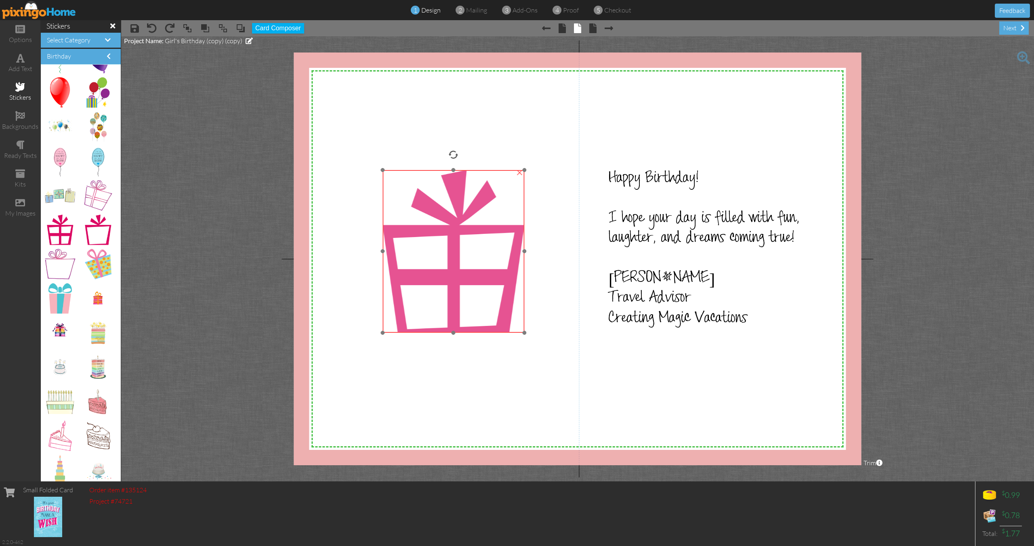
drag, startPoint x: 477, startPoint y: 267, endPoint x: 438, endPoint y: 230, distance: 52.8
click at [439, 229] on img at bounding box center [453, 251] width 142 height 163
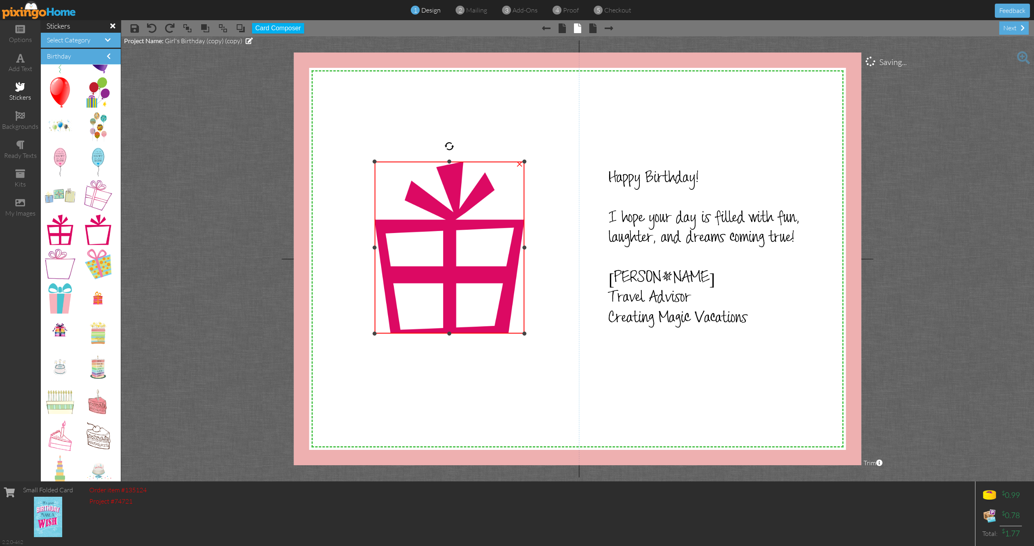
drag, startPoint x: 381, startPoint y: 170, endPoint x: 361, endPoint y: 163, distance: 21.5
click at [361, 161] on div "X X X X X X X X X X X X X X X X X X X X X X X X X X X X X X X X X X X X X X X X…" at bounding box center [577, 259] width 567 height 413
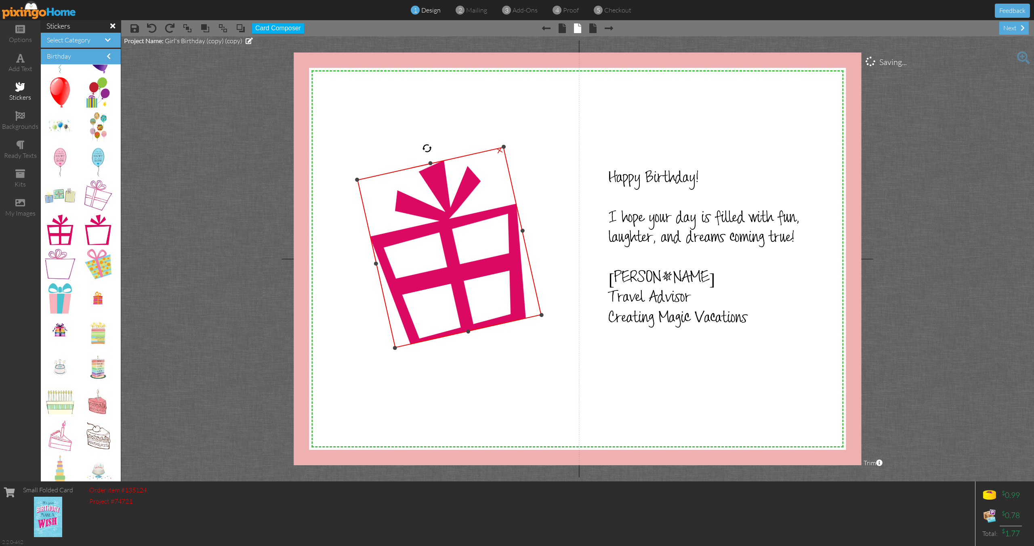
drag, startPoint x: 447, startPoint y: 144, endPoint x: 424, endPoint y: 138, distance: 23.8
click at [424, 138] on div "X X X X X X X X X X X X X X X X X X X X X X X X X X X X X X X X X X X X X X X X…" at bounding box center [577, 259] width 567 height 413
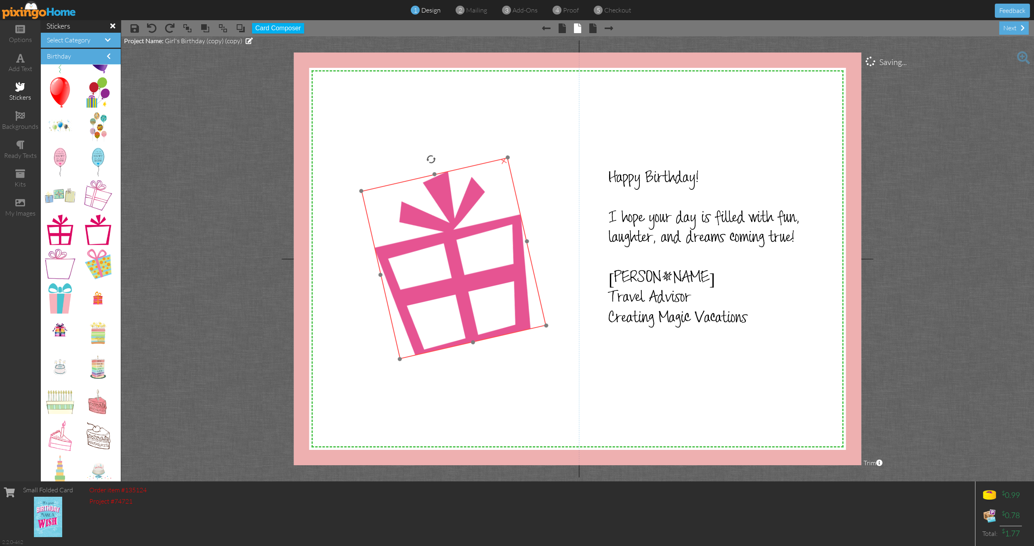
drag, startPoint x: 458, startPoint y: 216, endPoint x: 462, endPoint y: 227, distance: 11.4
click at [462, 227] on img at bounding box center [453, 259] width 185 height 202
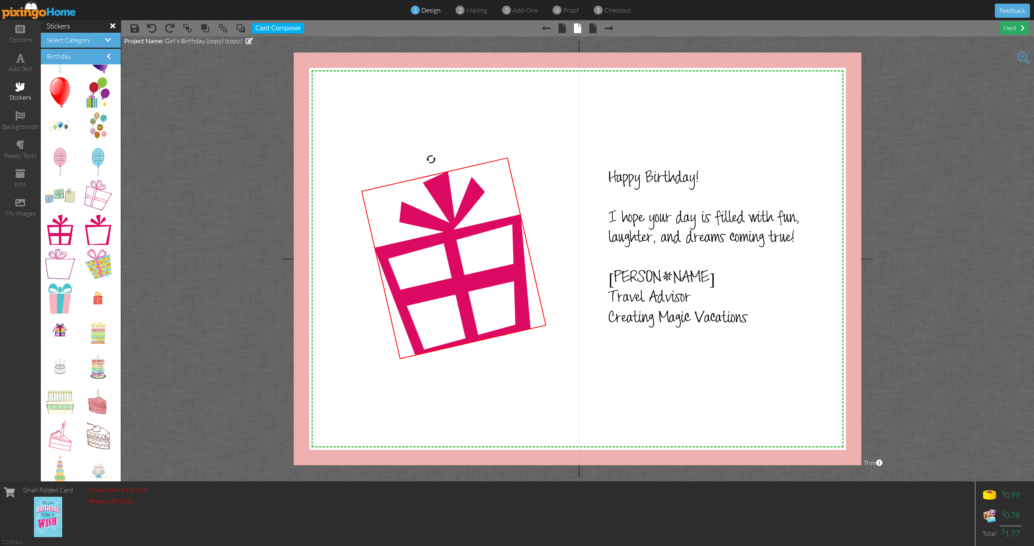
click at [1012, 30] on div "next" at bounding box center [1013, 27] width 29 height 13
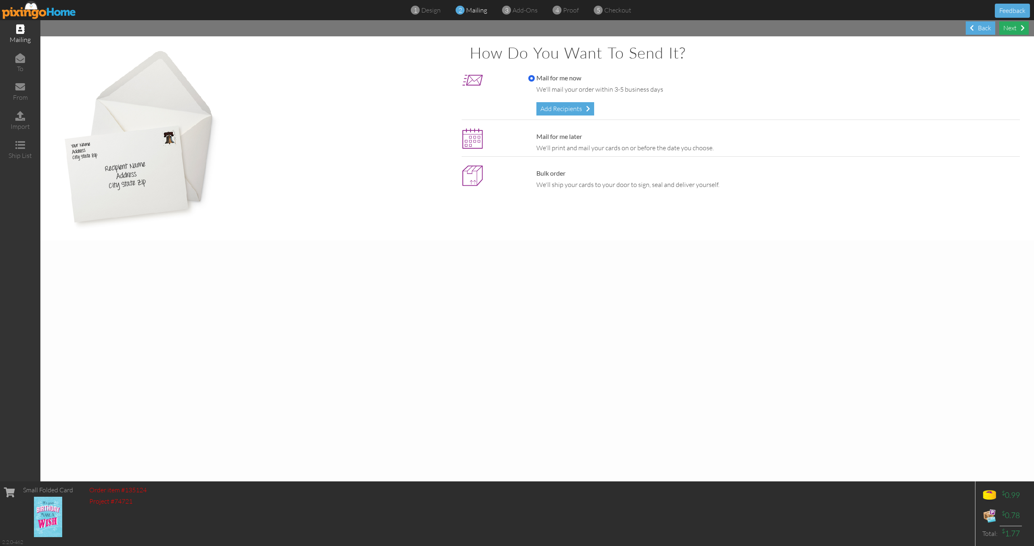
click at [1006, 32] on div "Next" at bounding box center [1013, 27] width 29 height 13
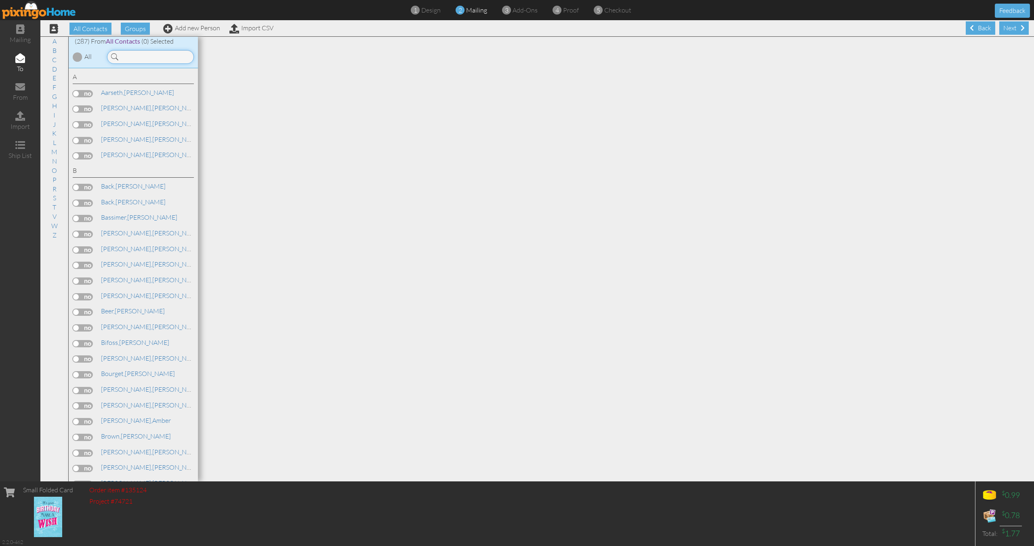
click at [154, 57] on input at bounding box center [150, 57] width 87 height 14
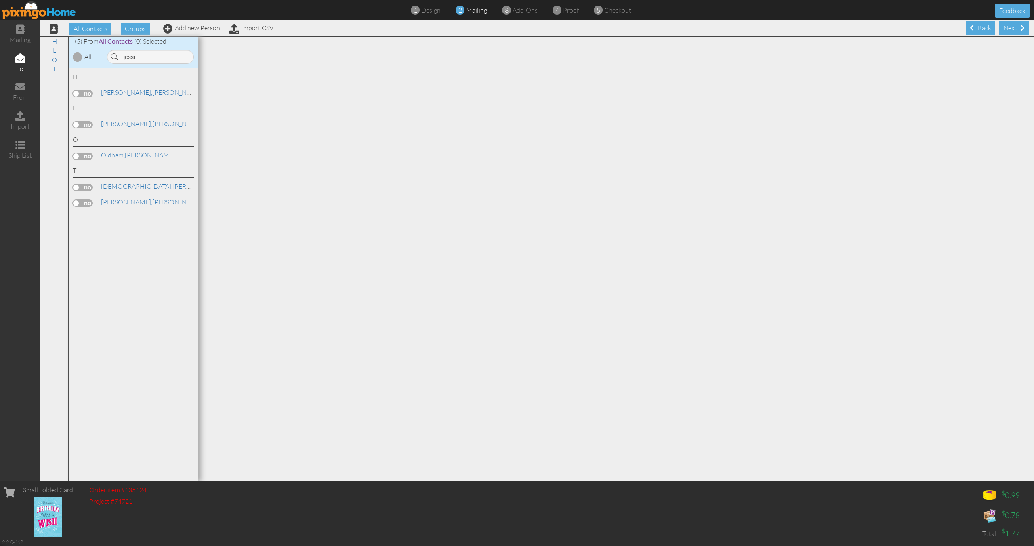
click at [90, 153] on label at bounding box center [83, 156] width 20 height 7
click at [0, 0] on input "checkbox" at bounding box center [0, 0] width 0 height 0
click at [135, 56] on input "jessi" at bounding box center [150, 57] width 87 height 14
click at [85, 126] on label at bounding box center [83, 124] width 20 height 7
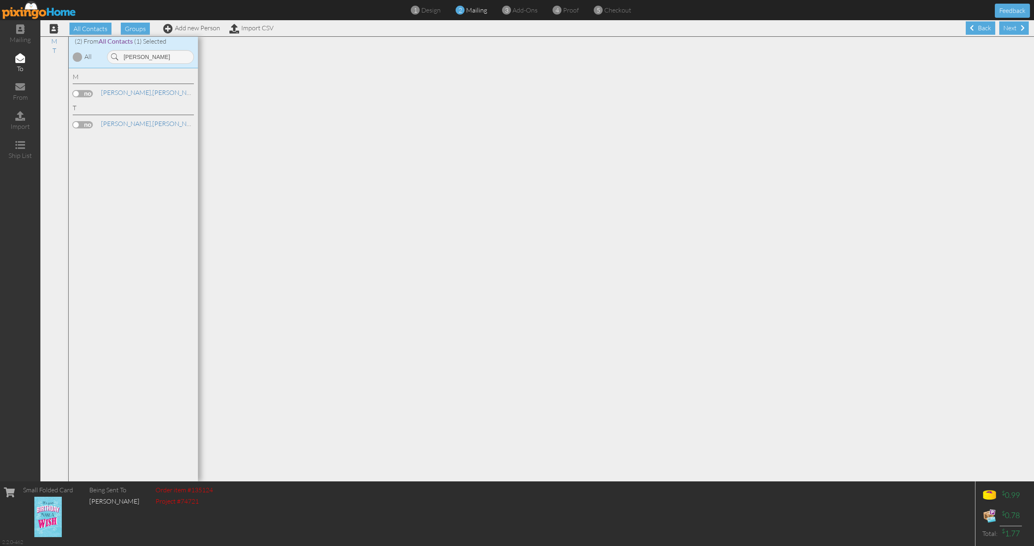
click at [0, 0] on input "checkbox" at bounding box center [0, 0] width 0 height 0
click at [145, 60] on input "terry" at bounding box center [150, 57] width 87 height 14
drag, startPoint x: 89, startPoint y: 109, endPoint x: 127, endPoint y: 97, distance: 40.0
click at [90, 109] on label at bounding box center [83, 108] width 20 height 7
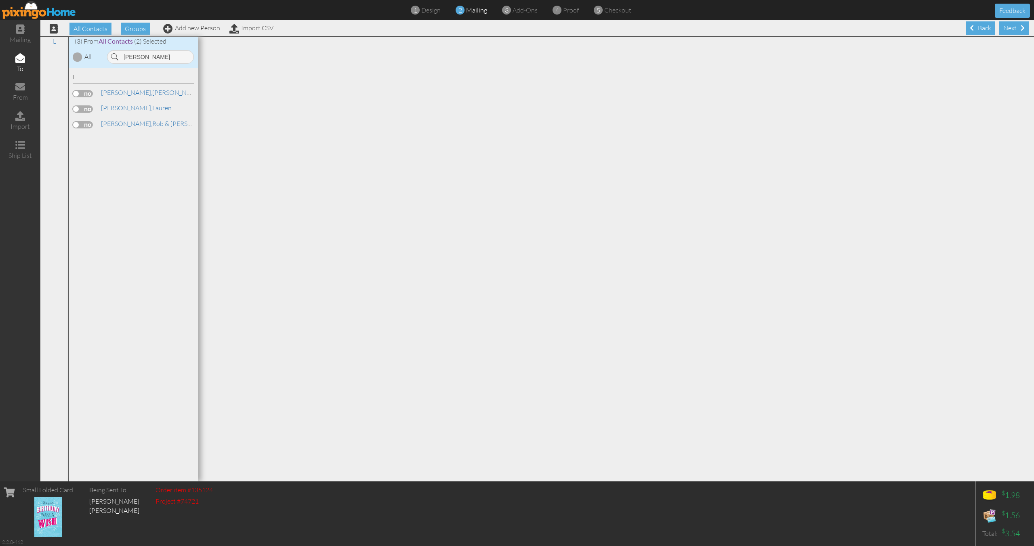
click at [0, 0] on input "checkbox" at bounding box center [0, 0] width 0 height 0
click at [135, 61] on input "lue" at bounding box center [150, 57] width 87 height 14
type input "b"
type input "hemann"
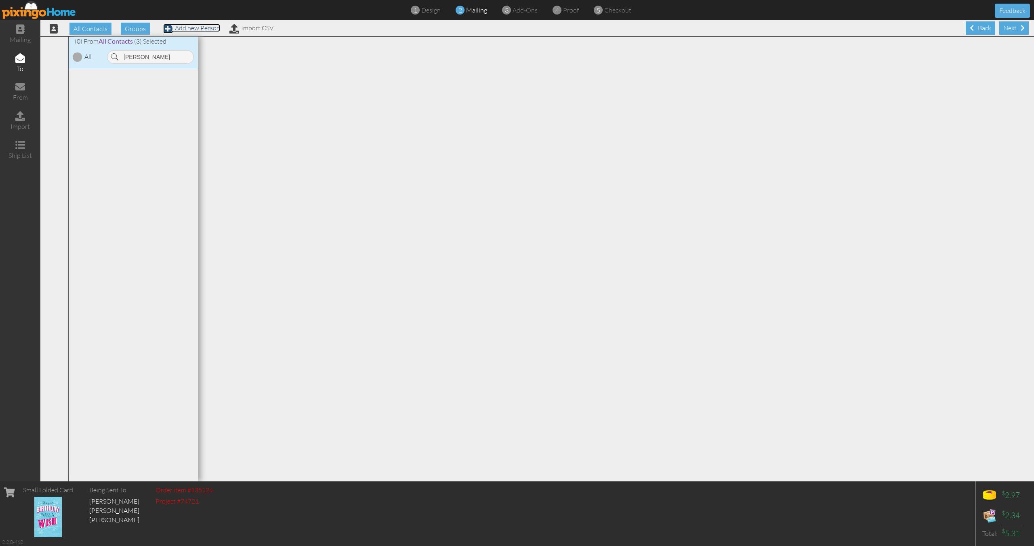
click at [184, 30] on link "Add new Person" at bounding box center [191, 28] width 57 height 8
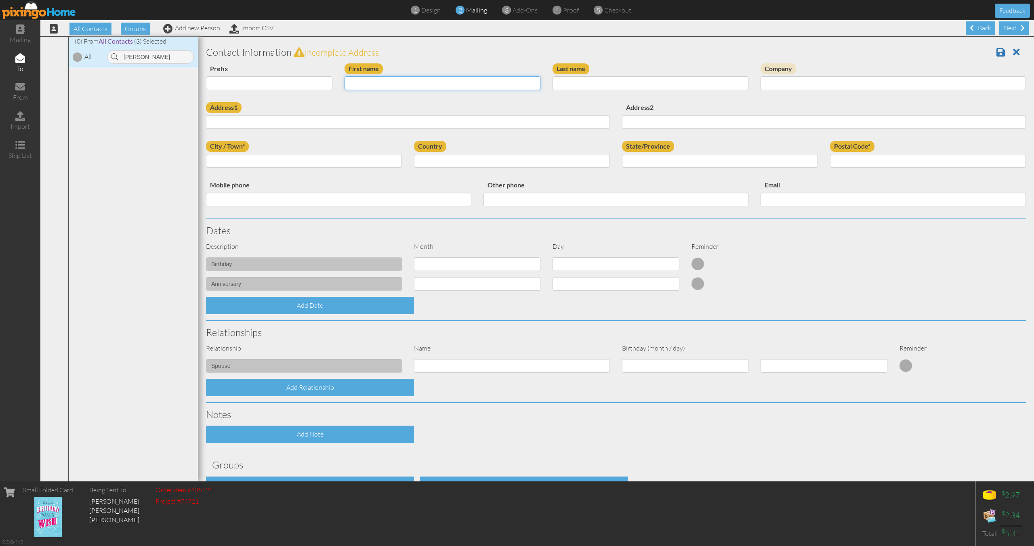
click at [387, 86] on input "First name" at bounding box center [442, 83] width 196 height 14
type input "[PERSON_NAME]"
type input "Hemann"
click at [269, 116] on input "Address1" at bounding box center [408, 122] width 404 height 14
paste input "1214 Otke Lane"
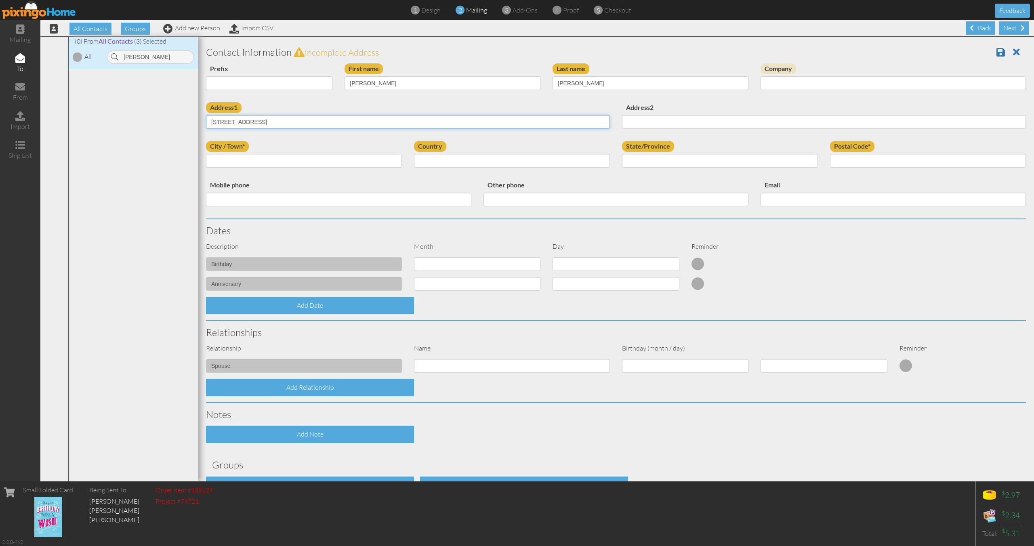
type input "1214 Otke Lane"
click at [271, 166] on input "City / Town*" at bounding box center [304, 161] width 196 height 14
type input "Breese"
type input "Il"
type input "62230"
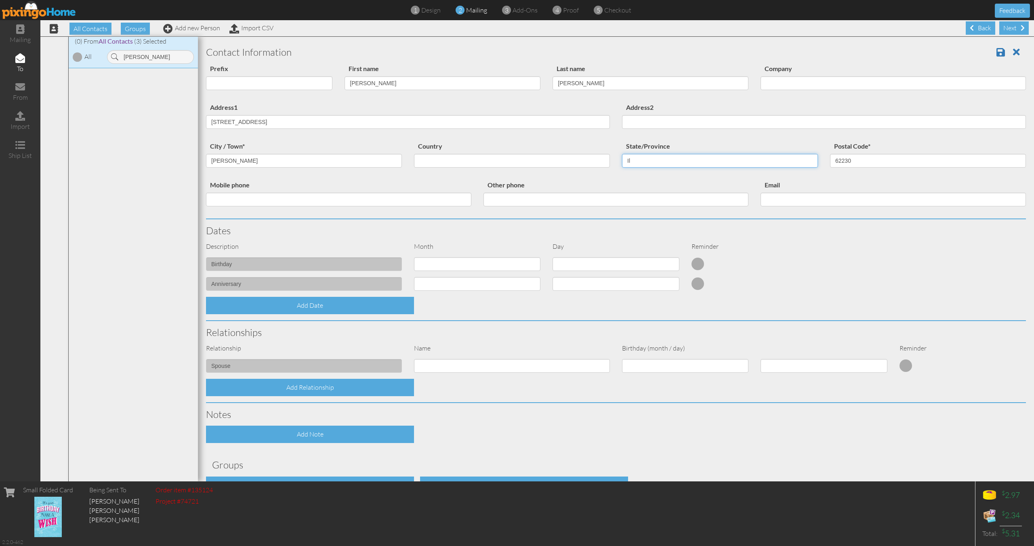
click at [716, 163] on input "Il" at bounding box center [720, 161] width 196 height 14
type input "IL"
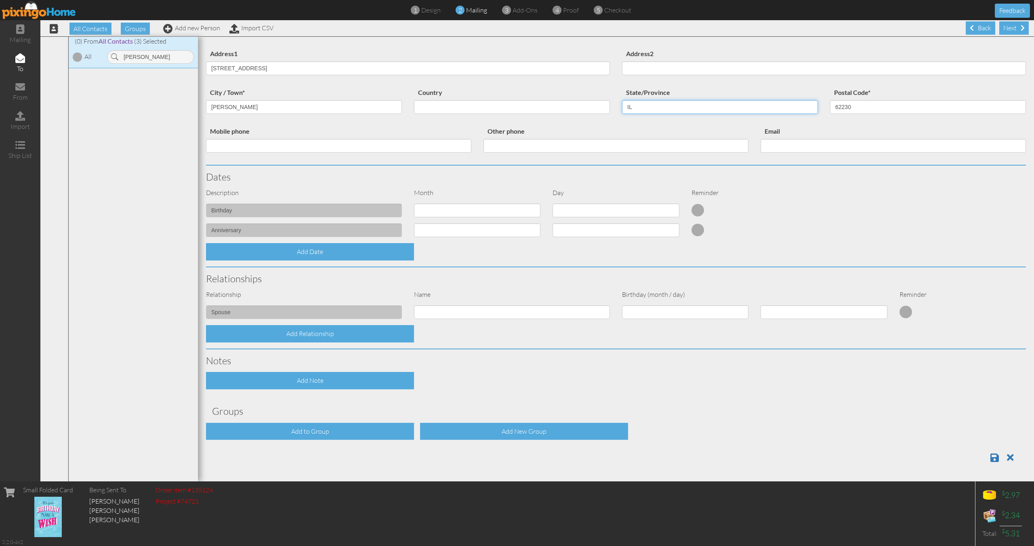
scroll to position [0, 0]
click at [439, 213] on select "1 - Jan 2 - Feb 3 - Mar 4 - Apr 5 - May 6 - Jun 7 - Jul 8 - Aug 9 - Sep 10 - Oc…" at bounding box center [477, 210] width 126 height 14
click at [535, 211] on select "1 - Jan 2 - Feb 3 - Mar 4 - Apr 5 - May 6 - Jun 7 - Jul 8 - Aug 9 - Sep 10 - Oc…" at bounding box center [477, 210] width 126 height 14
select select "object:5752"
click at [414, 203] on select "1 - Jan 2 - Feb 3 - Mar 4 - Apr 5 - May 6 - Jun 7 - Jul 8 - Aug 9 - Sep 10 - Oc…" at bounding box center [477, 210] width 126 height 14
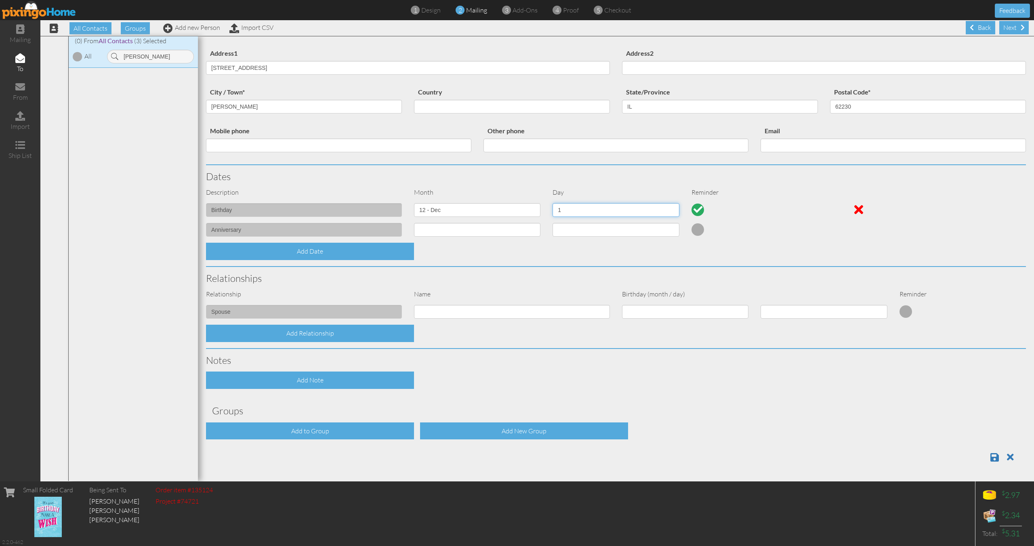
click at [580, 213] on select "1 2 3 4 5 6 7 8 9 10 11 12 13 14 15 16 17 18 19 20 21 22 23 24 25 26 27 28 29 3…" at bounding box center [615, 210] width 126 height 14
select select "number:11"
click at [552, 203] on select "1 2 3 4 5 6 7 8 9 10 11 12 13 14 15 16 17 18 19 20 21 22 23 24 25 26 27 28 29 3…" at bounding box center [615, 210] width 126 height 14
click at [376, 335] on div "Add Relationship" at bounding box center [310, 333] width 208 height 17
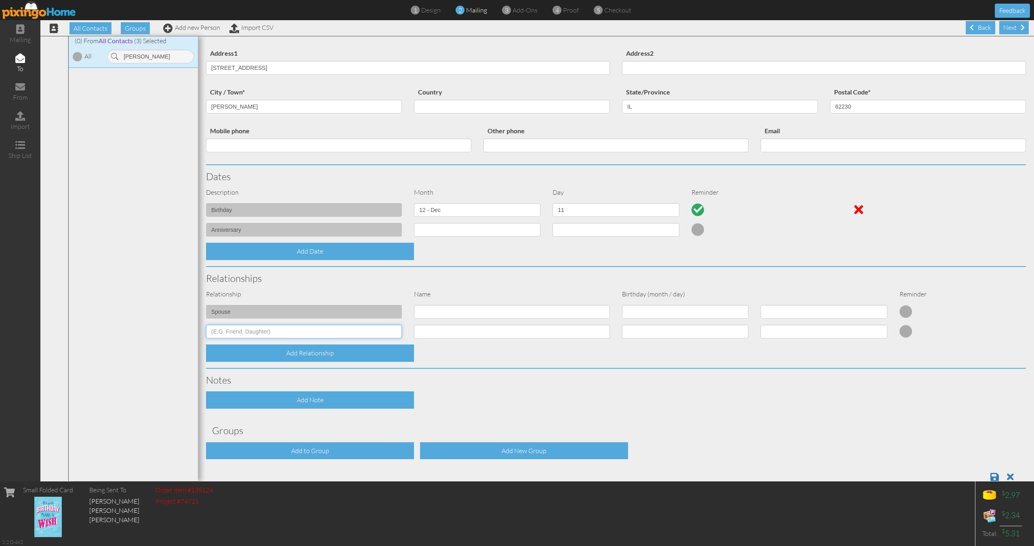
click at [374, 333] on input at bounding box center [304, 332] width 196 height 14
type input "Daughter"
type input "Vera"
click at [743, 332] on select "1 - Jan 2 - Feb 3 - Mar 4 - Apr 5 - May 6 - Jun 7 - Jul 8 - Aug 9 - Sep 10 - Oc…" at bounding box center [685, 332] width 126 height 14
select select "object:5749"
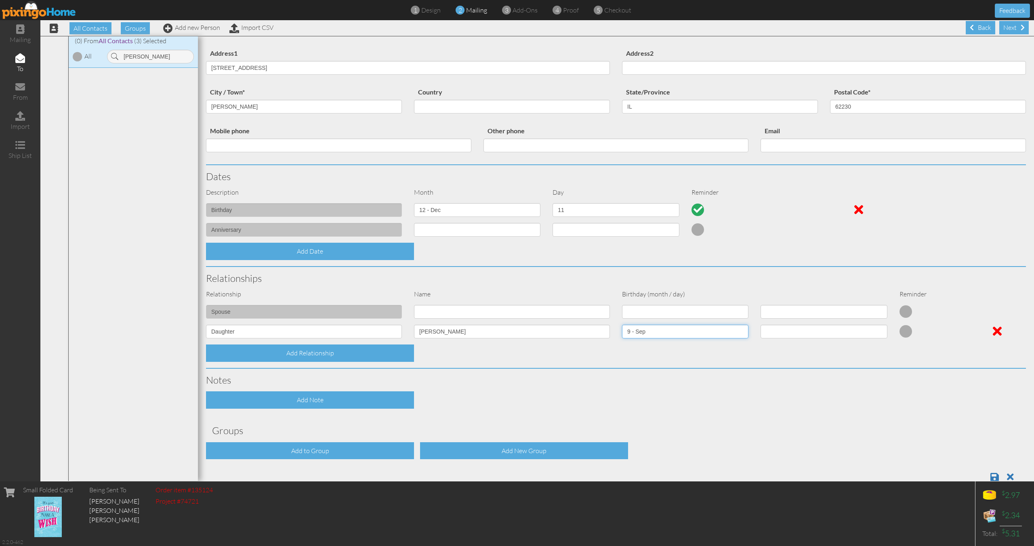
click at [622, 325] on select "1 - Jan 2 - Feb 3 - Mar 4 - Apr 5 - May 6 - Jun 7 - Jul 8 - Aug 9 - Sep 10 - Oc…" at bounding box center [685, 332] width 126 height 14
click at [788, 332] on select "1 2 3 4 5 6 7 8 9 10 11 12 13 14 15 16 17 18 19 20 21 22 23 24 25 26 27 28 29 30" at bounding box center [823, 332] width 126 height 14
select select "number:12"
click at [760, 325] on select "1 2 3 4 5 6 7 8 9 10 11 12 13 14 15 16 17 18 19 20 21 22 23 24 25 26 27 28 29 30" at bounding box center [823, 332] width 126 height 14
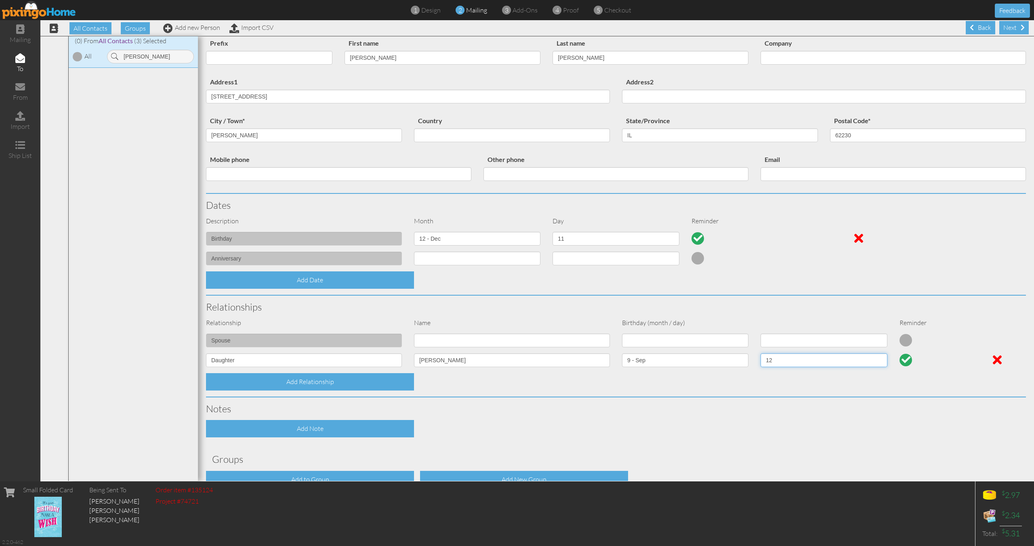
scroll to position [0, 0]
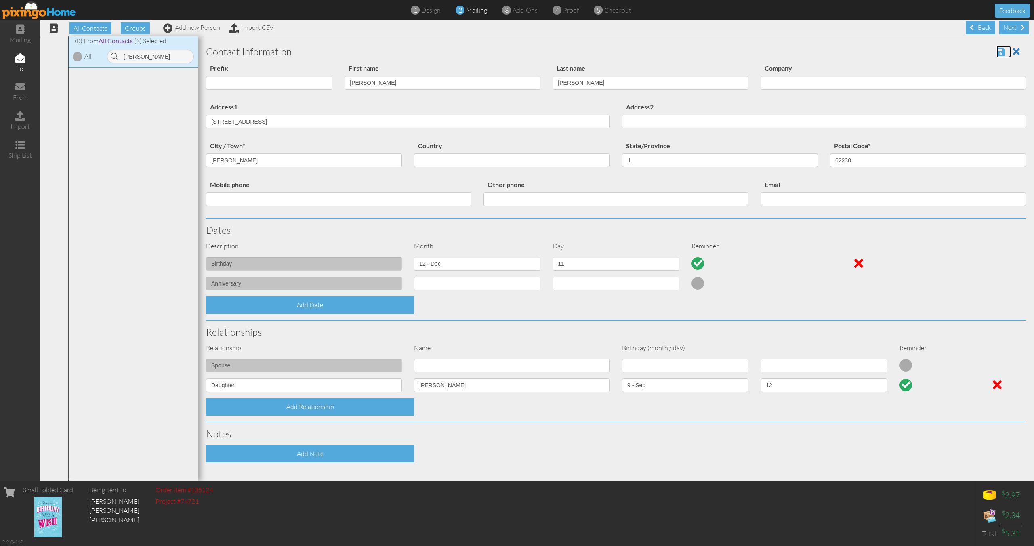
click at [1003, 53] on span at bounding box center [1000, 52] width 8 height 10
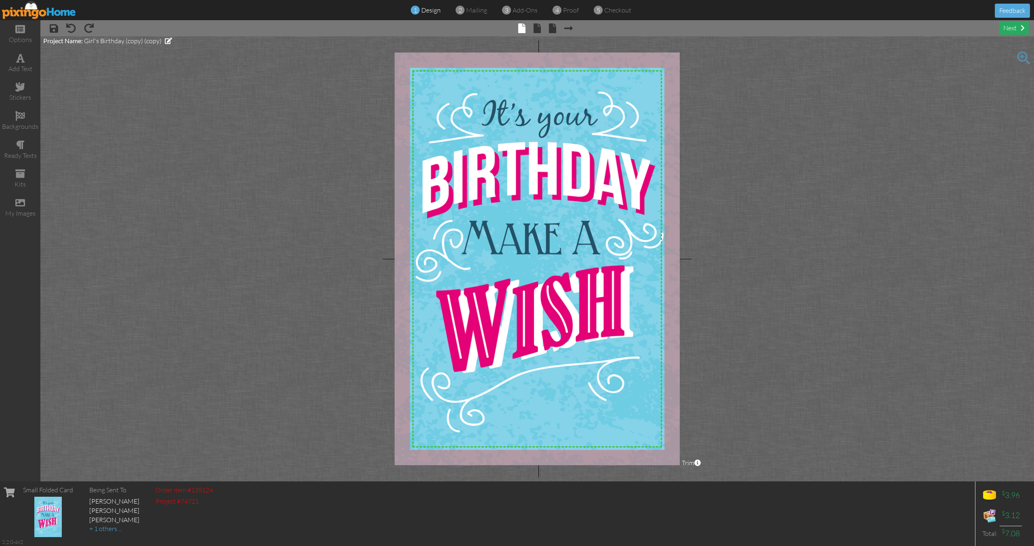
click at [1004, 32] on div "next" at bounding box center [1013, 27] width 29 height 13
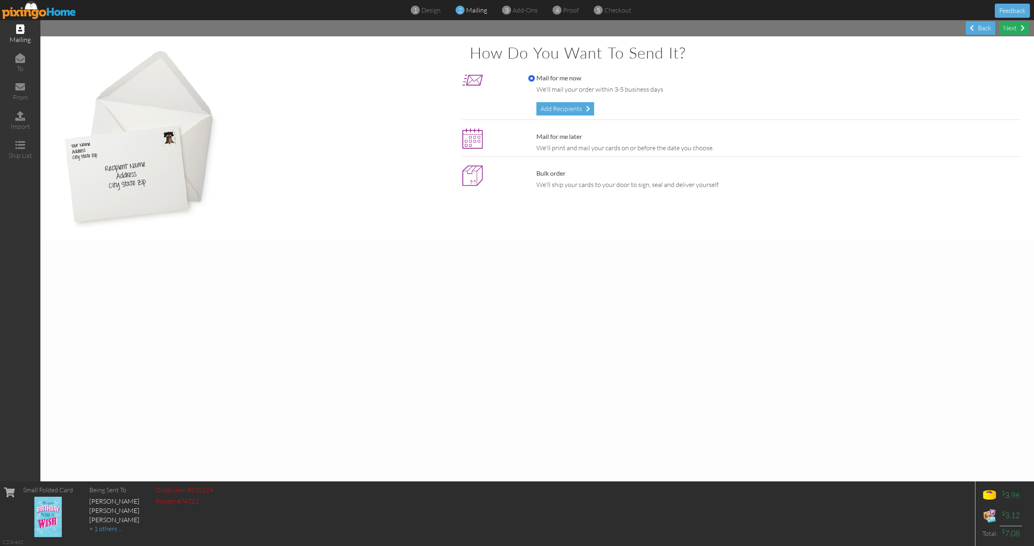
click at [1004, 32] on div "Next" at bounding box center [1013, 27] width 29 height 13
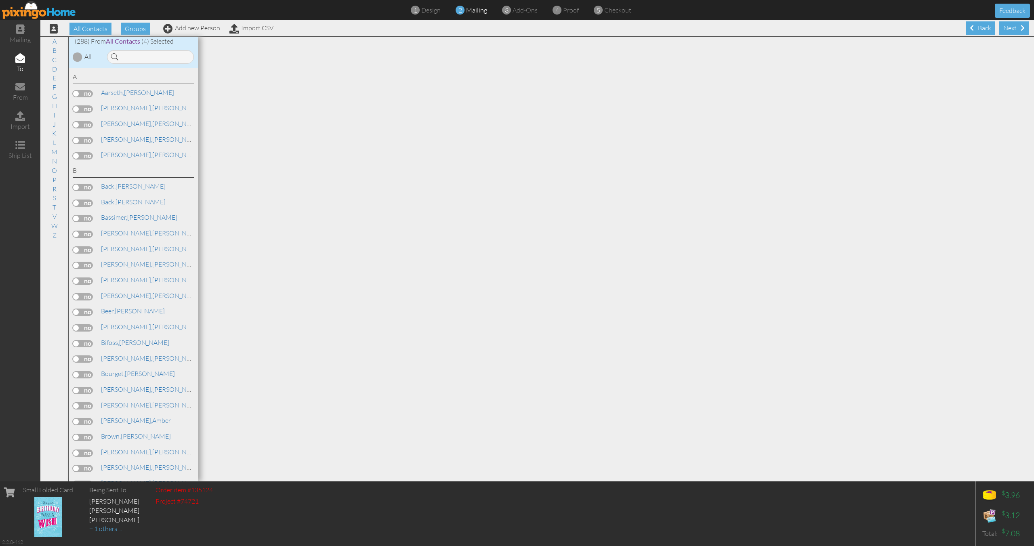
click at [1004, 32] on div "Next" at bounding box center [1013, 27] width 29 height 13
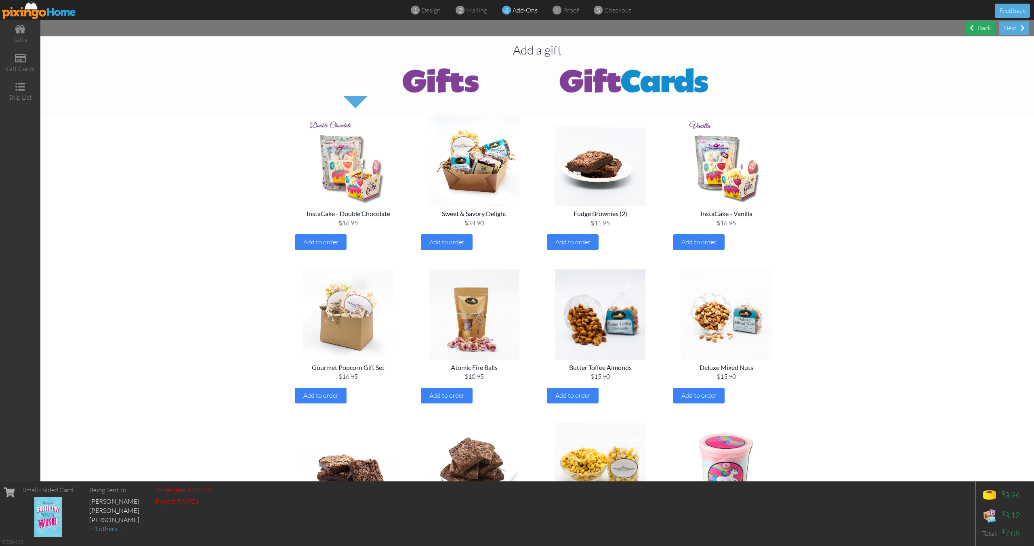
click at [987, 31] on div "Back" at bounding box center [980, 27] width 29 height 13
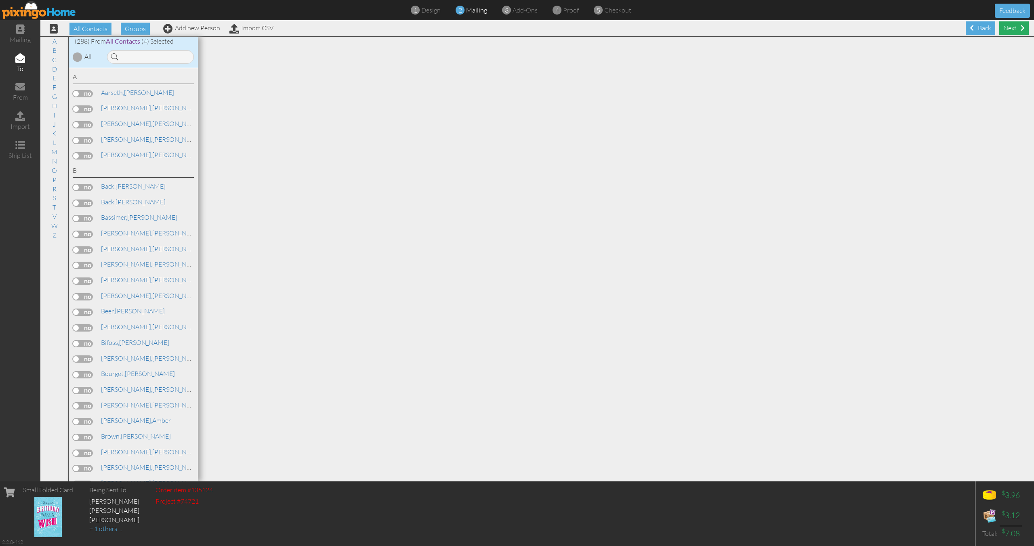
click at [1003, 29] on div "Next" at bounding box center [1013, 27] width 29 height 13
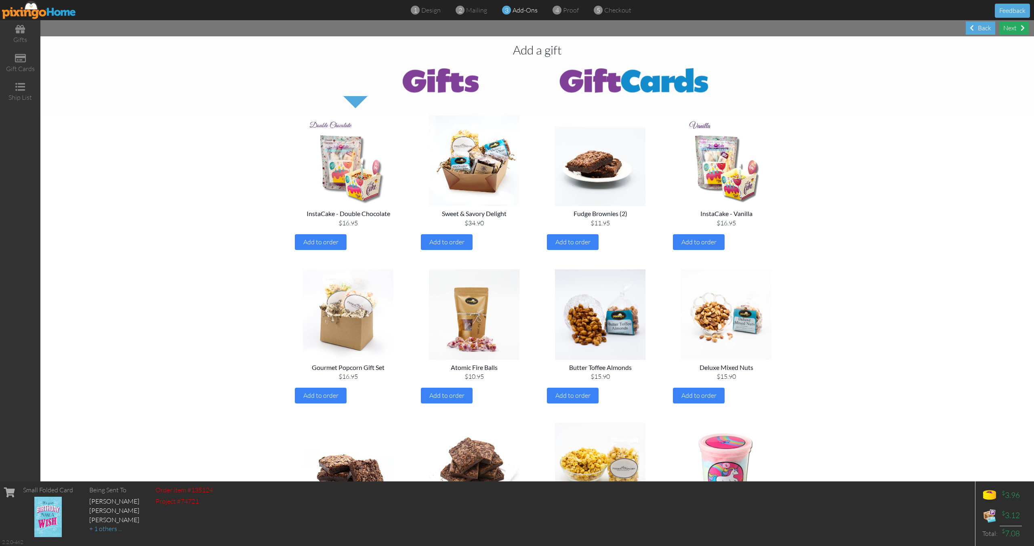
click at [1011, 30] on div "Next" at bounding box center [1013, 27] width 29 height 13
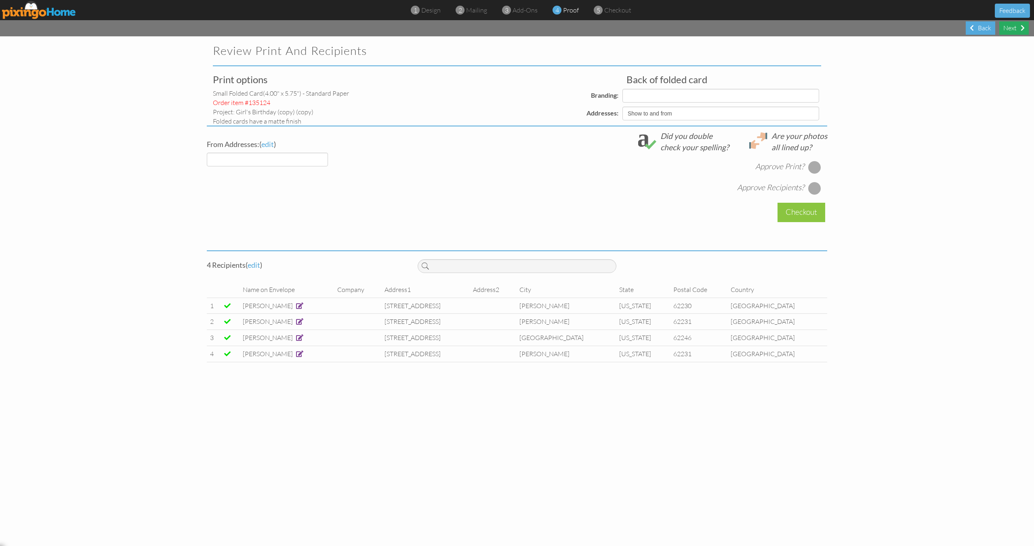
select select "object:1960"
select select "object:1970"
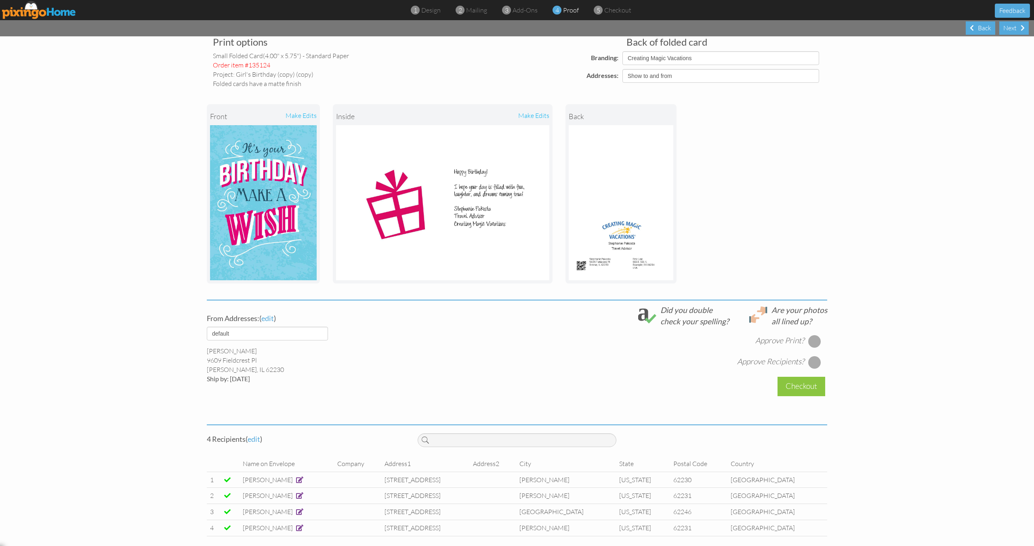
scroll to position [44, 0]
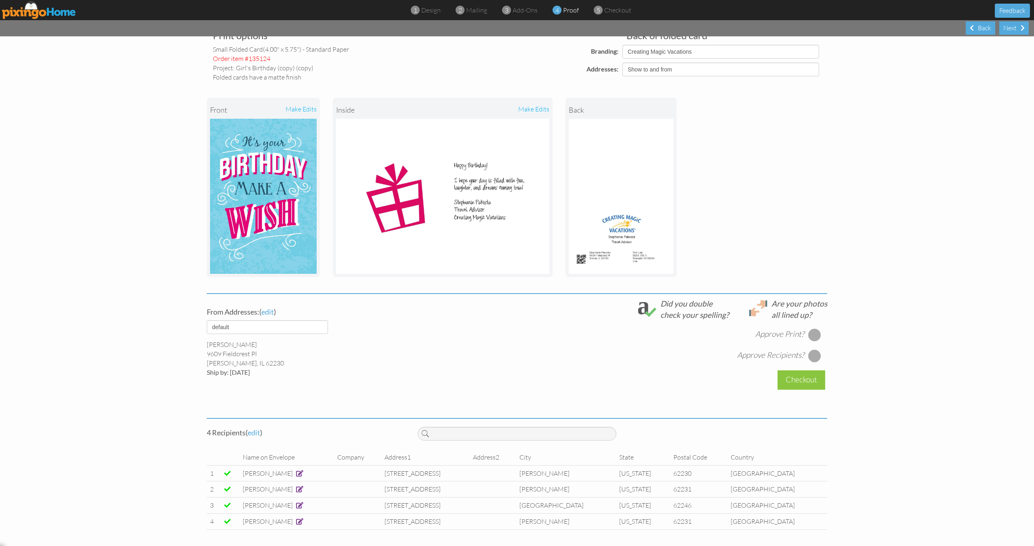
click at [298, 473] on span at bounding box center [299, 473] width 7 height 6
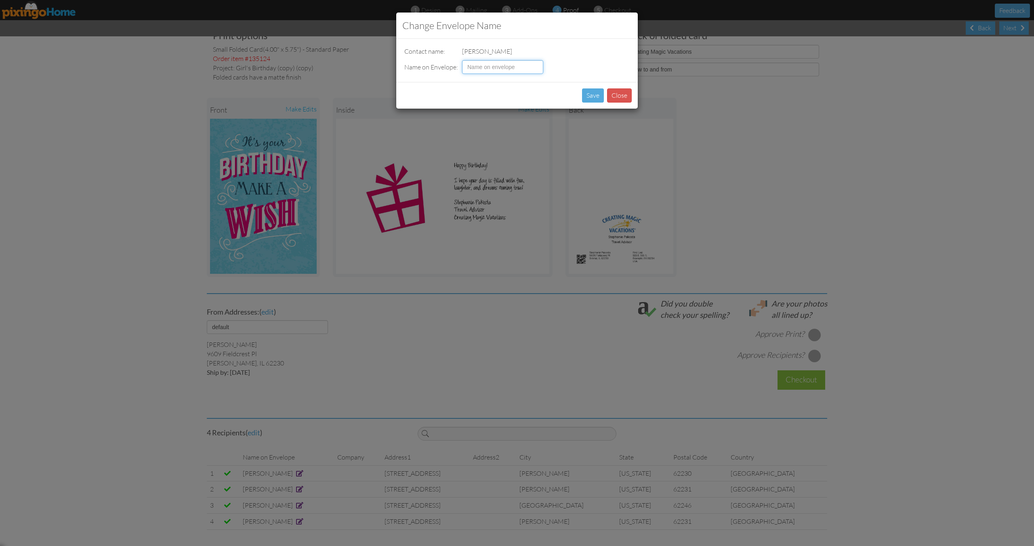
click at [495, 68] on input at bounding box center [502, 67] width 81 height 14
type input "Vera Hemann"
click at [597, 95] on button "Save" at bounding box center [593, 95] width 22 height 14
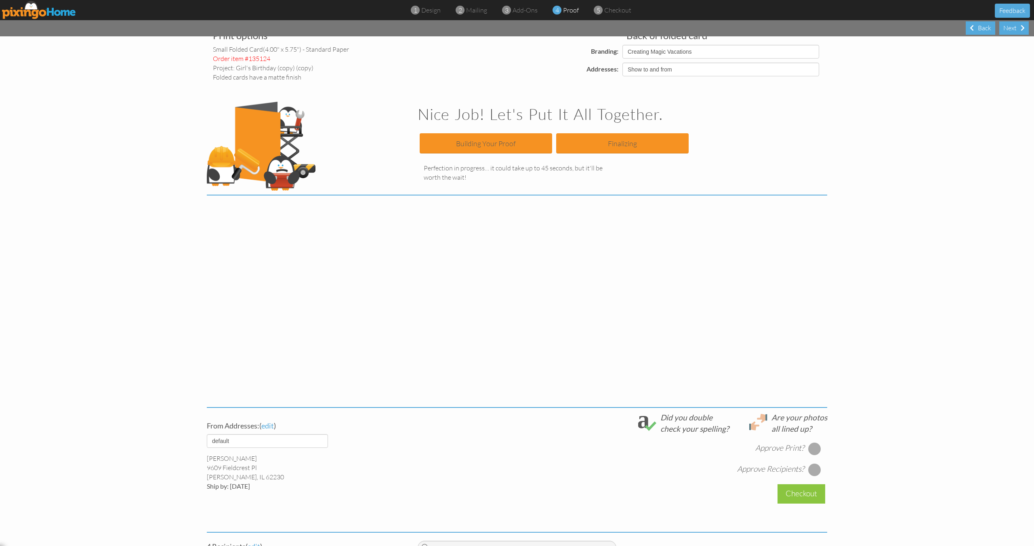
scroll to position [0, 0]
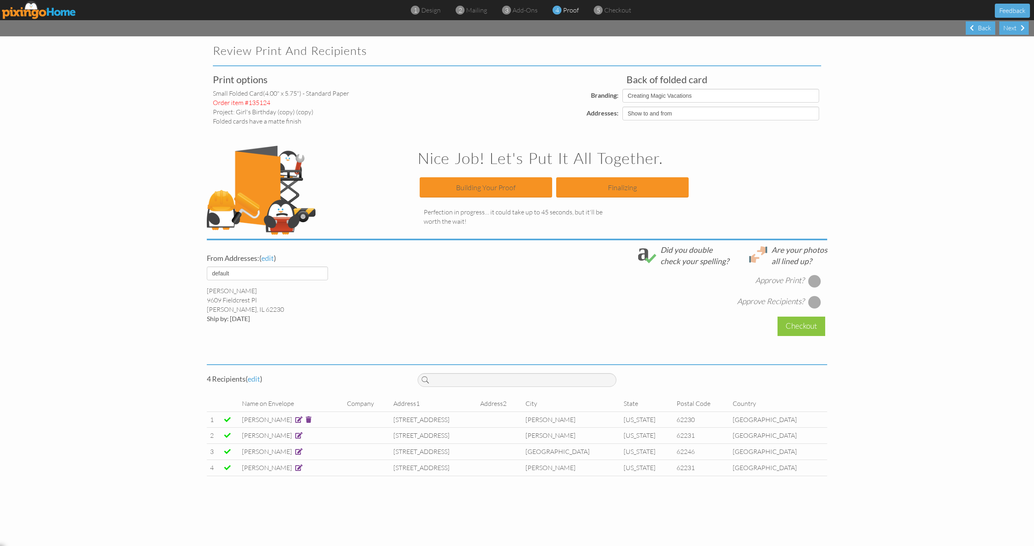
click at [302, 437] on span at bounding box center [298, 435] width 7 height 6
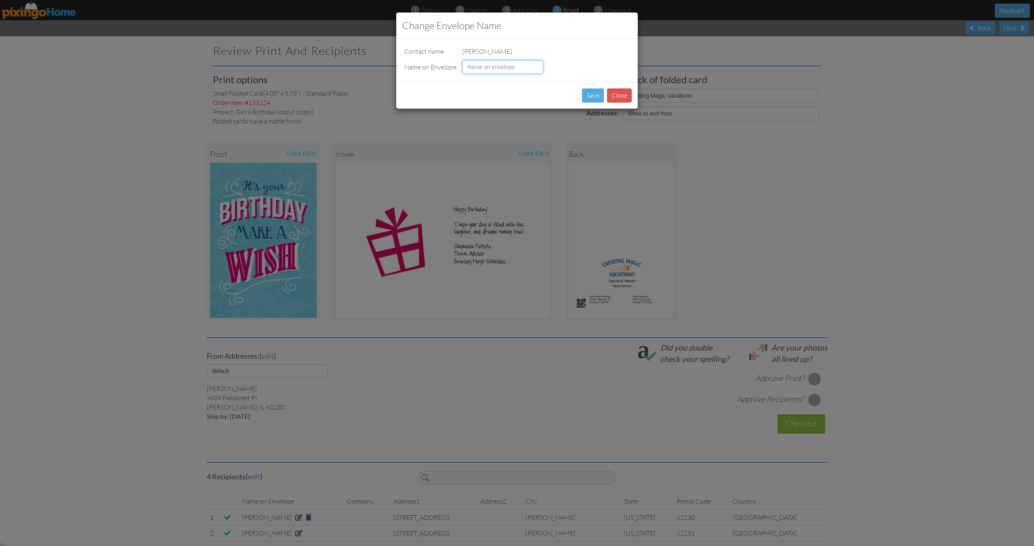
click at [480, 66] on input at bounding box center [502, 67] width 81 height 14
type input "Maren Luebbers"
click at [592, 96] on button "Save" at bounding box center [593, 95] width 22 height 14
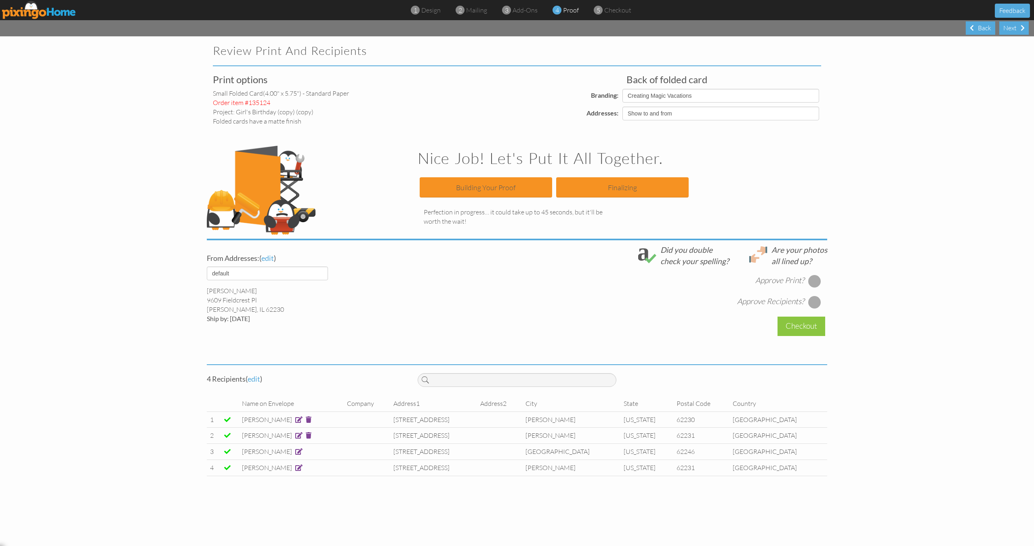
click at [296, 470] on span at bounding box center [298, 467] width 7 height 6
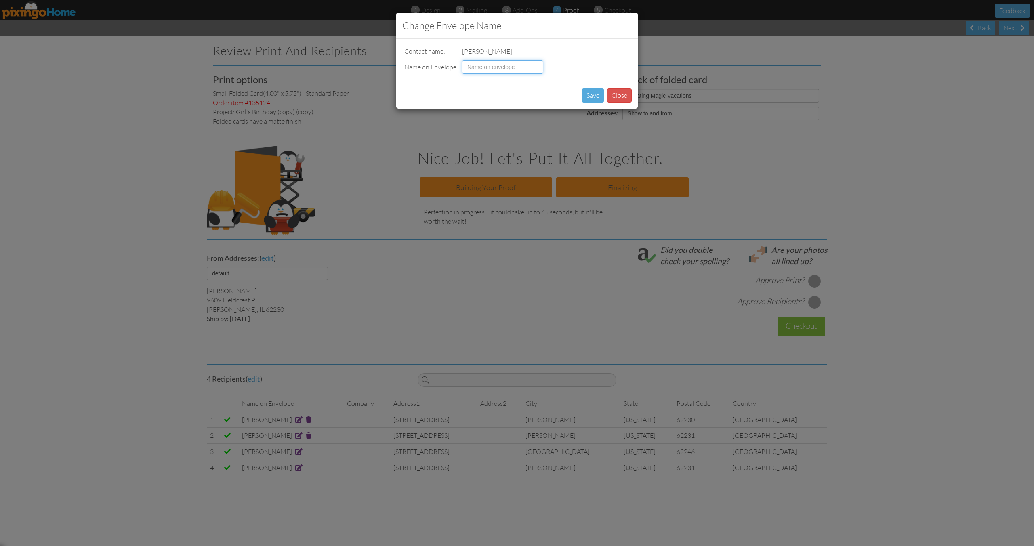
click at [512, 67] on input at bounding box center [502, 67] width 81 height 14
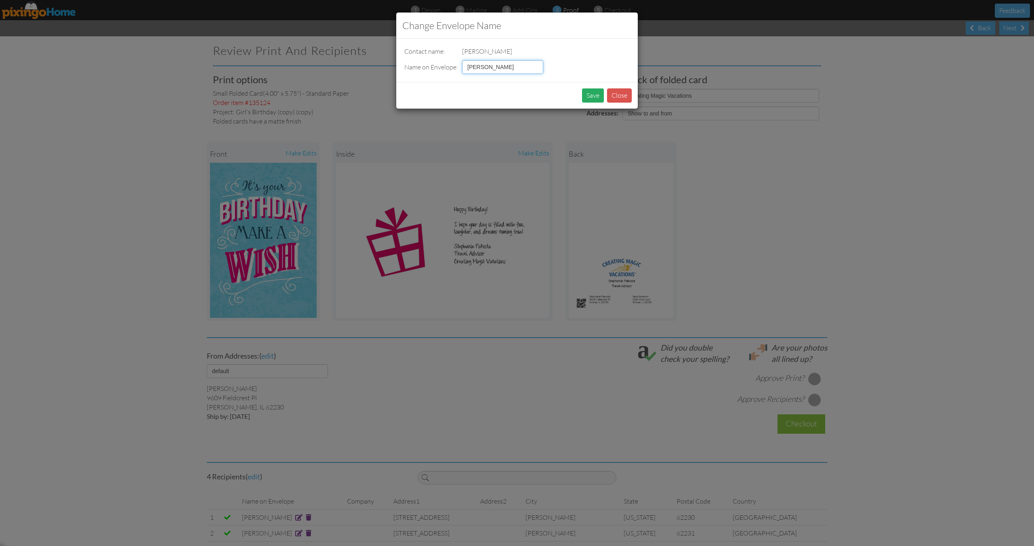
type input "Riley Terry"
click at [596, 95] on button "Save" at bounding box center [593, 95] width 22 height 14
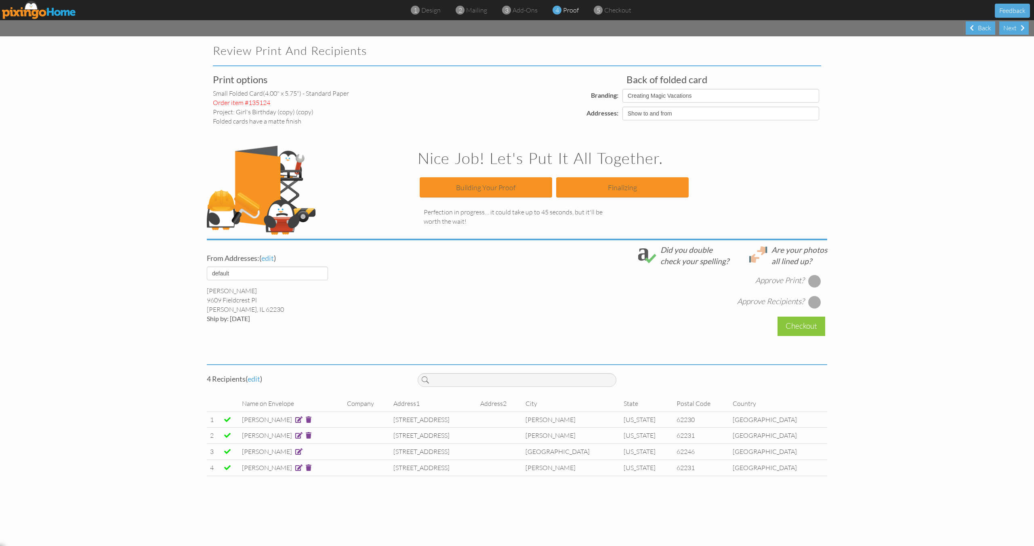
click at [298, 452] on span at bounding box center [298, 451] width 7 height 6
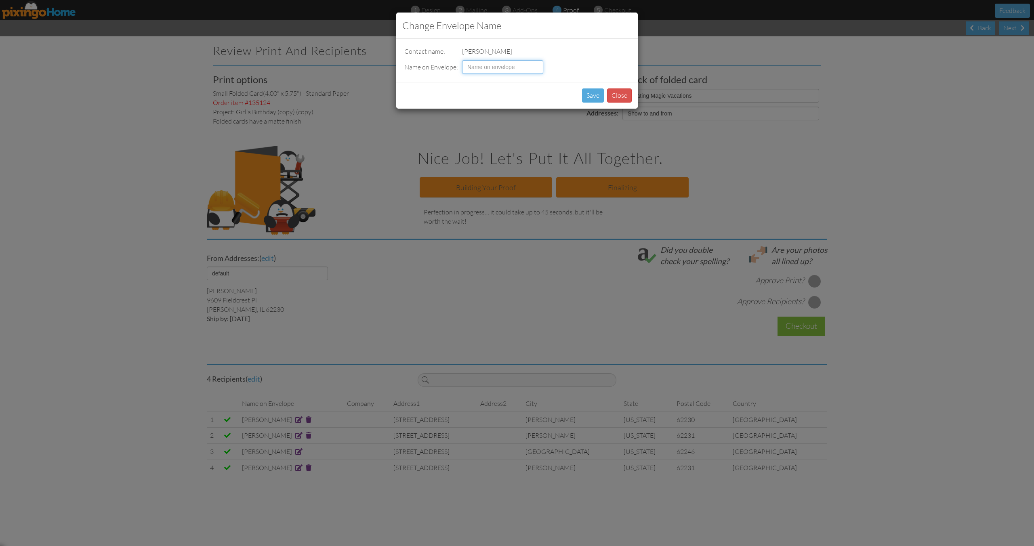
click at [508, 63] on input at bounding box center [502, 67] width 81 height 14
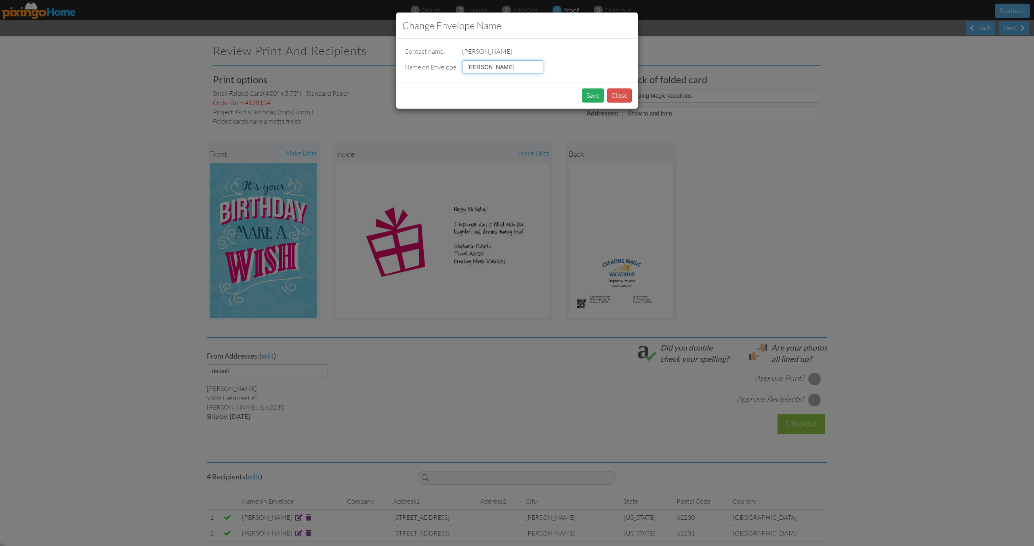
type input "Olivia Oldham"
click at [599, 94] on button "Save" at bounding box center [593, 95] width 22 height 14
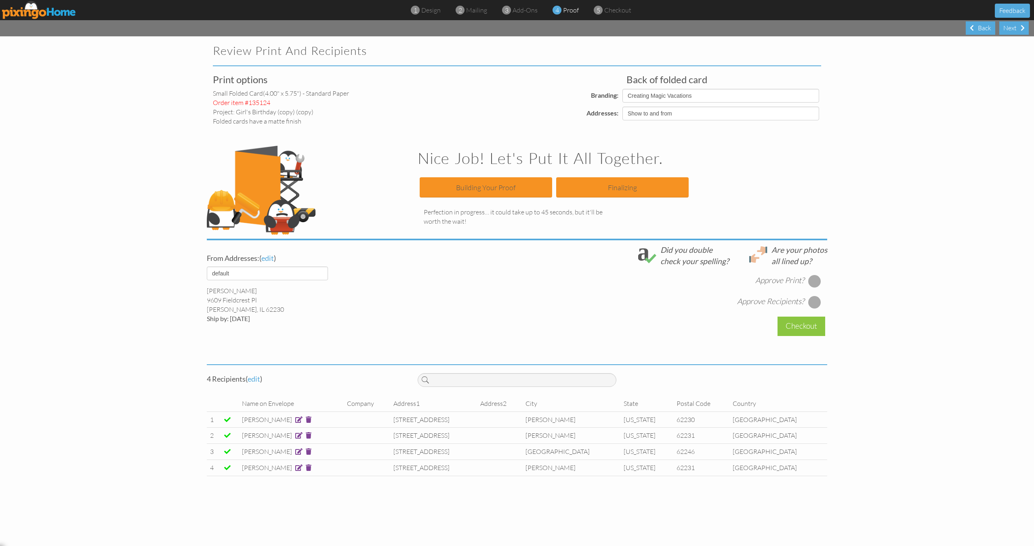
drag, startPoint x: 814, startPoint y: 283, endPoint x: 816, endPoint y: 300, distance: 17.1
click at [814, 283] on div at bounding box center [814, 281] width 13 height 13
click at [817, 300] on div at bounding box center [814, 302] width 13 height 13
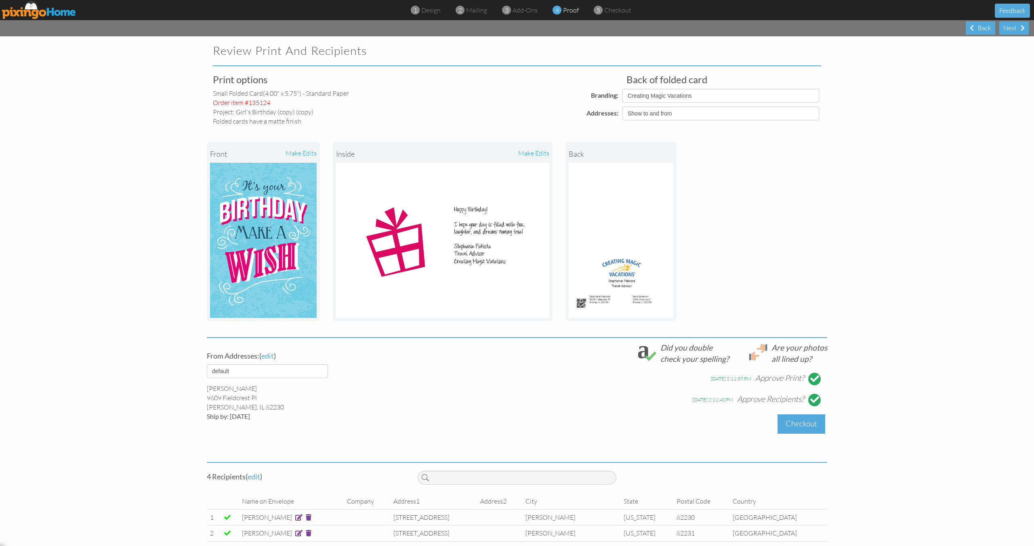
click at [798, 431] on div "Checkout" at bounding box center [801, 423] width 48 height 19
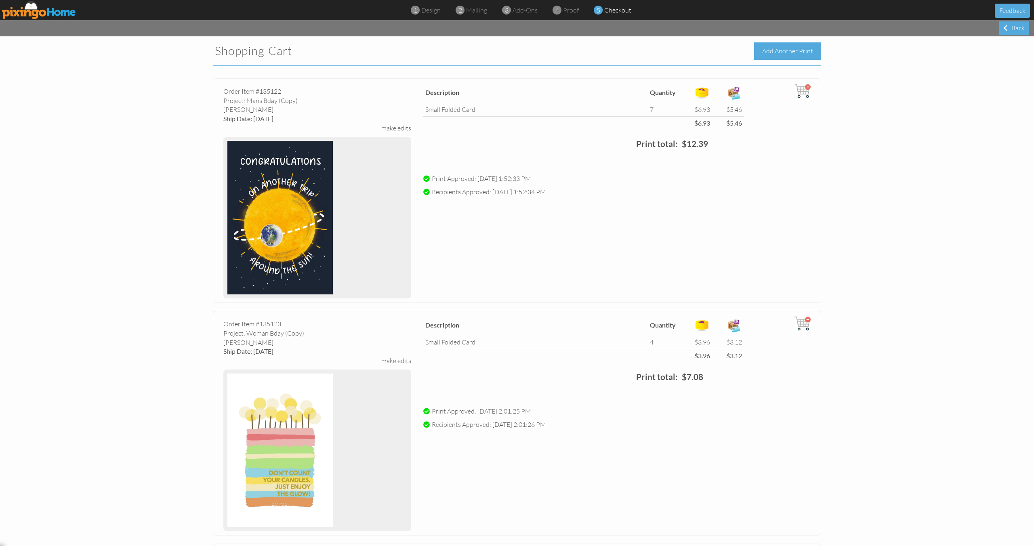
click at [809, 55] on div "Add Another Print" at bounding box center [787, 50] width 67 height 17
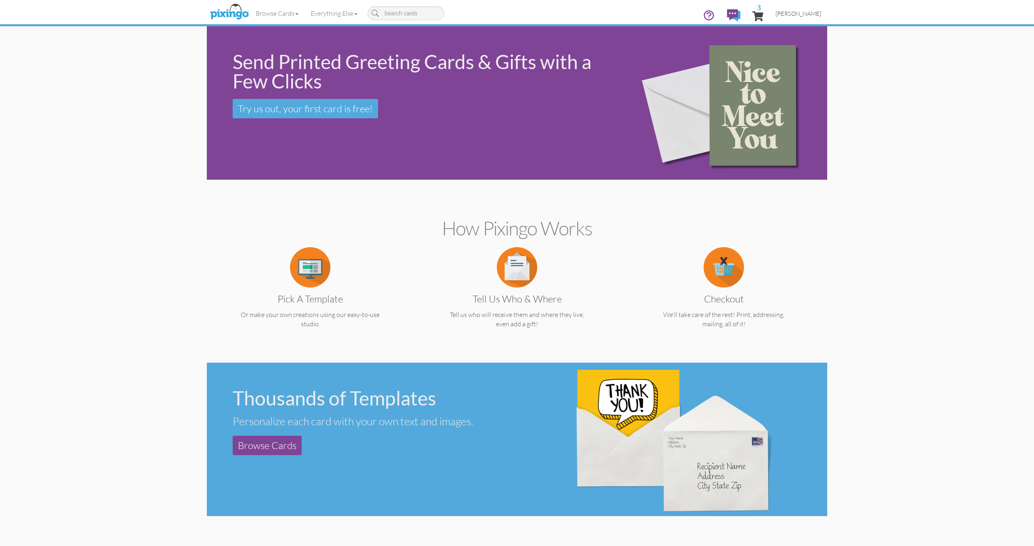
click at [789, 19] on link "[PERSON_NAME]" at bounding box center [798, 13] width 58 height 21
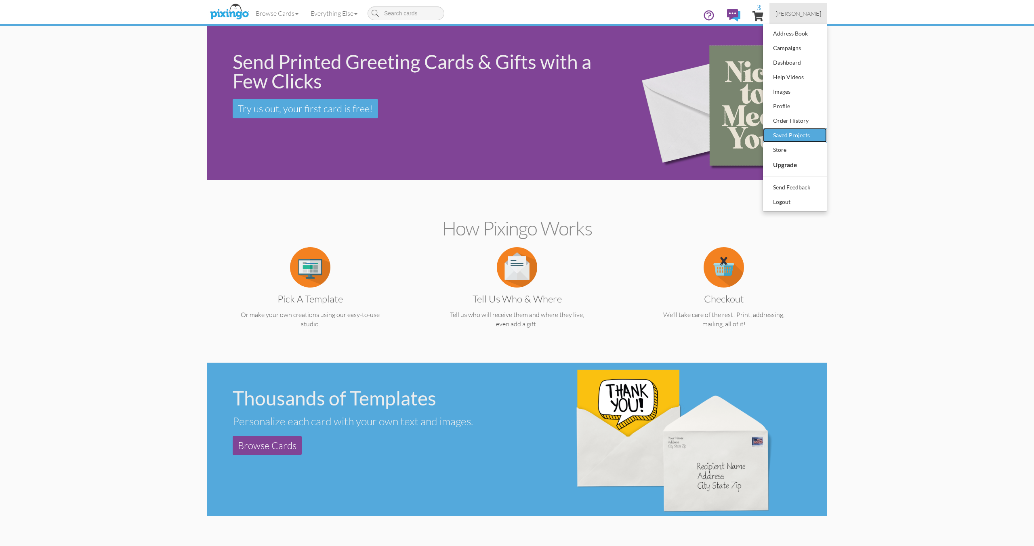
click at [788, 138] on div "Saved Projects" at bounding box center [795, 135] width 48 height 12
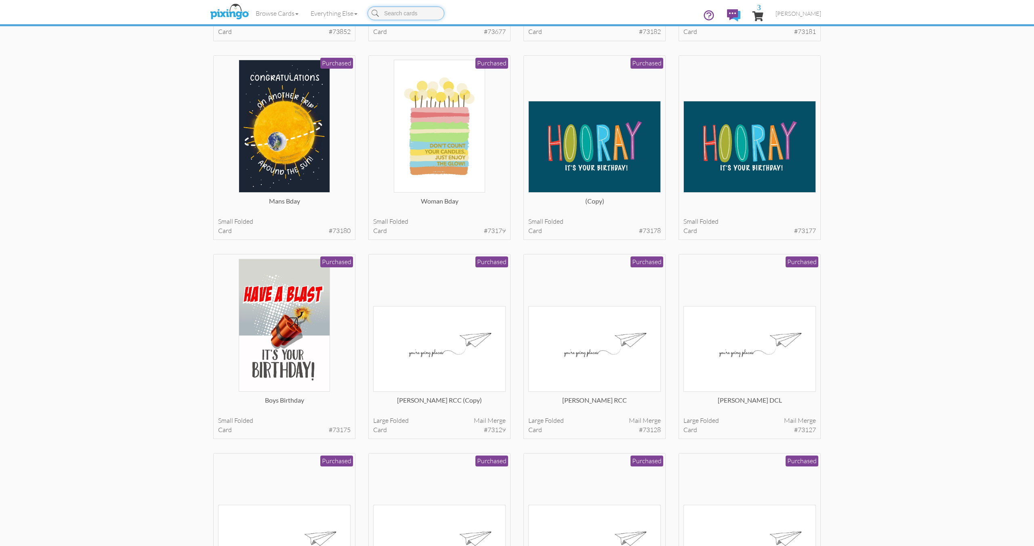
scroll to position [1212, 0]
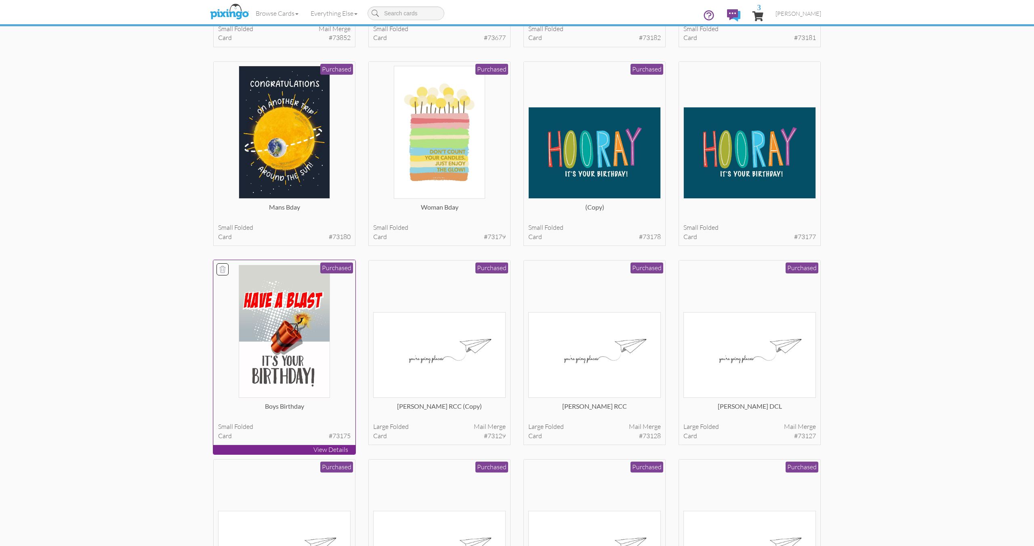
click at [323, 306] on img at bounding box center [285, 331] width 92 height 133
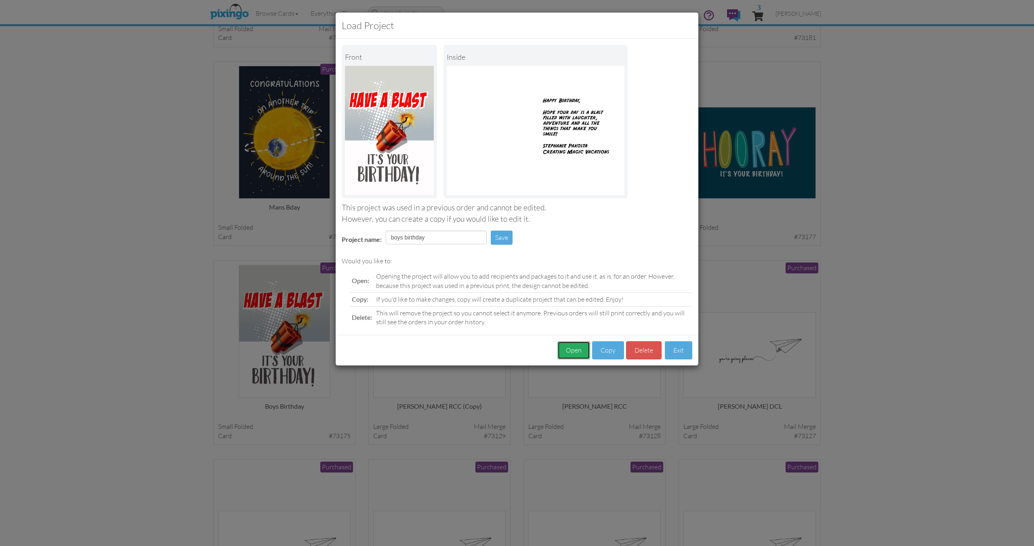
click at [575, 351] on button "Open" at bounding box center [573, 350] width 33 height 18
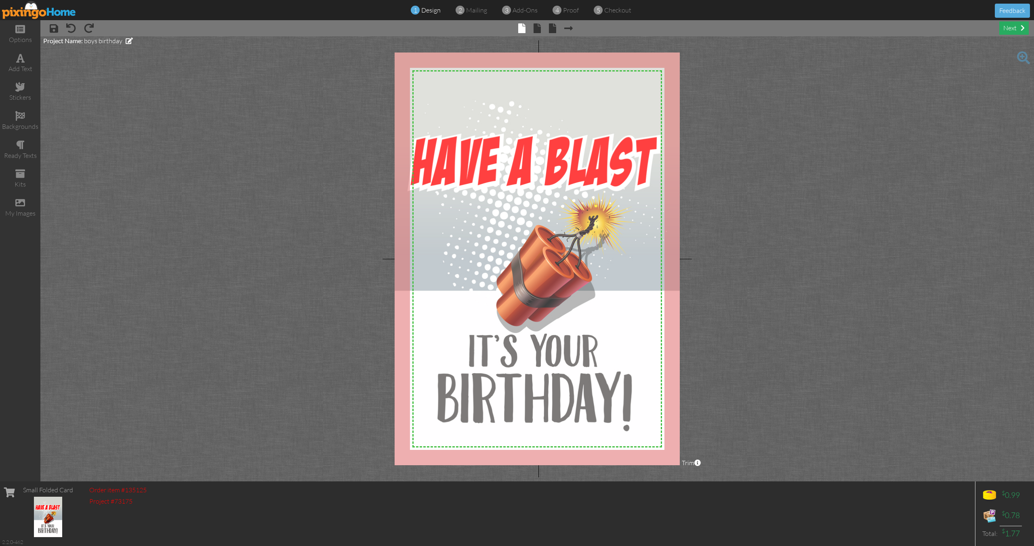
click at [1010, 32] on div "next" at bounding box center [1013, 27] width 29 height 13
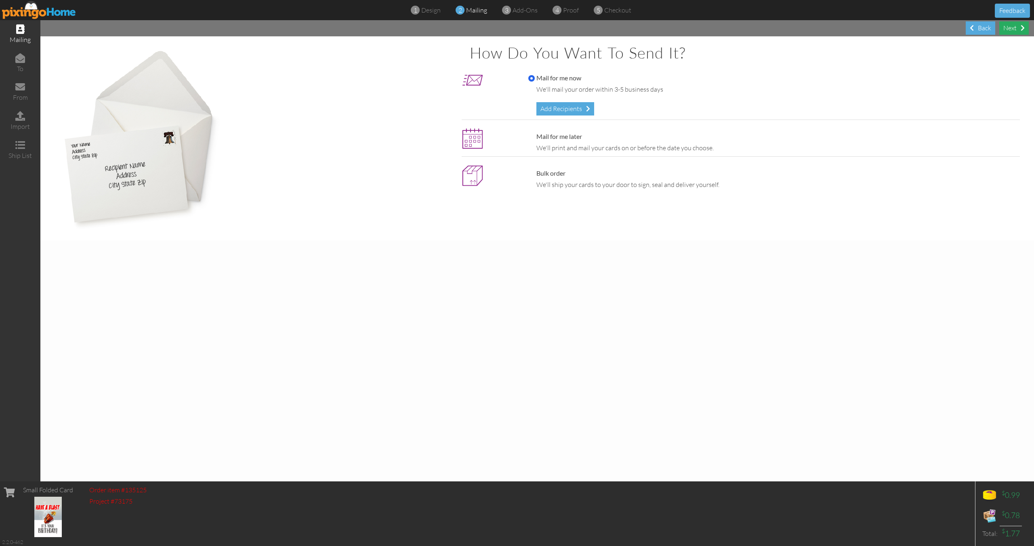
click at [1010, 32] on div "Next" at bounding box center [1013, 27] width 29 height 13
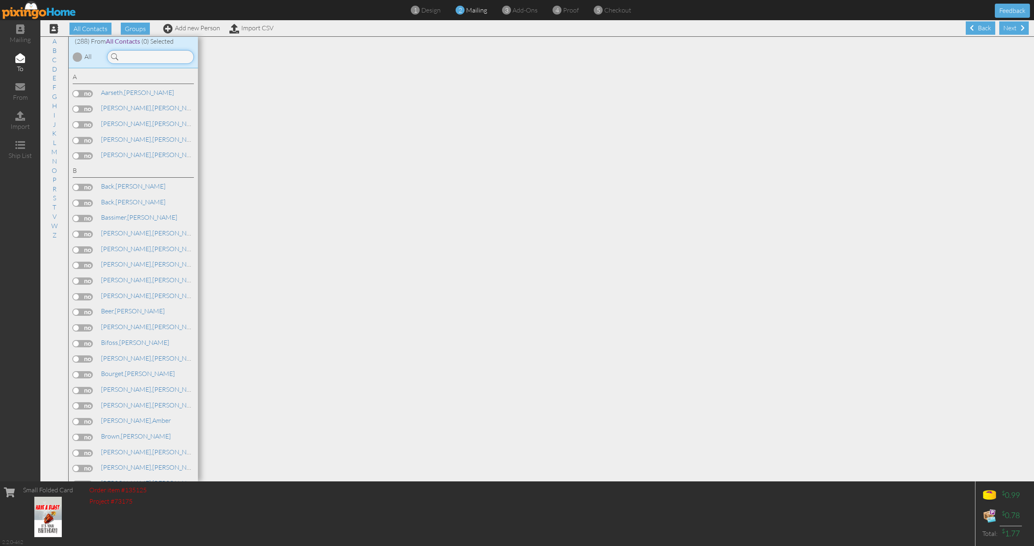
click at [173, 54] on input at bounding box center [150, 57] width 87 height 14
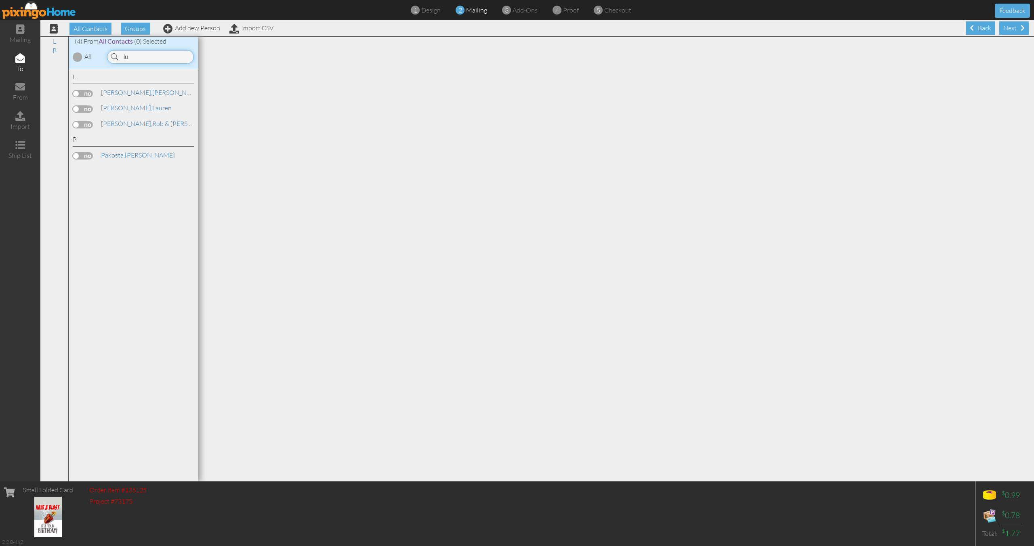
type input "lu"
click at [89, 109] on label at bounding box center [83, 108] width 20 height 7
click at [0, 0] on input "checkbox" at bounding box center [0, 0] width 0 height 0
click at [1010, 26] on div "Next" at bounding box center [1013, 27] width 29 height 13
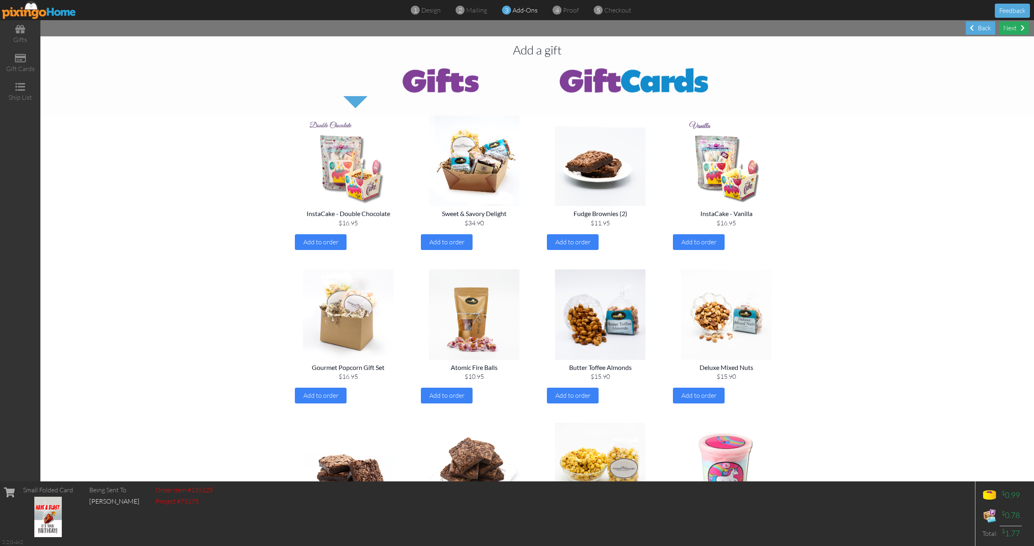
click at [1010, 27] on div "Next" at bounding box center [1013, 27] width 29 height 13
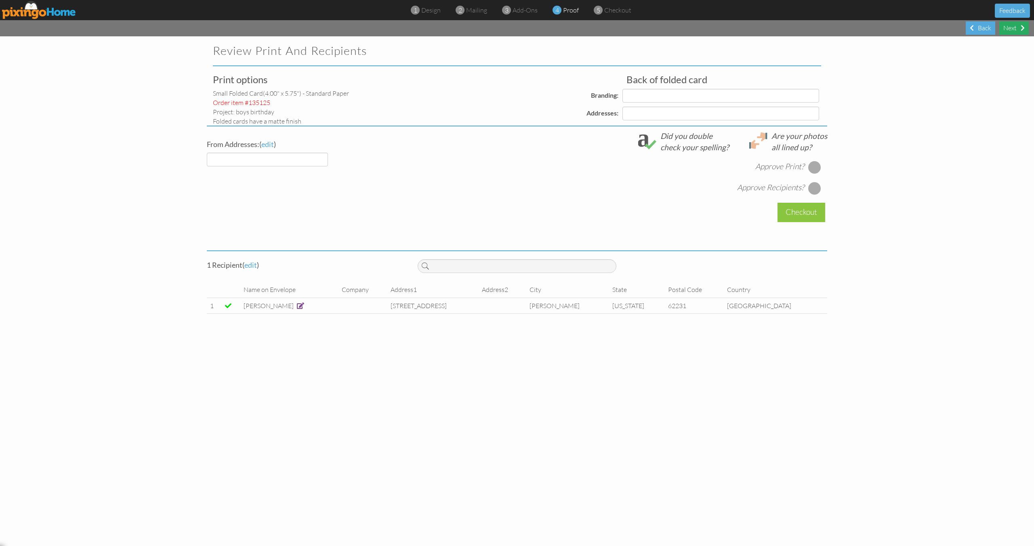
select select "object:4097"
select select "object:4102"
select select "object:4101"
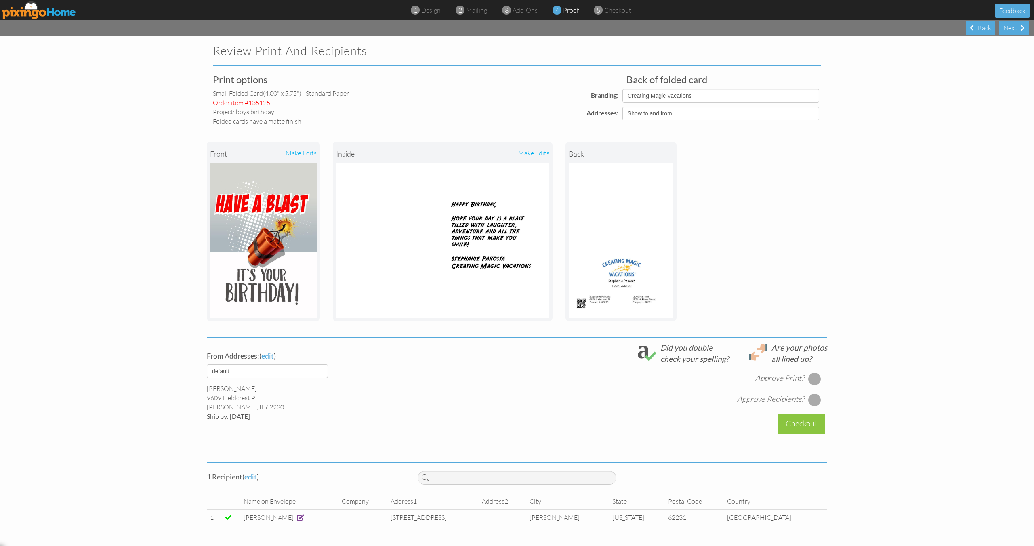
click at [302, 520] on span at bounding box center [300, 517] width 7 height 6
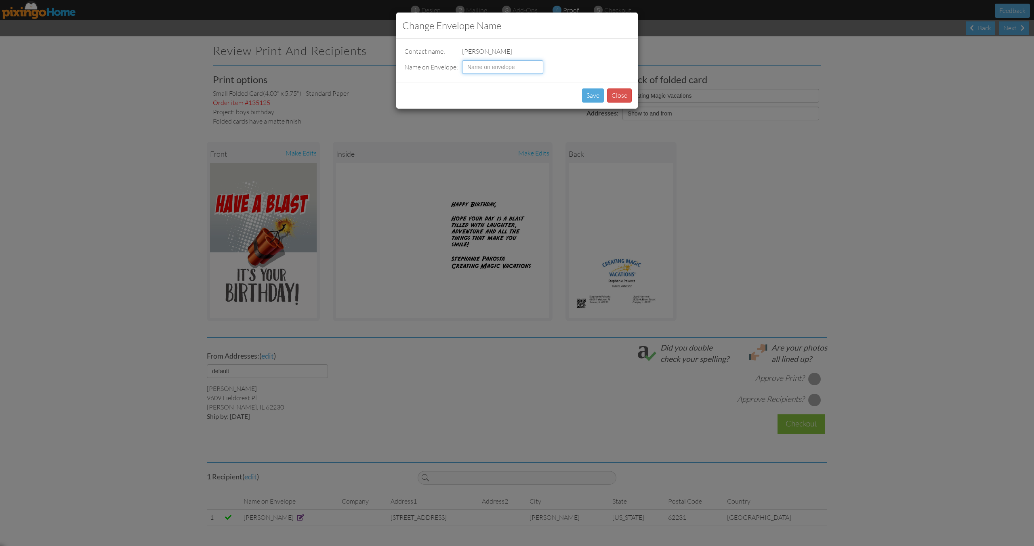
click at [507, 66] on input at bounding box center [502, 67] width 81 height 14
type input "l"
type input "Lakin Luebbers"
click at [592, 91] on button "Save" at bounding box center [593, 95] width 22 height 14
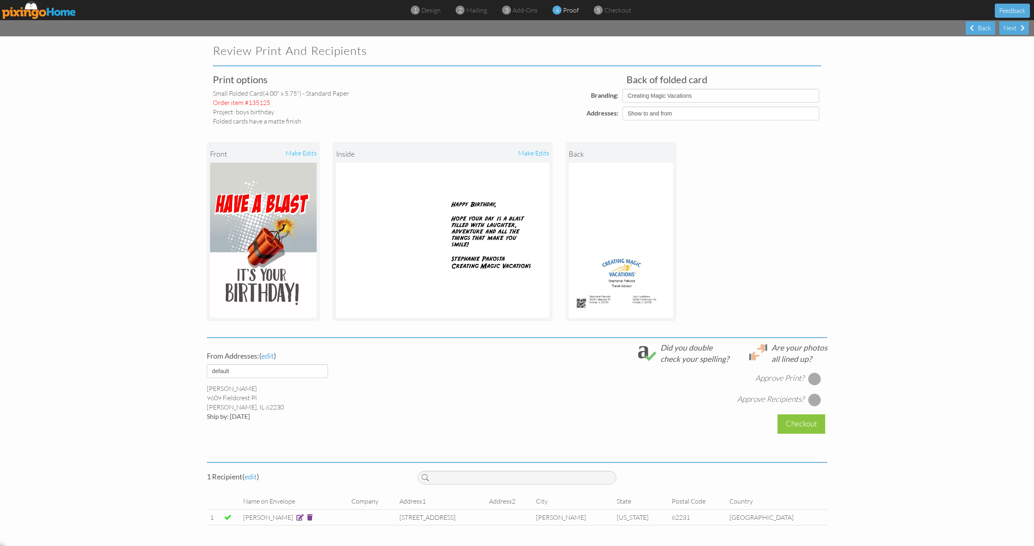
drag, startPoint x: 815, startPoint y: 377, endPoint x: 812, endPoint y: 387, distance: 11.0
click at [815, 378] on div at bounding box center [814, 378] width 13 height 13
drag, startPoint x: 815, startPoint y: 398, endPoint x: 822, endPoint y: 399, distance: 7.3
click at [815, 398] on div at bounding box center [814, 399] width 13 height 13
click at [815, 418] on div "Checkout" at bounding box center [801, 423] width 48 height 19
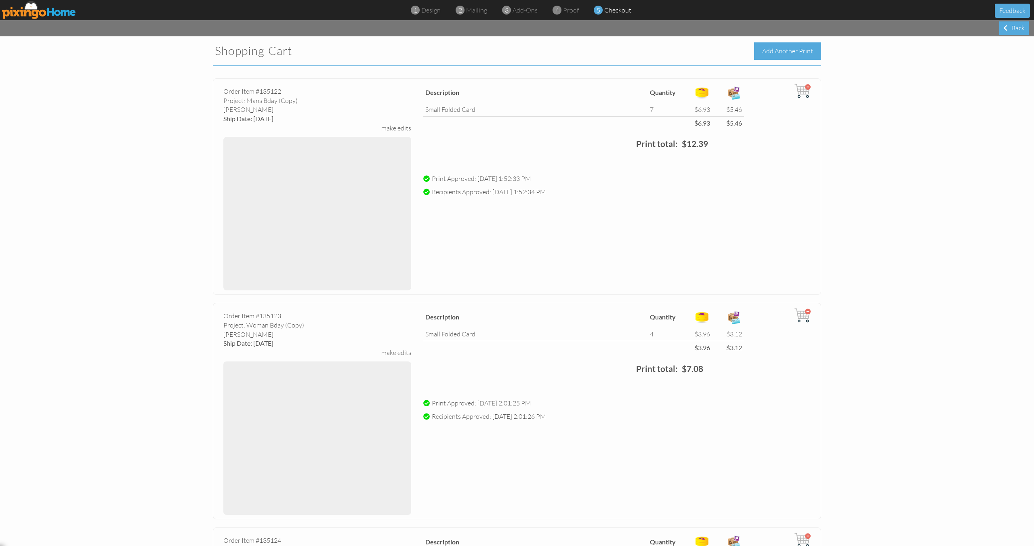
click at [800, 48] on div "Add Another Print" at bounding box center [787, 50] width 67 height 17
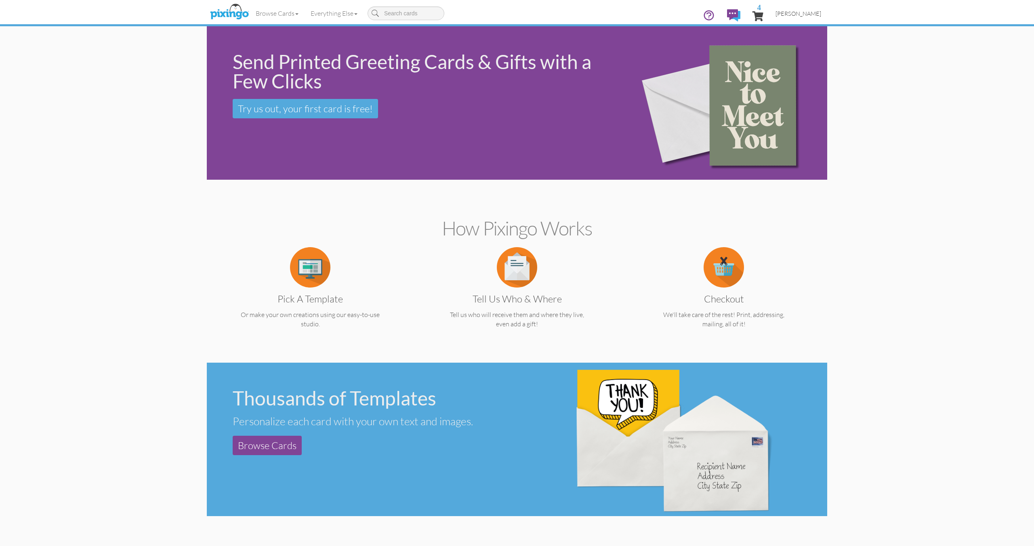
click at [792, 13] on span "[PERSON_NAME]" at bounding box center [798, 13] width 46 height 7
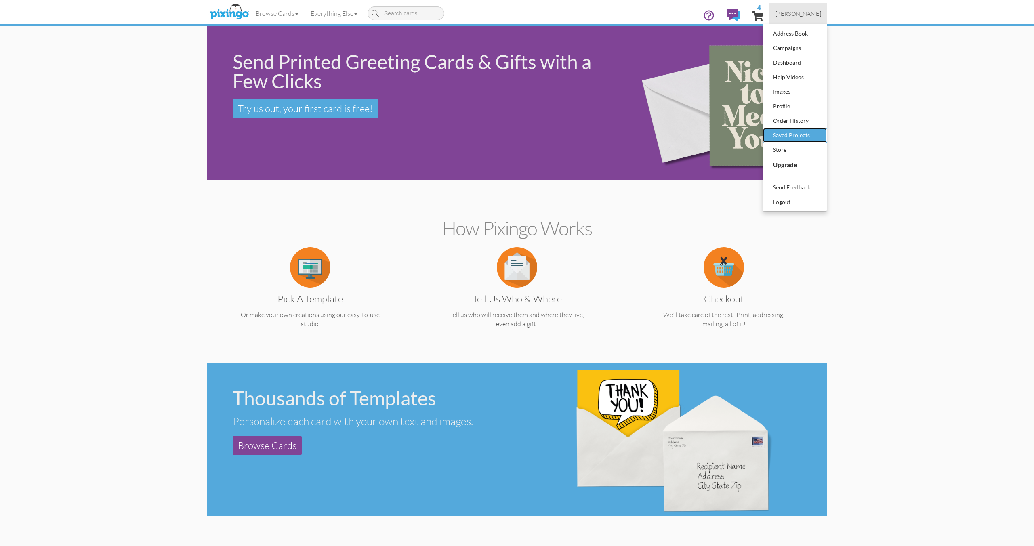
click at [783, 134] on div "Saved Projects" at bounding box center [795, 135] width 48 height 12
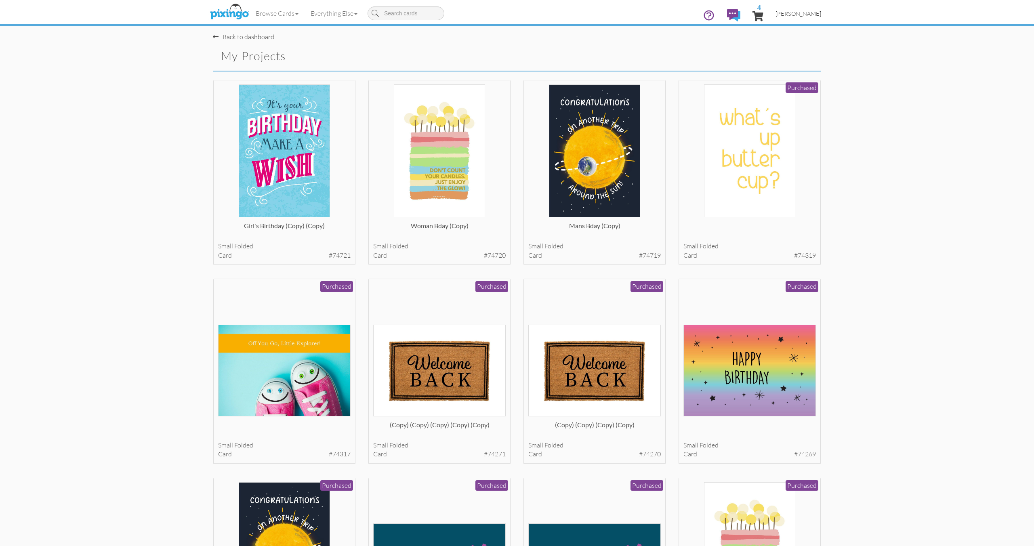
click at [806, 12] on span "[PERSON_NAME]" at bounding box center [798, 13] width 46 height 7
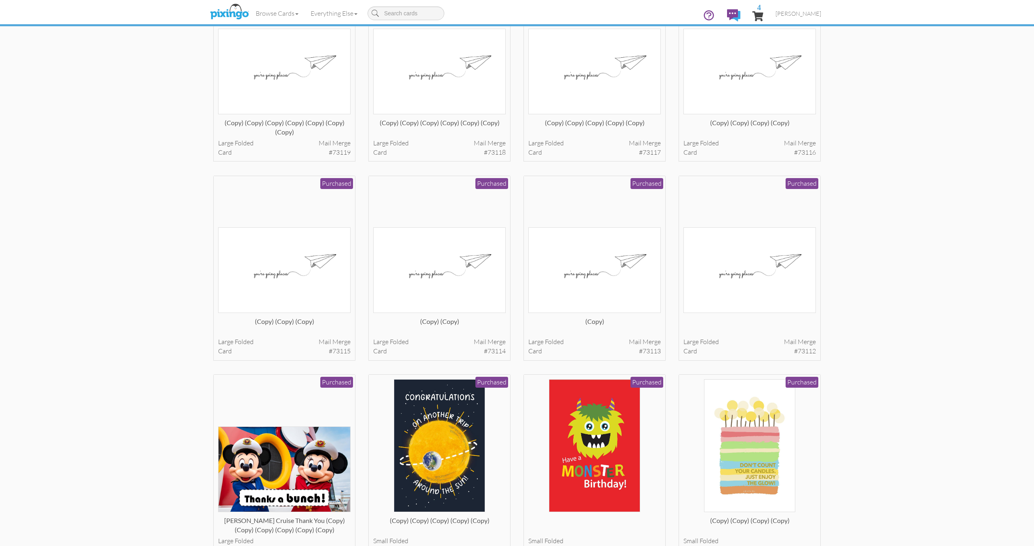
scroll to position [1892, 0]
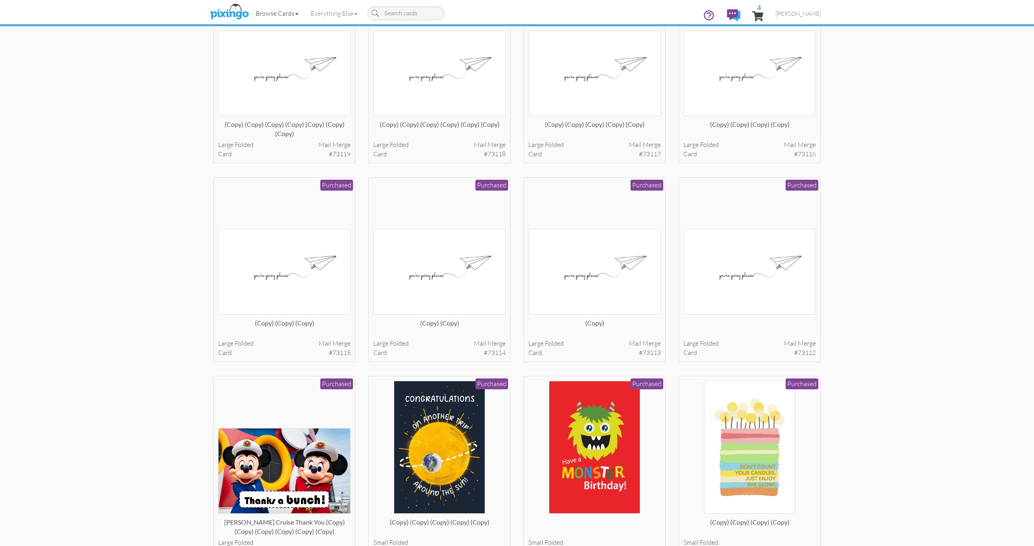
click at [282, 12] on link "Browse Cards" at bounding box center [277, 13] width 55 height 20
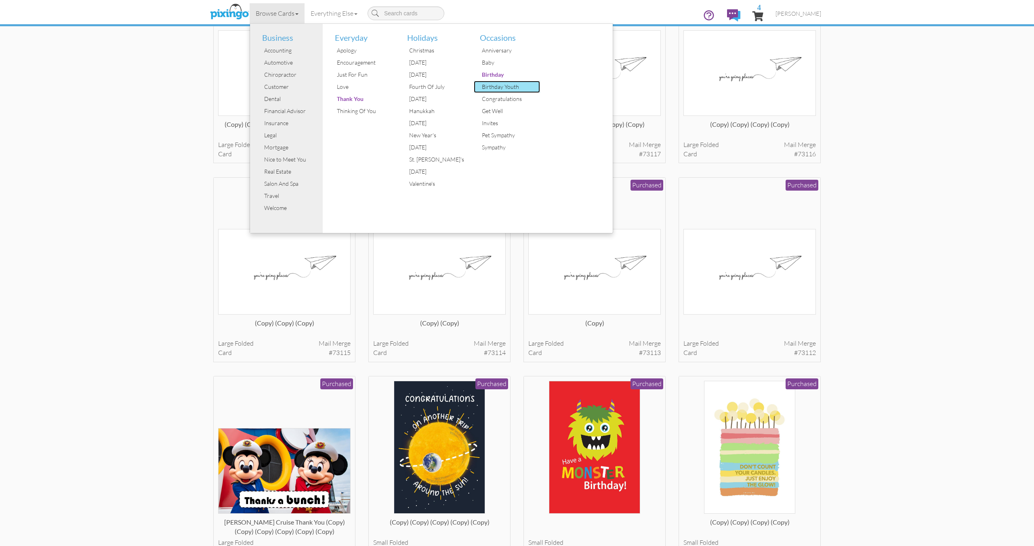
click at [492, 89] on div "Birthday Youth" at bounding box center [510, 87] width 61 height 12
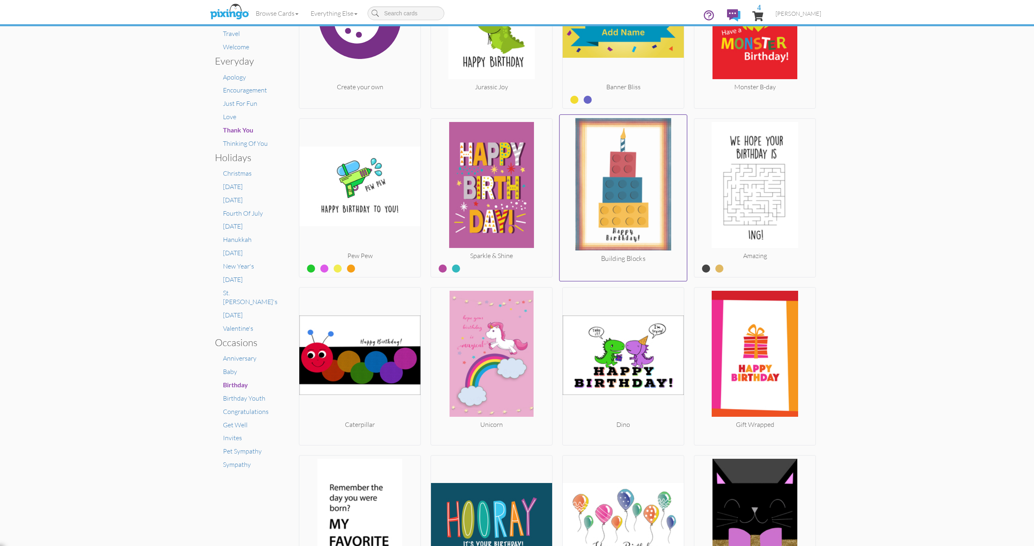
scroll to position [203, 0]
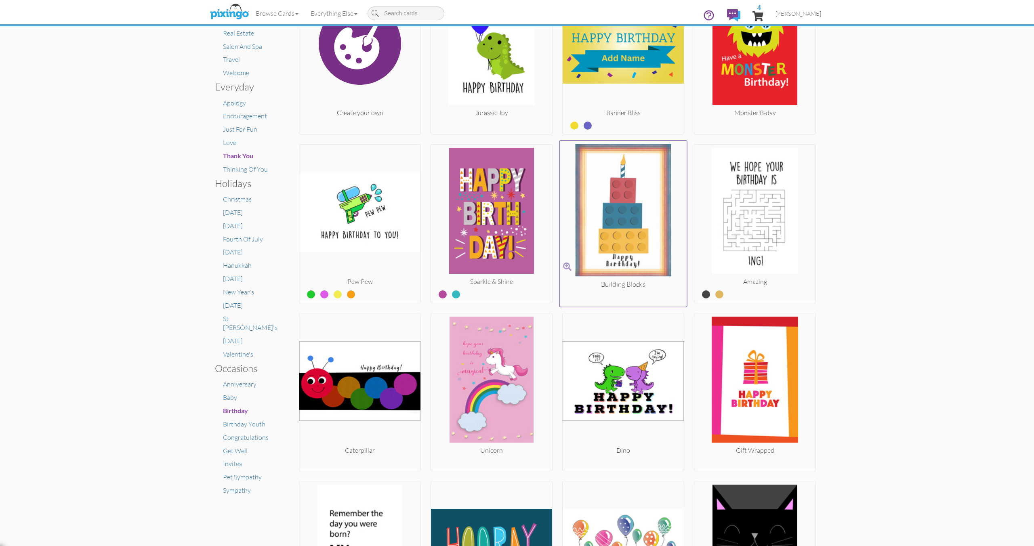
click at [645, 277] on div "Building Blocks" at bounding box center [623, 223] width 128 height 167
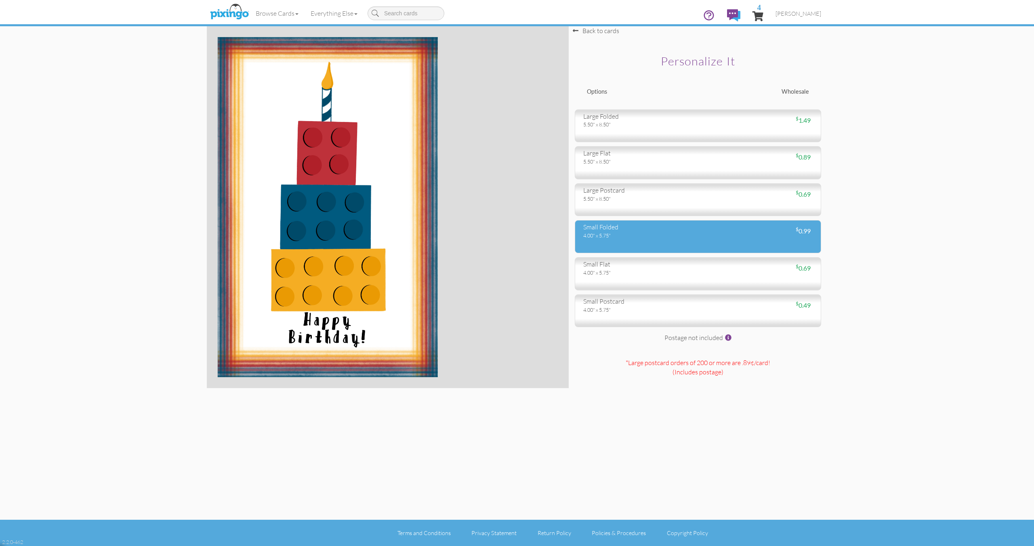
click at [664, 228] on div "small folded" at bounding box center [637, 227] width 109 height 9
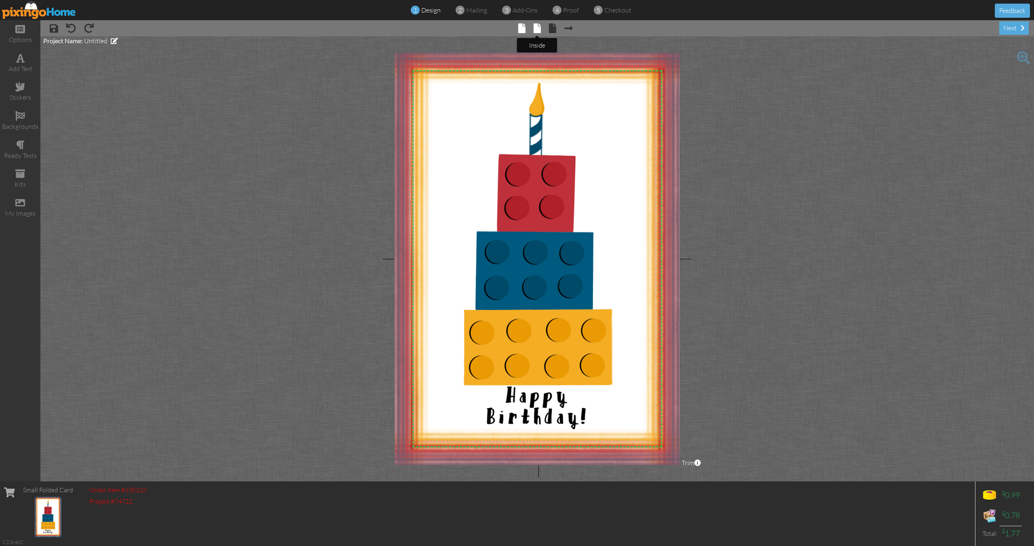
click at [538, 26] on span at bounding box center [536, 28] width 7 height 10
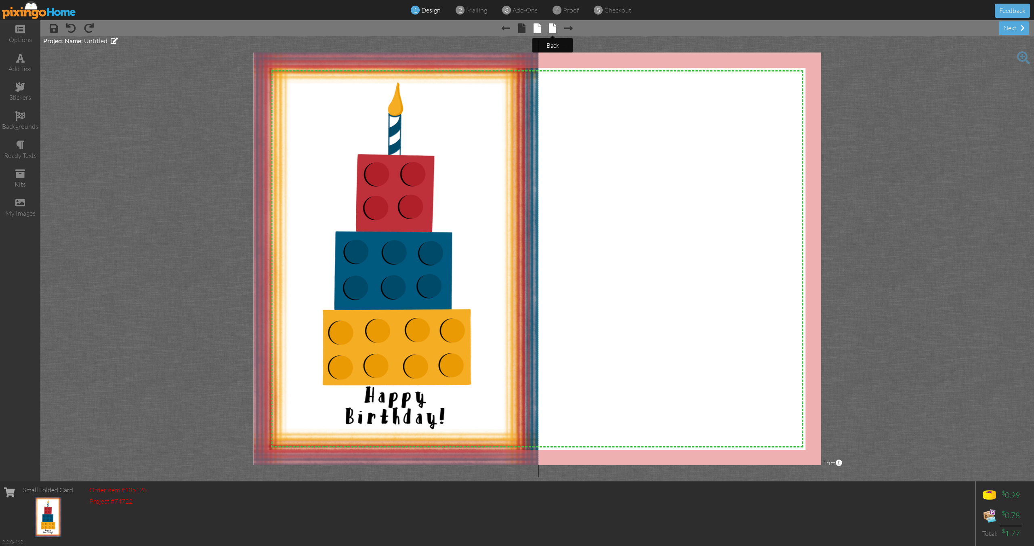
click at [551, 25] on span at bounding box center [552, 28] width 7 height 10
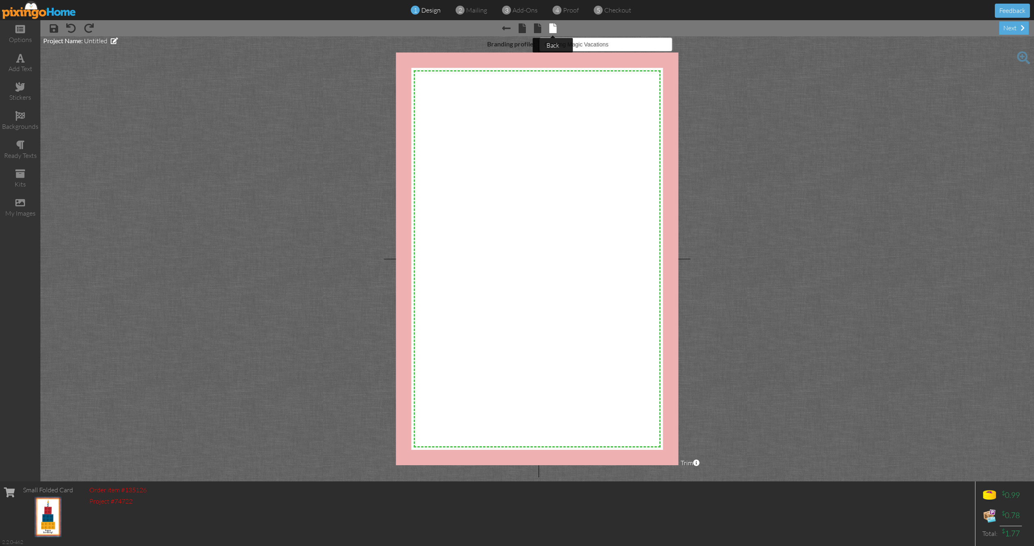
select select "object:6868"
click at [535, 25] on span at bounding box center [537, 28] width 7 height 10
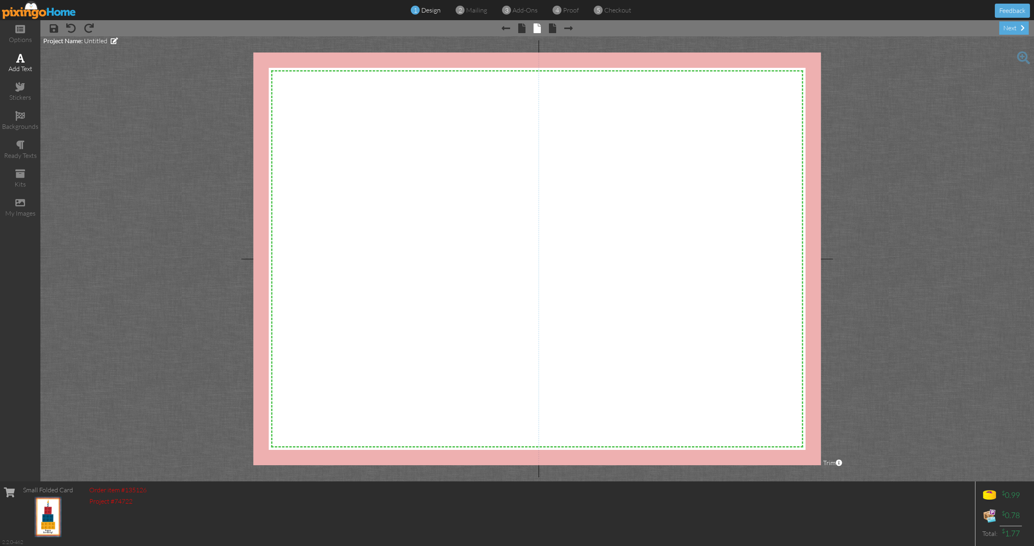
click at [32, 59] on div "add text" at bounding box center [20, 63] width 40 height 28
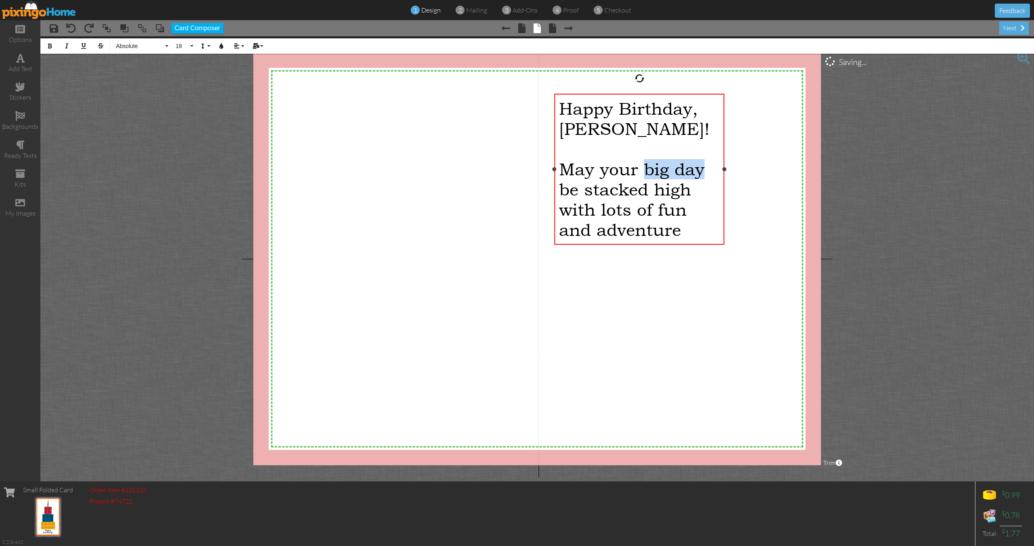
drag, startPoint x: 643, startPoint y: 170, endPoint x: 703, endPoint y: 174, distance: 60.7
click at [703, 174] on span "May your big day be stacked high with lots of fun and adventure" at bounding box center [631, 199] width 145 height 81
click at [699, 232] on div "May your big day be stacked high with lots of fun and adventure" at bounding box center [639, 199] width 161 height 81
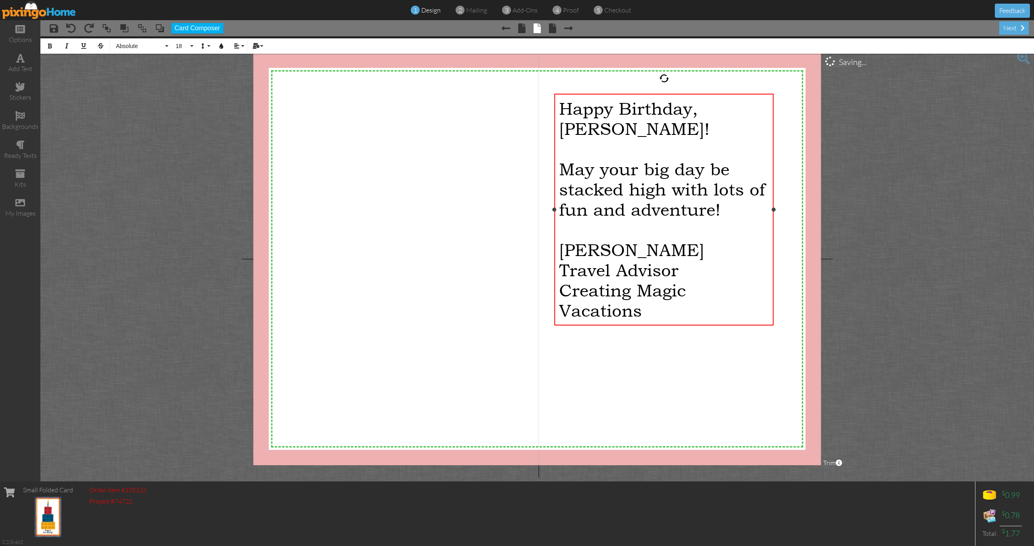
drag, startPoint x: 723, startPoint y: 220, endPoint x: 772, endPoint y: 222, distance: 49.3
click at [772, 222] on div "Happy Birthday, Graham! ​ May your big day be stacked high with lots of fun and…" at bounding box center [664, 210] width 220 height 232
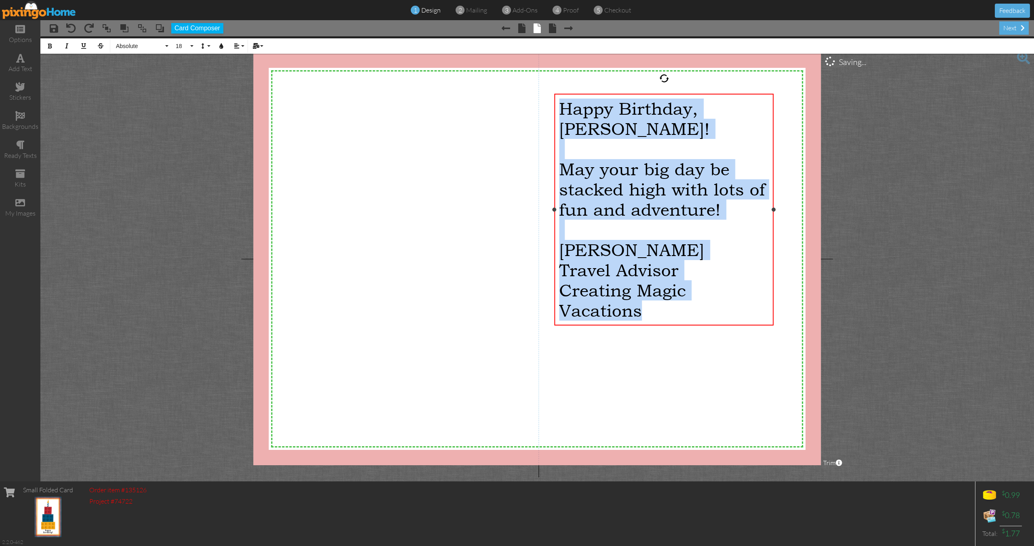
drag, startPoint x: 562, startPoint y: 109, endPoint x: 714, endPoint y: 323, distance: 261.5
click at [714, 323] on div "Happy Birthday, Graham! ​ May your big day be stacked high with lots of fun and…" at bounding box center [664, 210] width 220 height 232
click at [149, 47] on span "Absolute" at bounding box center [139, 46] width 48 height 7
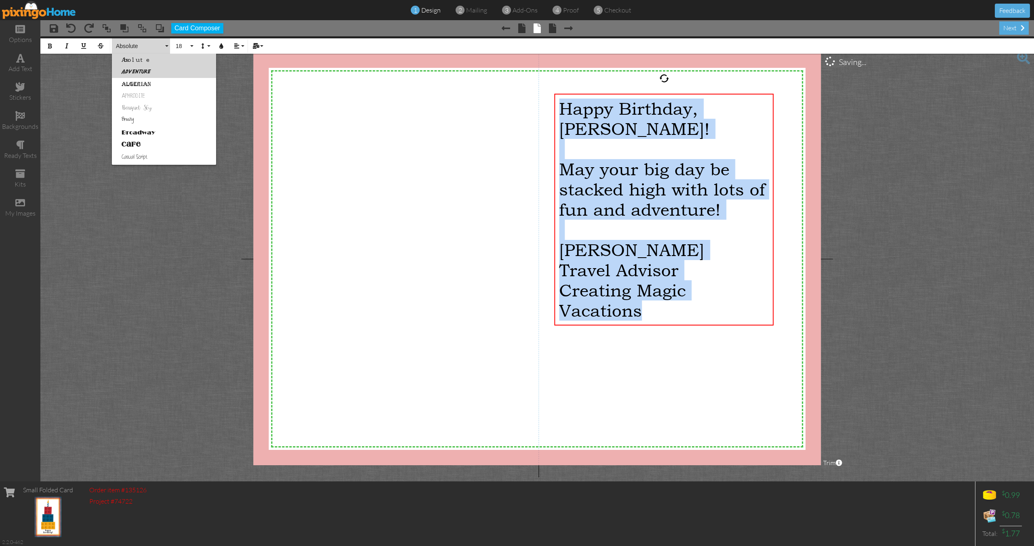
click at [137, 71] on link "Adventure" at bounding box center [164, 72] width 104 height 12
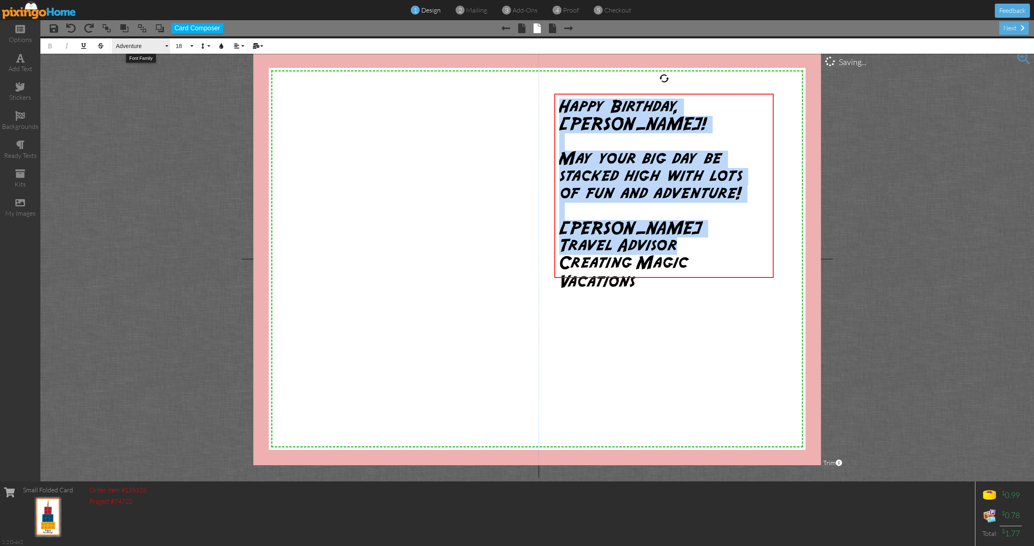
click at [166, 47] on button "Adventure" at bounding box center [141, 45] width 58 height 15
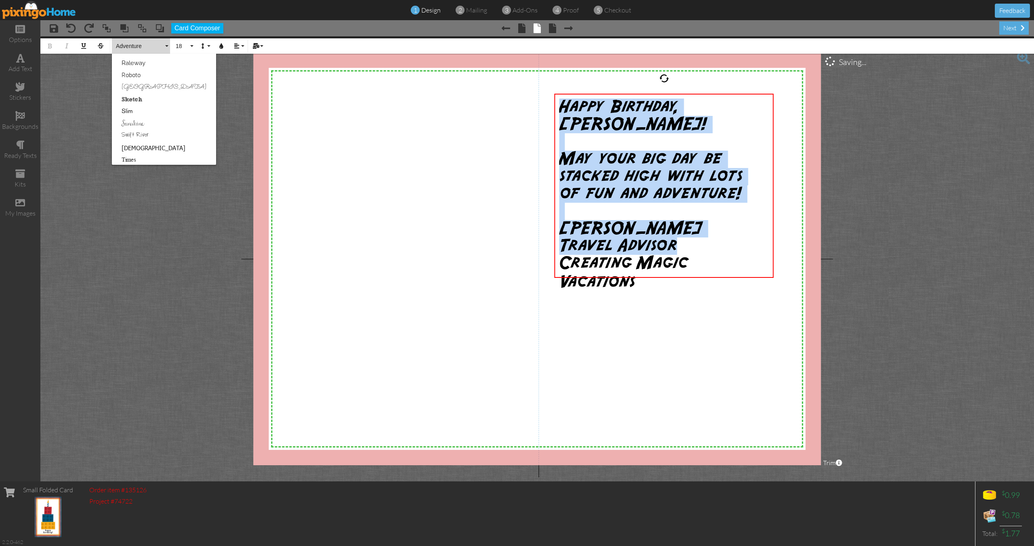
scroll to position [507, 0]
click at [157, 159] on link "Wonder" at bounding box center [164, 159] width 104 height 12
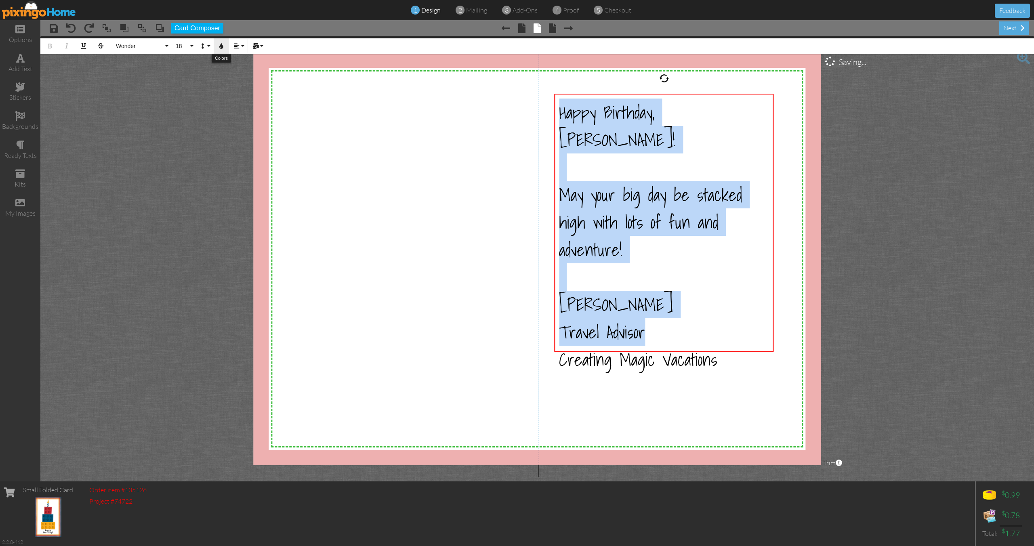
click at [223, 48] on icon "button" at bounding box center [221, 46] width 6 height 6
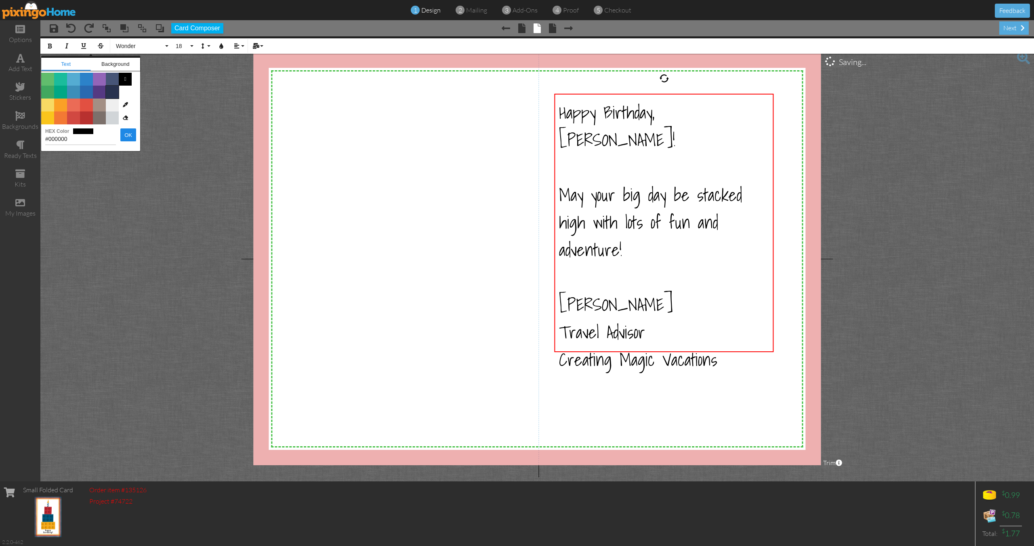
click at [113, 92] on span "Color #28324E" at bounding box center [112, 92] width 13 height 13
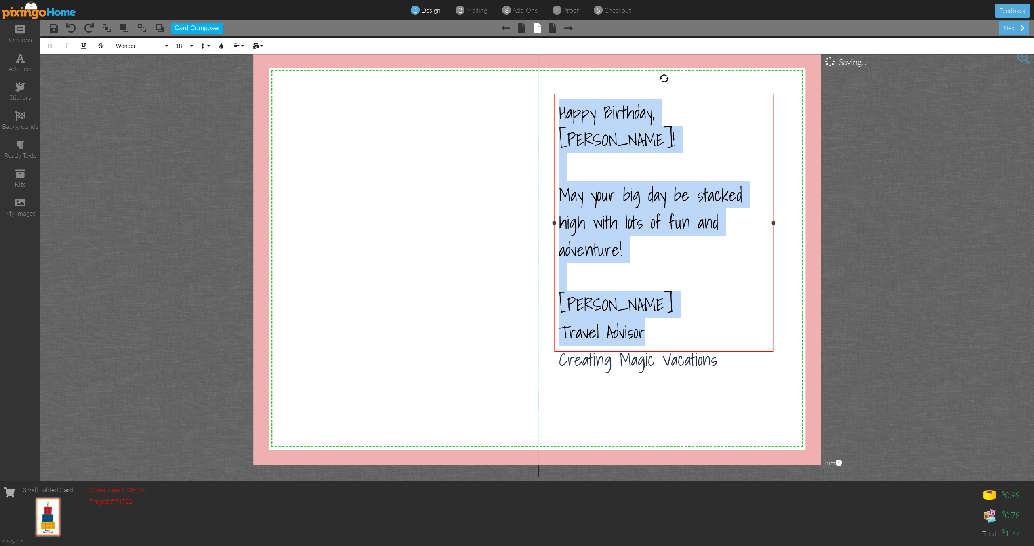
click at [702, 263] on div "​" at bounding box center [664, 276] width 210 height 27
drag, startPoint x: 559, startPoint y: 111, endPoint x: 694, endPoint y: 370, distance: 291.7
click at [692, 370] on div "X X X X X X X X X X X X X X X X X X X X X X X X X X X X X X X X X X X X X X X X…" at bounding box center [536, 259] width 567 height 413
click at [191, 49] on button "18" at bounding box center [183, 45] width 23 height 15
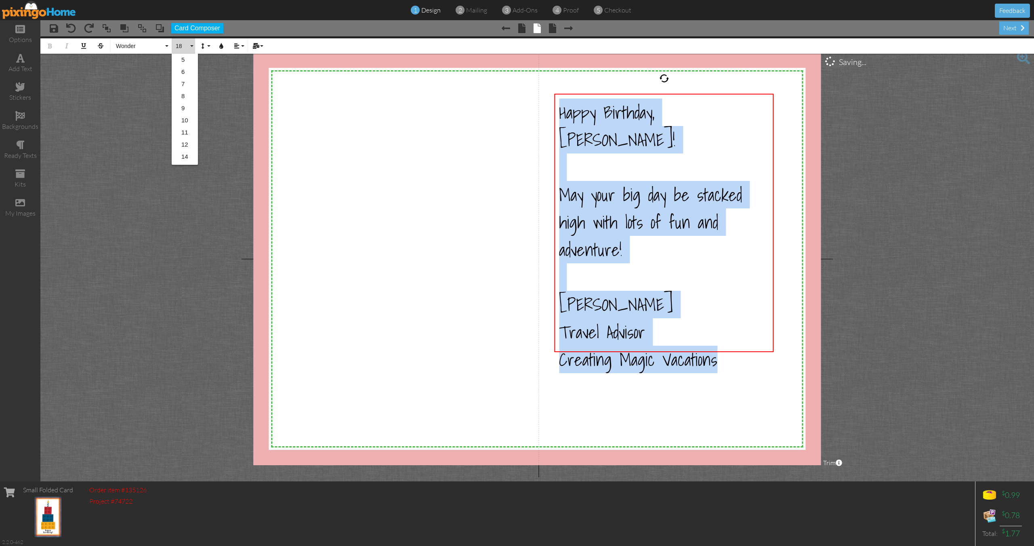
scroll to position [71, 0]
click at [222, 46] on icon "button" at bounding box center [221, 46] width 6 height 6
type input "#28324E"
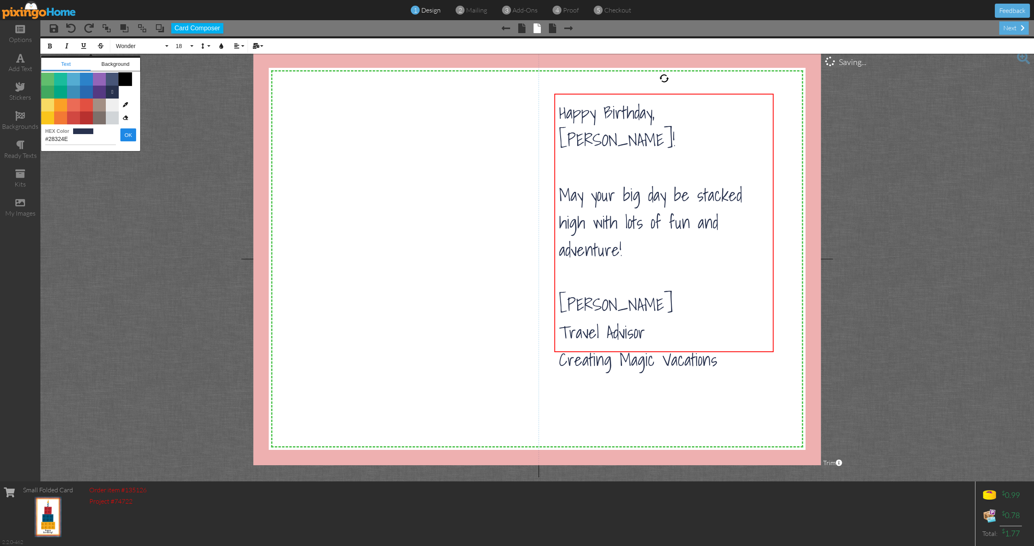
click at [130, 80] on span "Color #000000" at bounding box center [125, 79] width 13 height 13
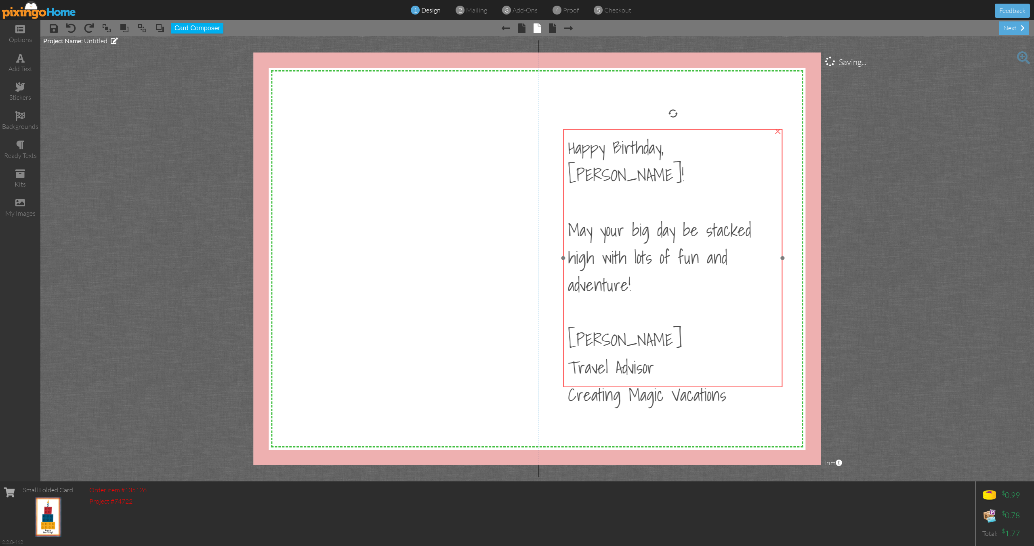
drag, startPoint x: 736, startPoint y: 188, endPoint x: 745, endPoint y: 223, distance: 36.2
click at [745, 223] on div "May your big day be stacked high with lots of fun and adventure!" at bounding box center [673, 257] width 210 height 82
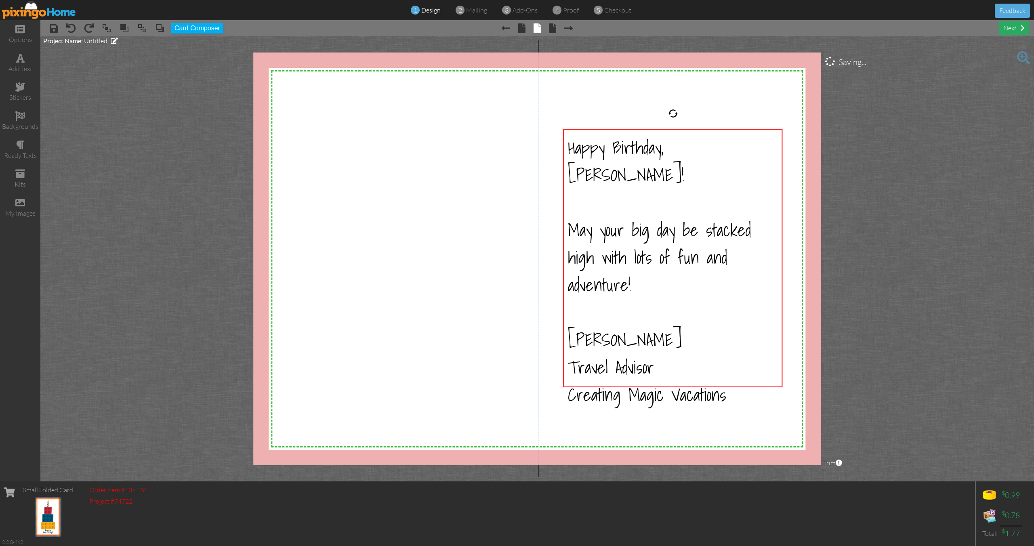
click at [1016, 33] on div "next" at bounding box center [1013, 27] width 29 height 13
click at [1015, 30] on div "next" at bounding box center [1013, 27] width 29 height 13
click at [1009, 25] on div "next" at bounding box center [1013, 27] width 29 height 13
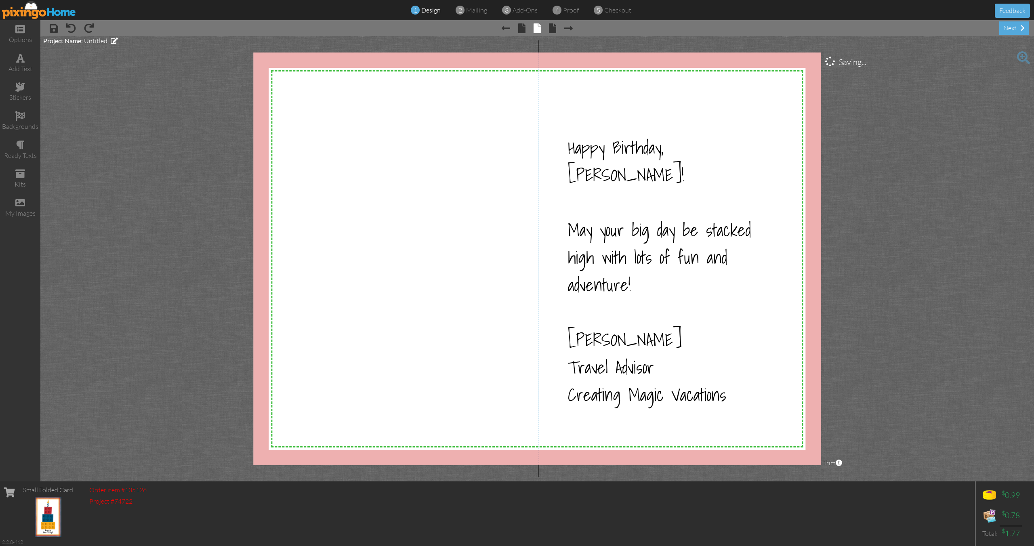
click at [999, 206] on project-studio-wrapper "X X X X X X X X X X X X X X X X X X X X X X X X X X X X X X X X X X X X X X X X…" at bounding box center [536, 258] width 993 height 445
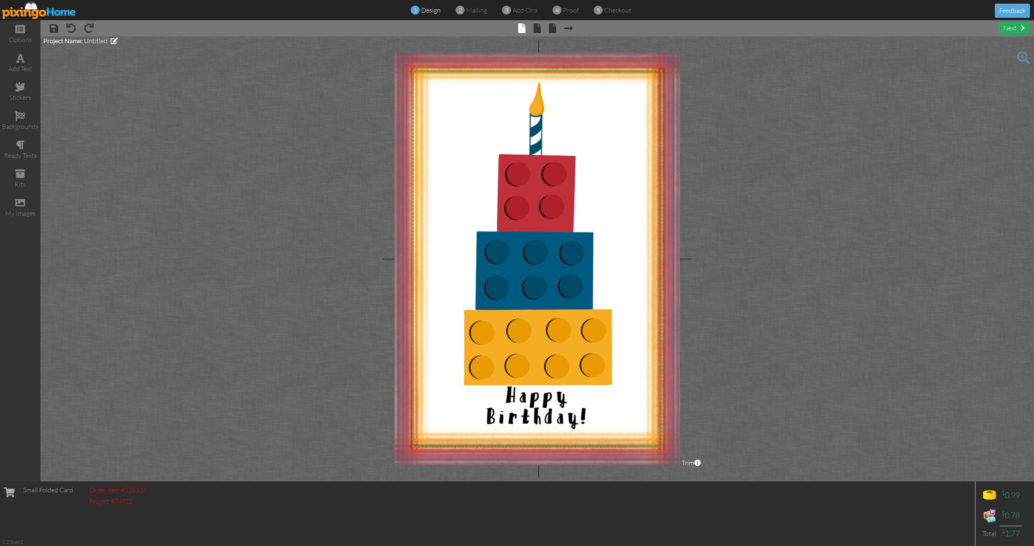
click at [1013, 30] on div "next" at bounding box center [1013, 27] width 29 height 13
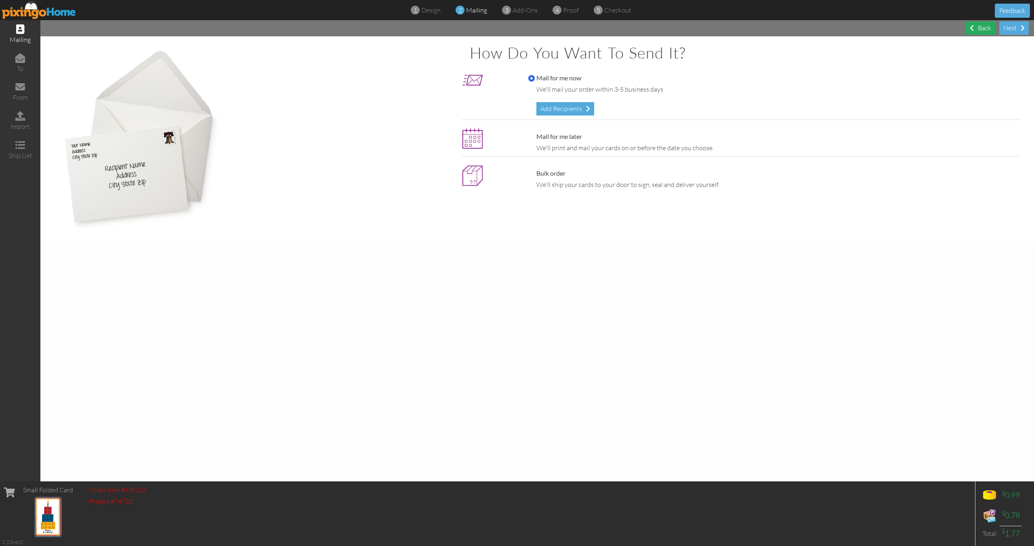
click at [987, 31] on div "Back" at bounding box center [980, 27] width 29 height 13
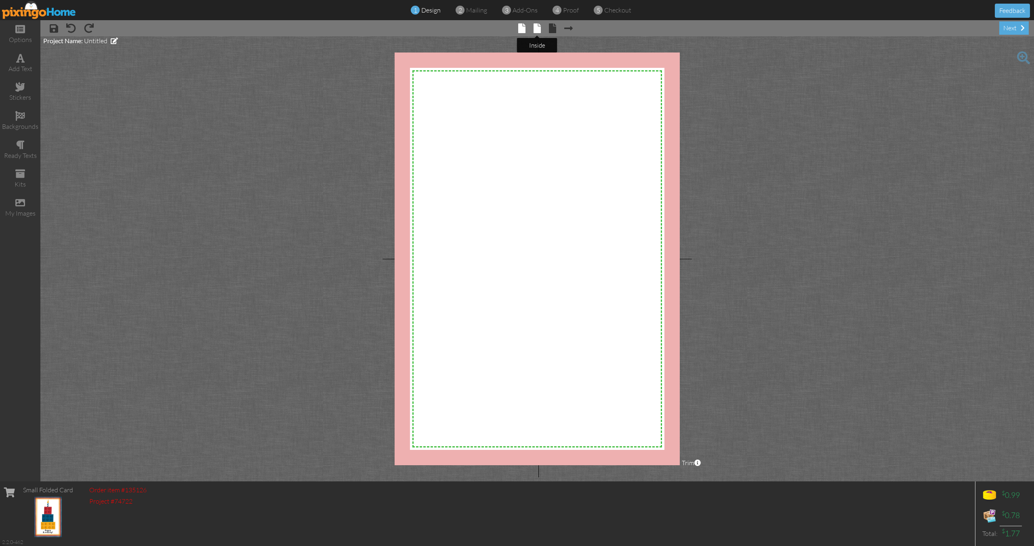
click at [538, 30] on span at bounding box center [536, 28] width 7 height 10
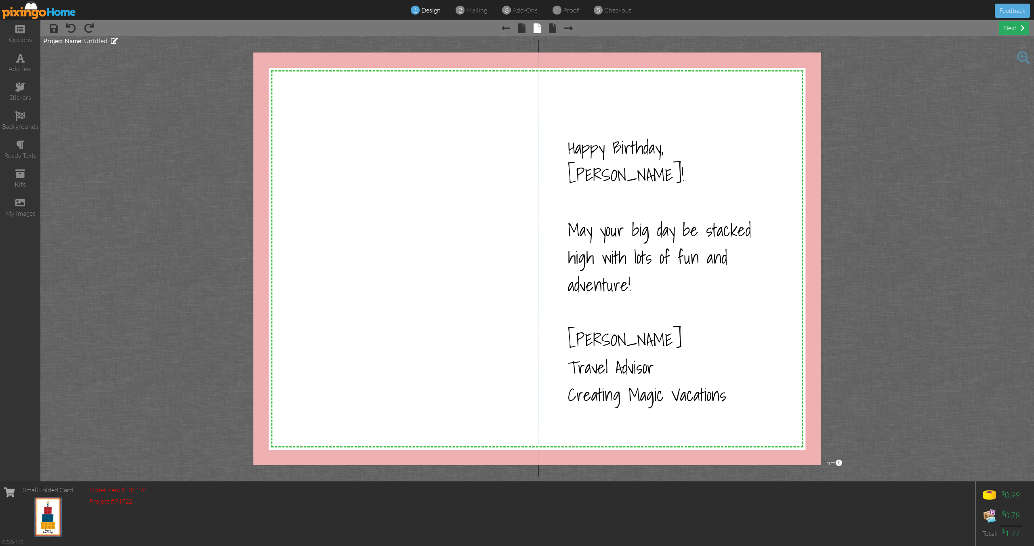
click at [1009, 29] on div "next" at bounding box center [1013, 27] width 29 height 13
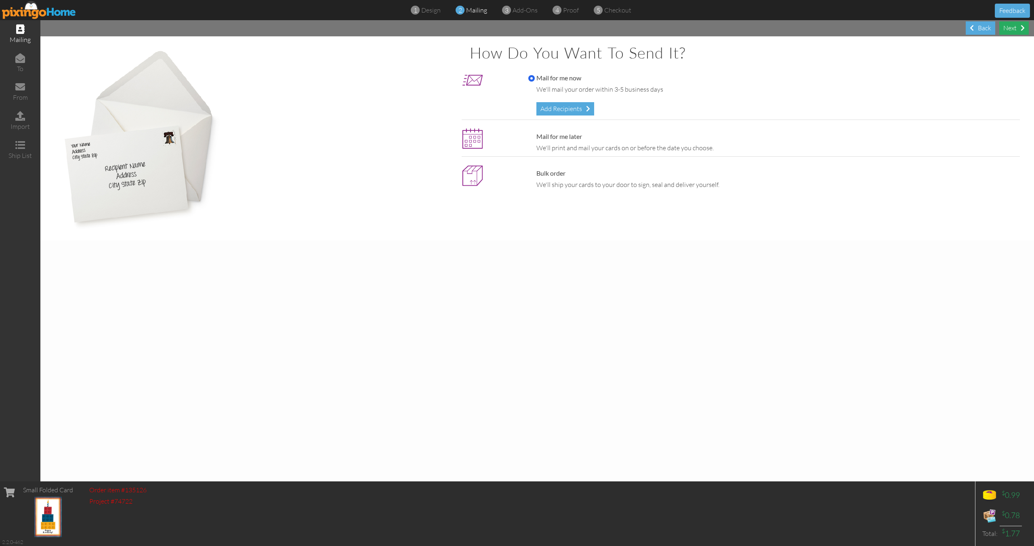
click at [1014, 27] on div "Next" at bounding box center [1013, 27] width 29 height 13
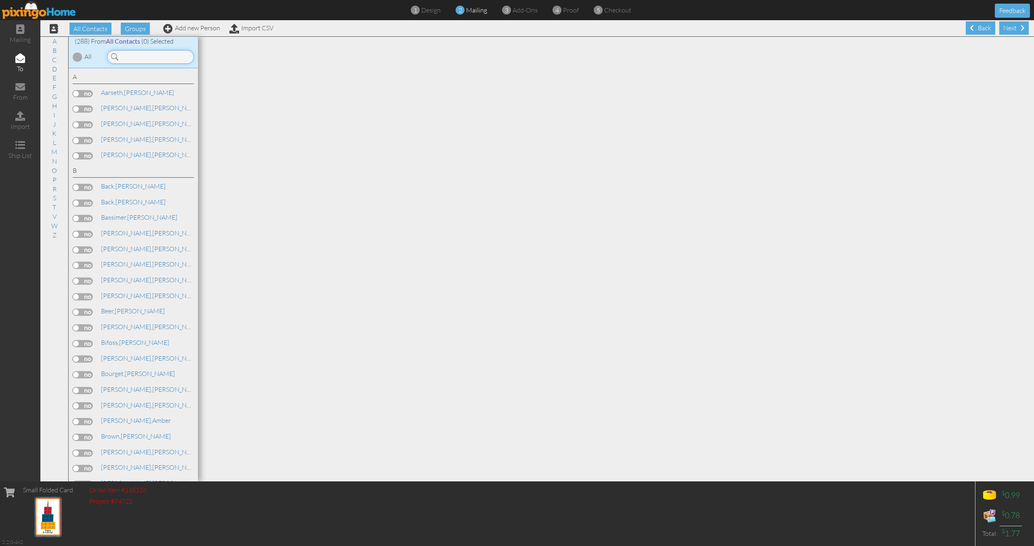
click at [152, 53] on input at bounding box center [150, 57] width 87 height 14
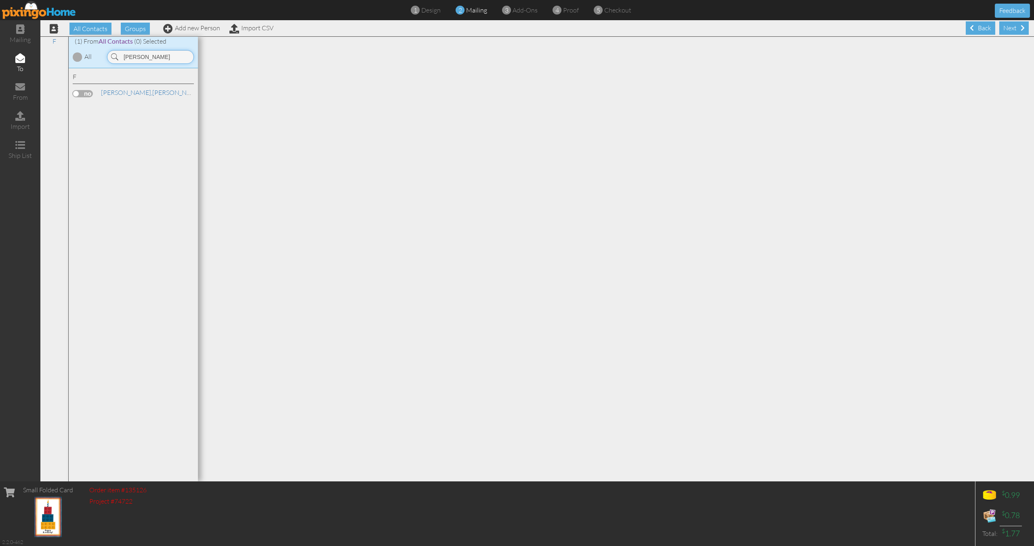
type input "[PERSON_NAME]"
click at [83, 95] on label at bounding box center [83, 93] width 20 height 7
click at [0, 0] on input "checkbox" at bounding box center [0, 0] width 0 height 0
click at [1015, 29] on div "Next" at bounding box center [1013, 27] width 29 height 13
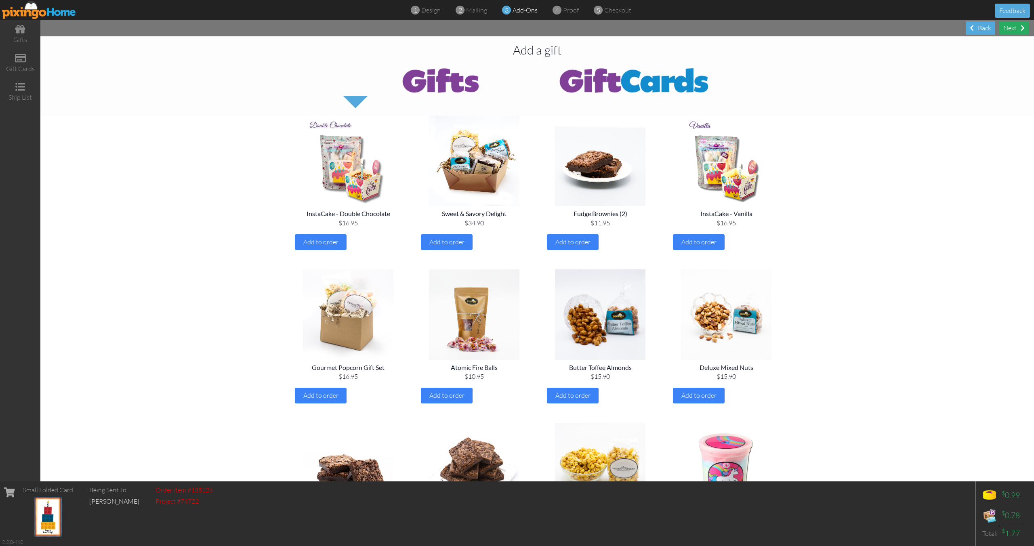
click at [1013, 34] on div "Next" at bounding box center [1013, 27] width 29 height 13
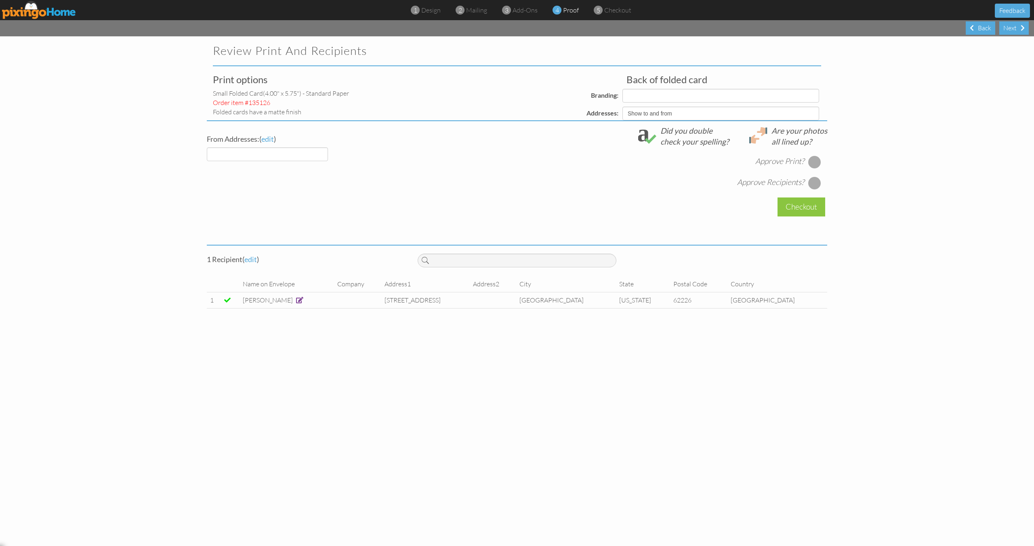
select select "object:1237"
select select "object:1235"
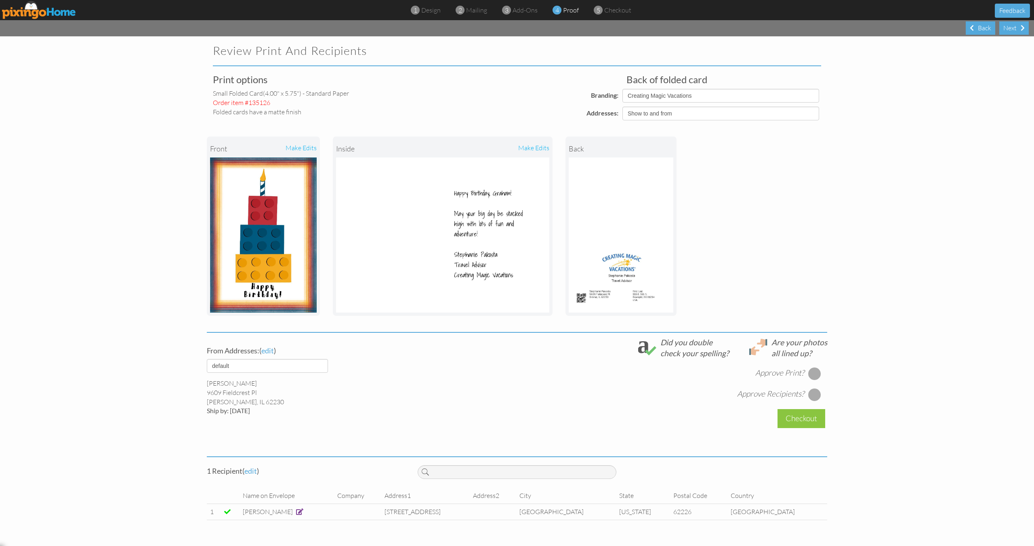
click at [299, 517] on td "[PERSON_NAME]" at bounding box center [286, 512] width 95 height 16
click at [299, 515] on span at bounding box center [299, 511] width 7 height 6
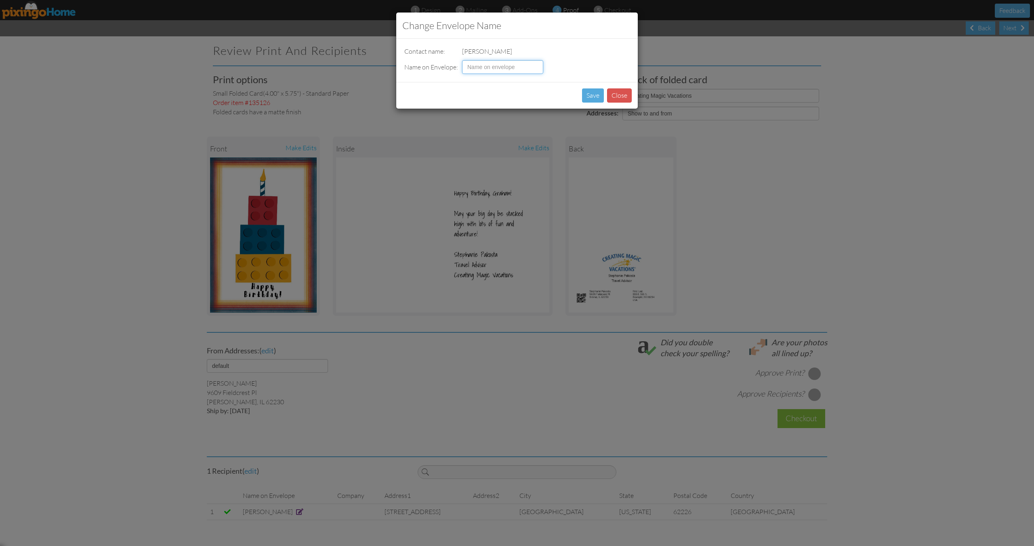
click at [508, 63] on input at bounding box center [502, 67] width 81 height 14
type input "[PERSON_NAME]"
click at [589, 99] on button "Save" at bounding box center [593, 95] width 22 height 14
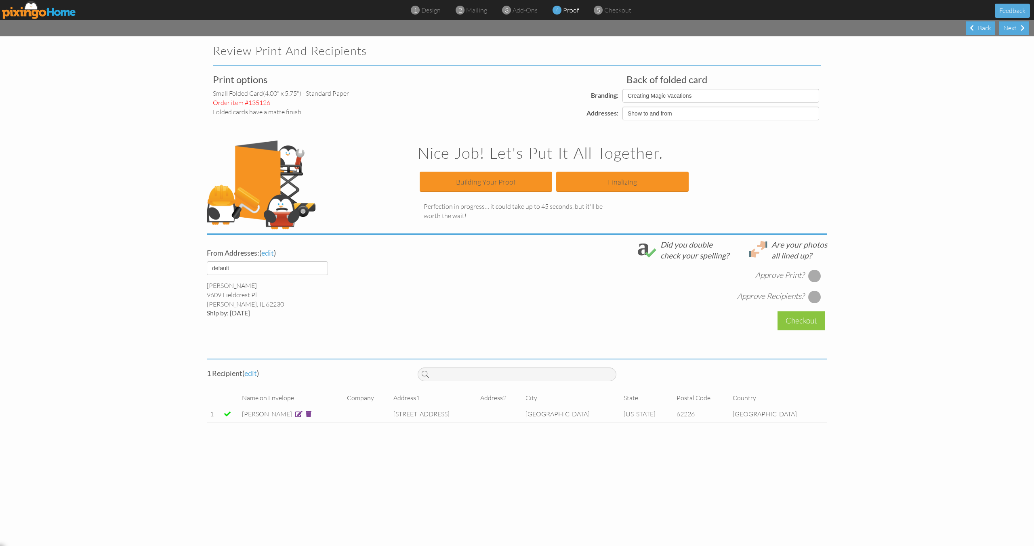
click at [817, 279] on div at bounding box center [814, 275] width 13 height 13
click at [816, 295] on div at bounding box center [814, 296] width 13 height 13
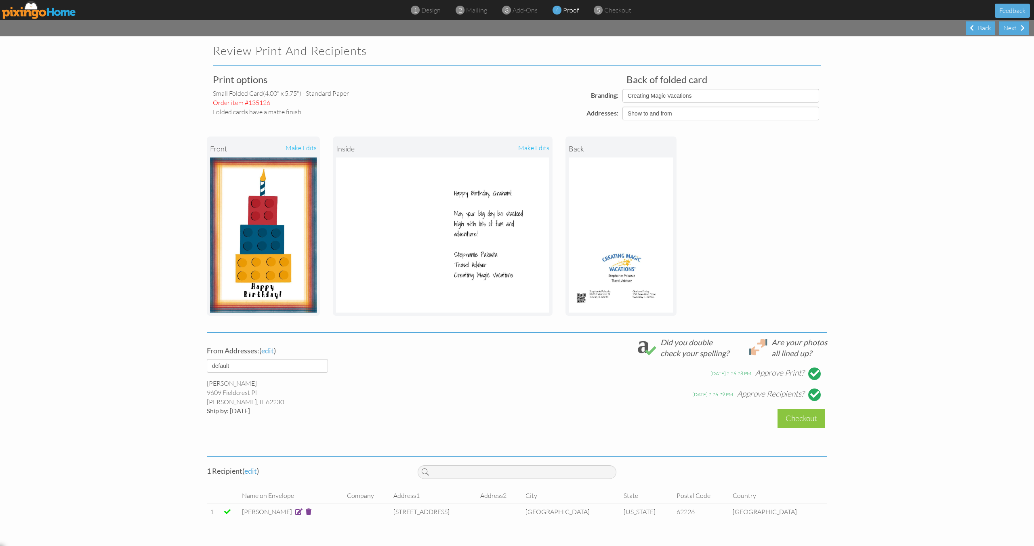
click at [799, 417] on div "Checkout" at bounding box center [801, 418] width 48 height 19
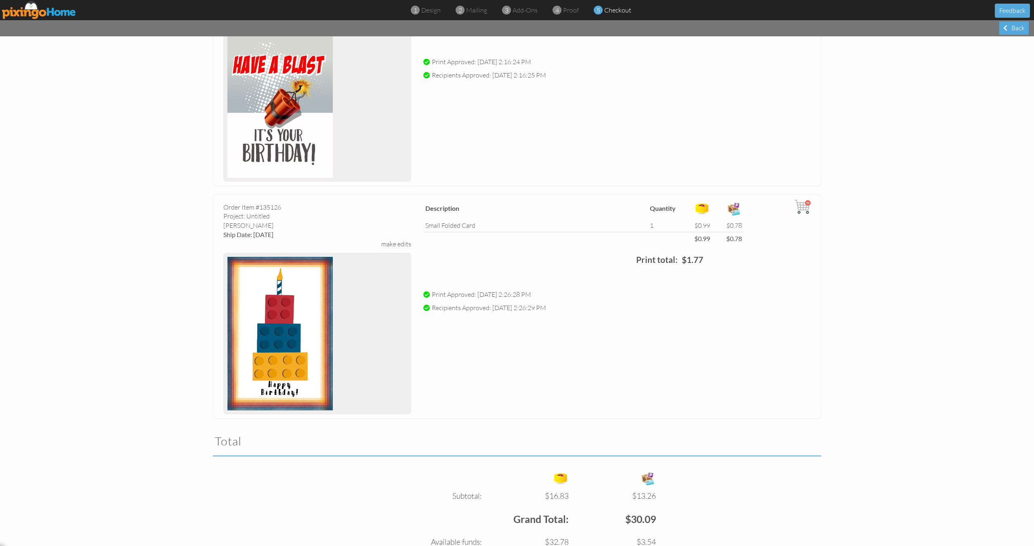
scroll to position [1001, 0]
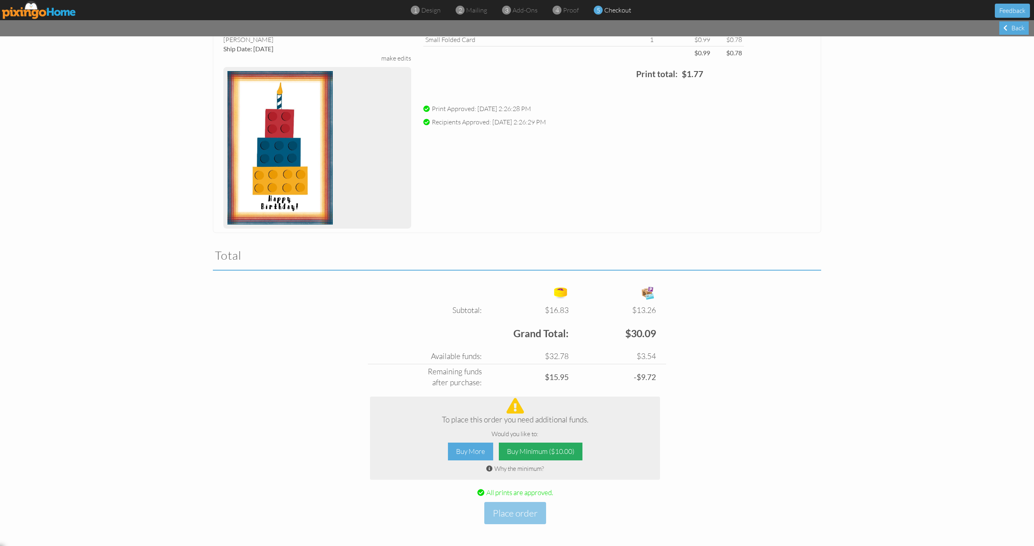
click at [576, 456] on div "Buy Minimum ($10.00)" at bounding box center [541, 452] width 84 height 18
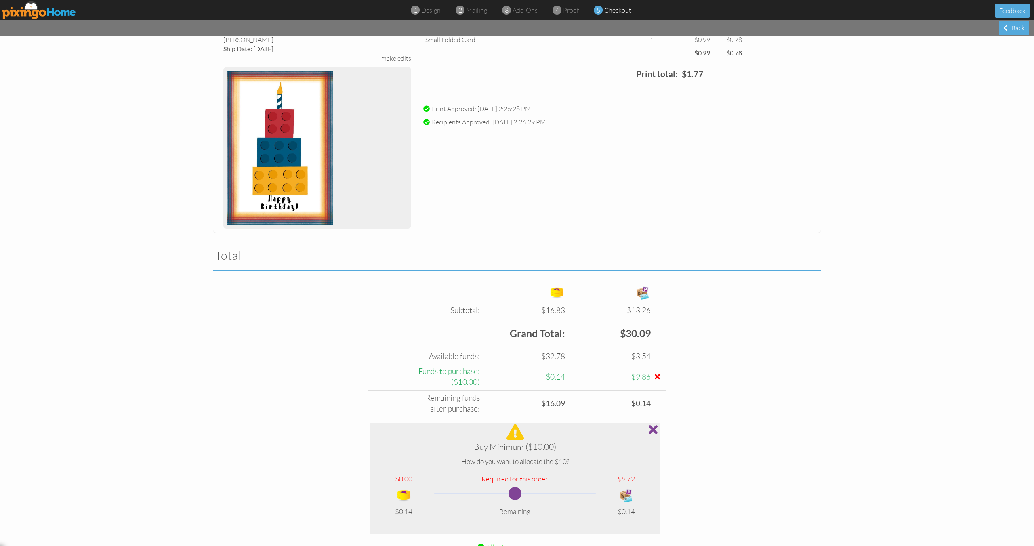
scroll to position [1055, 0]
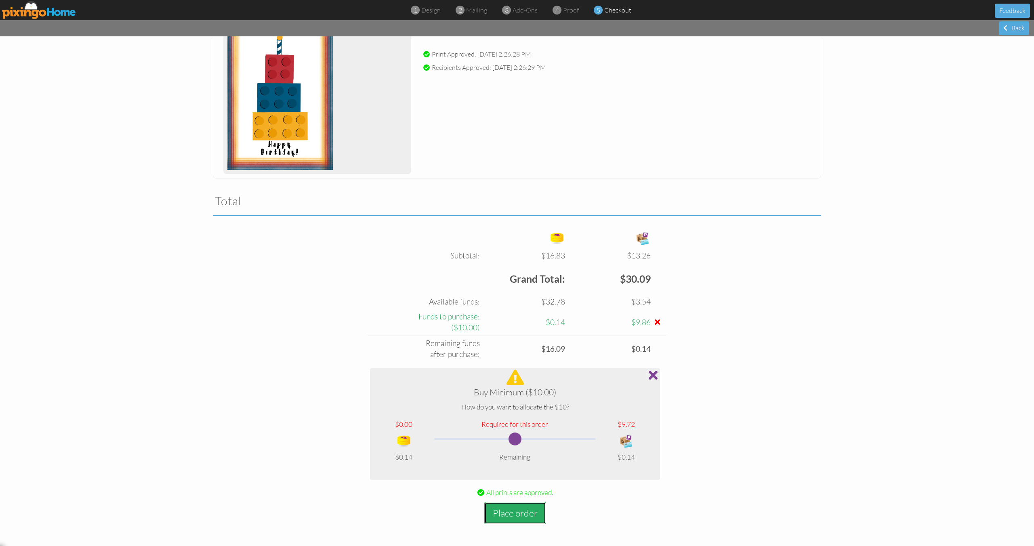
click at [530, 509] on button "Place order" at bounding box center [515, 513] width 62 height 22
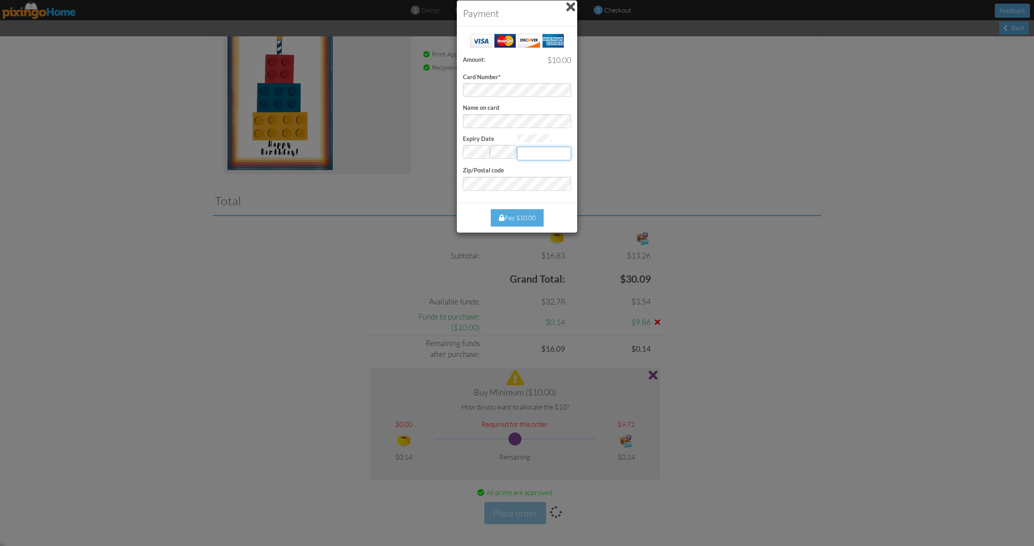
type input "037"
click at [514, 220] on div "Pay $10.00" at bounding box center [517, 217] width 53 height 17
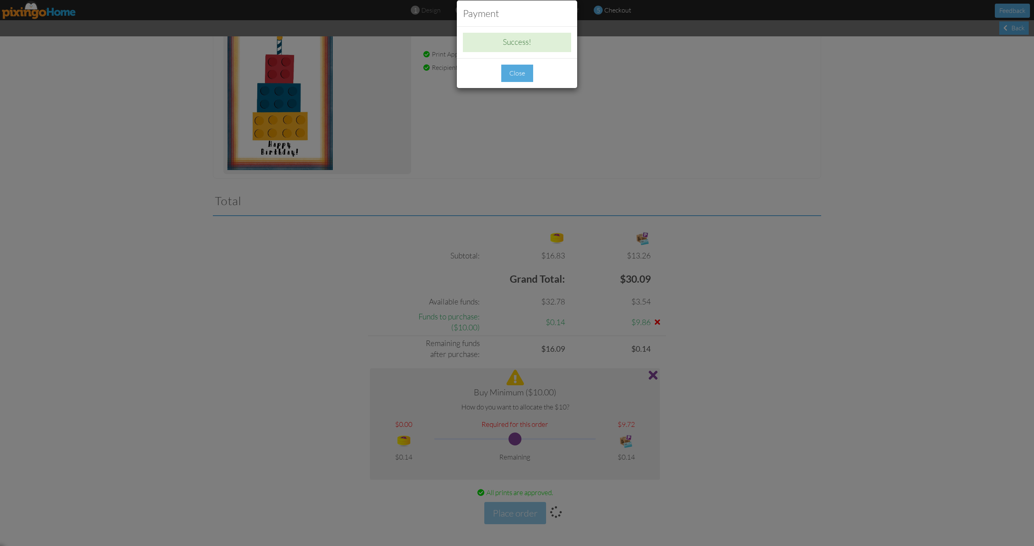
click at [525, 73] on div "Close" at bounding box center [517, 73] width 32 height 17
